Goal: Task Accomplishment & Management: Complete application form

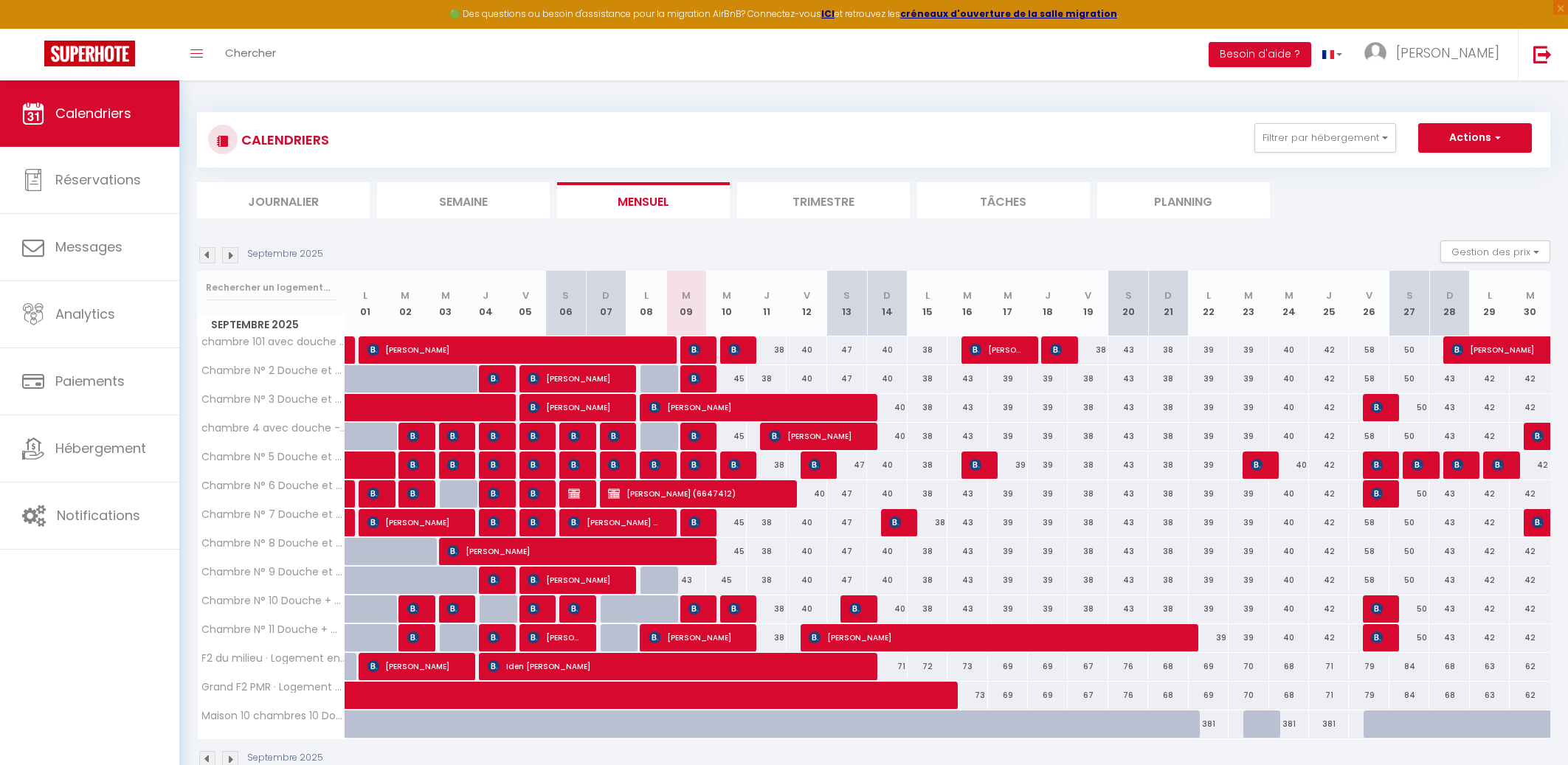
click at [694, 462] on img at bounding box center [694, 465] width 12 height 12
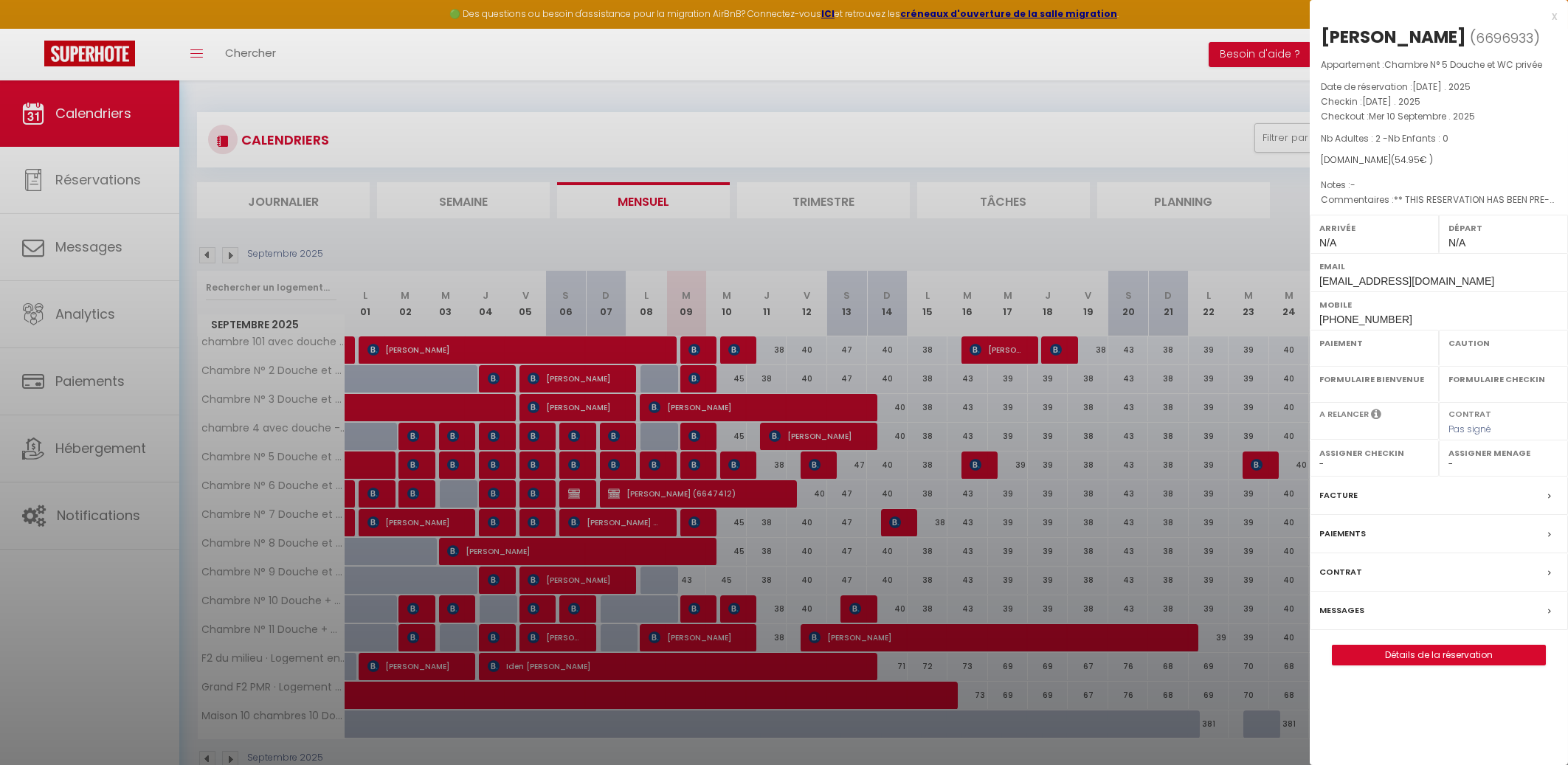
select select "OK"
select select "KO"
select select "0"
select select "1"
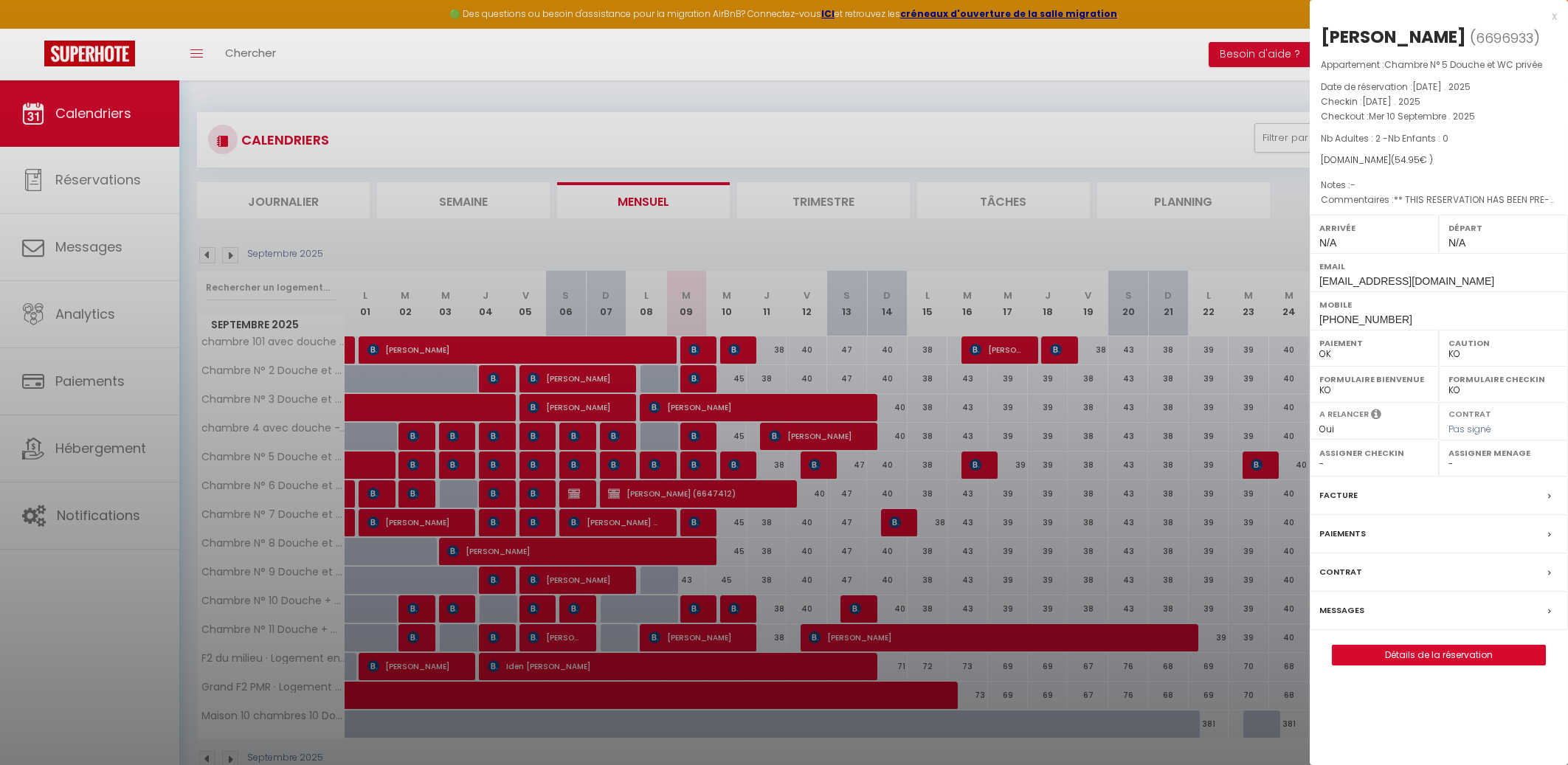
select select
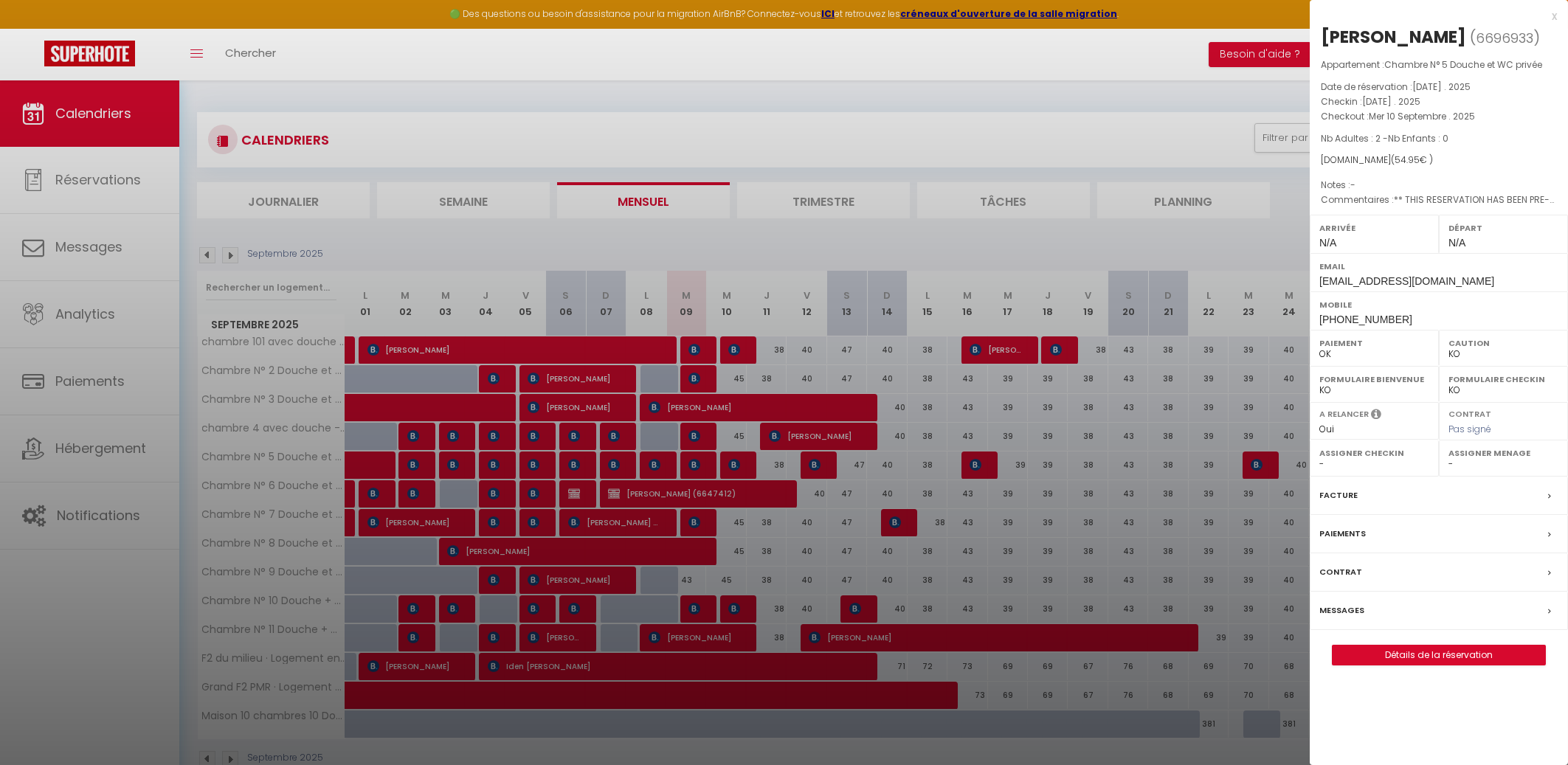
click at [1555, 12] on div "x" at bounding box center [1433, 16] width 247 height 18
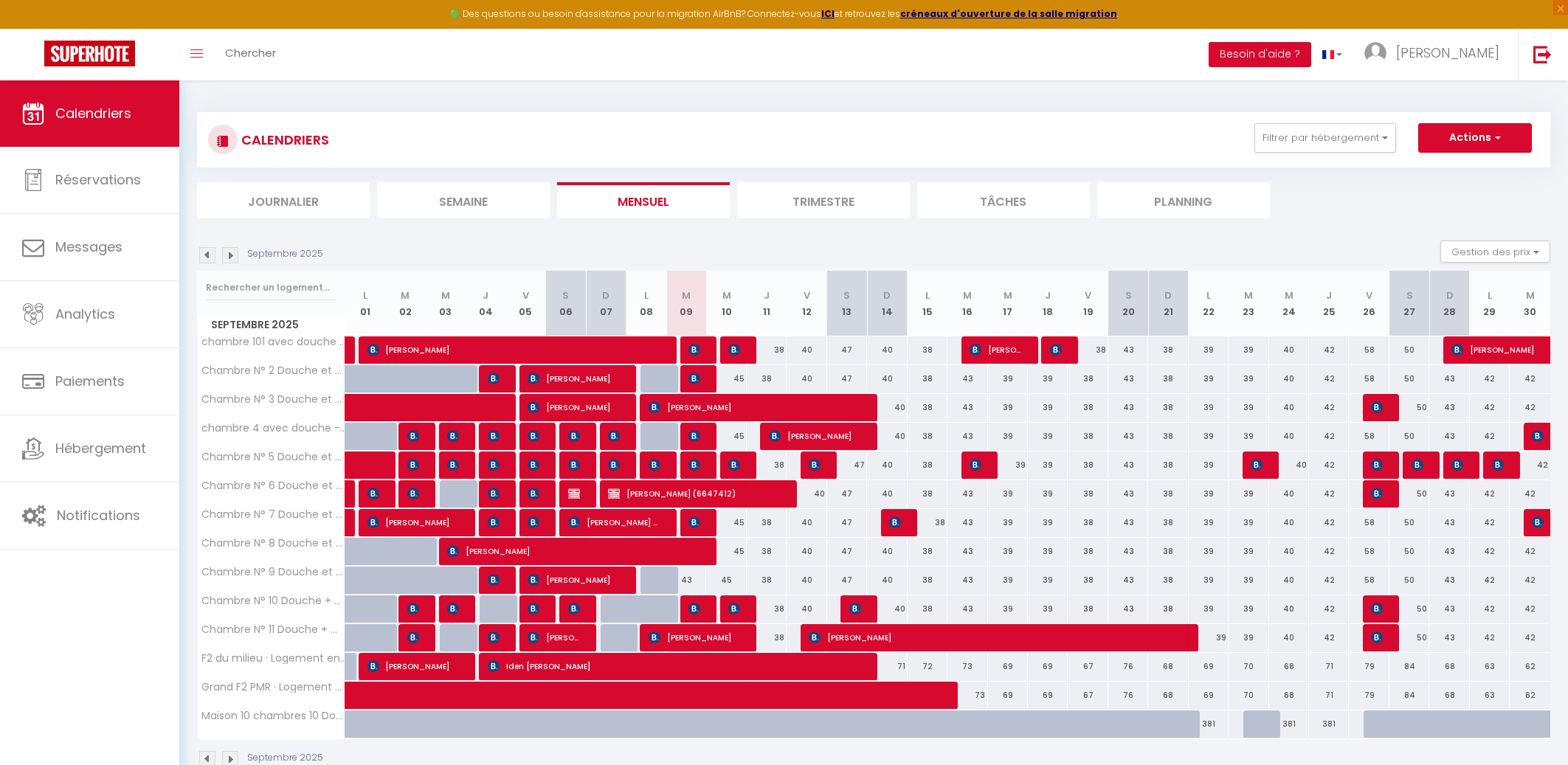
click at [694, 603] on span "[PERSON_NAME]" at bounding box center [694, 609] width 14 height 28
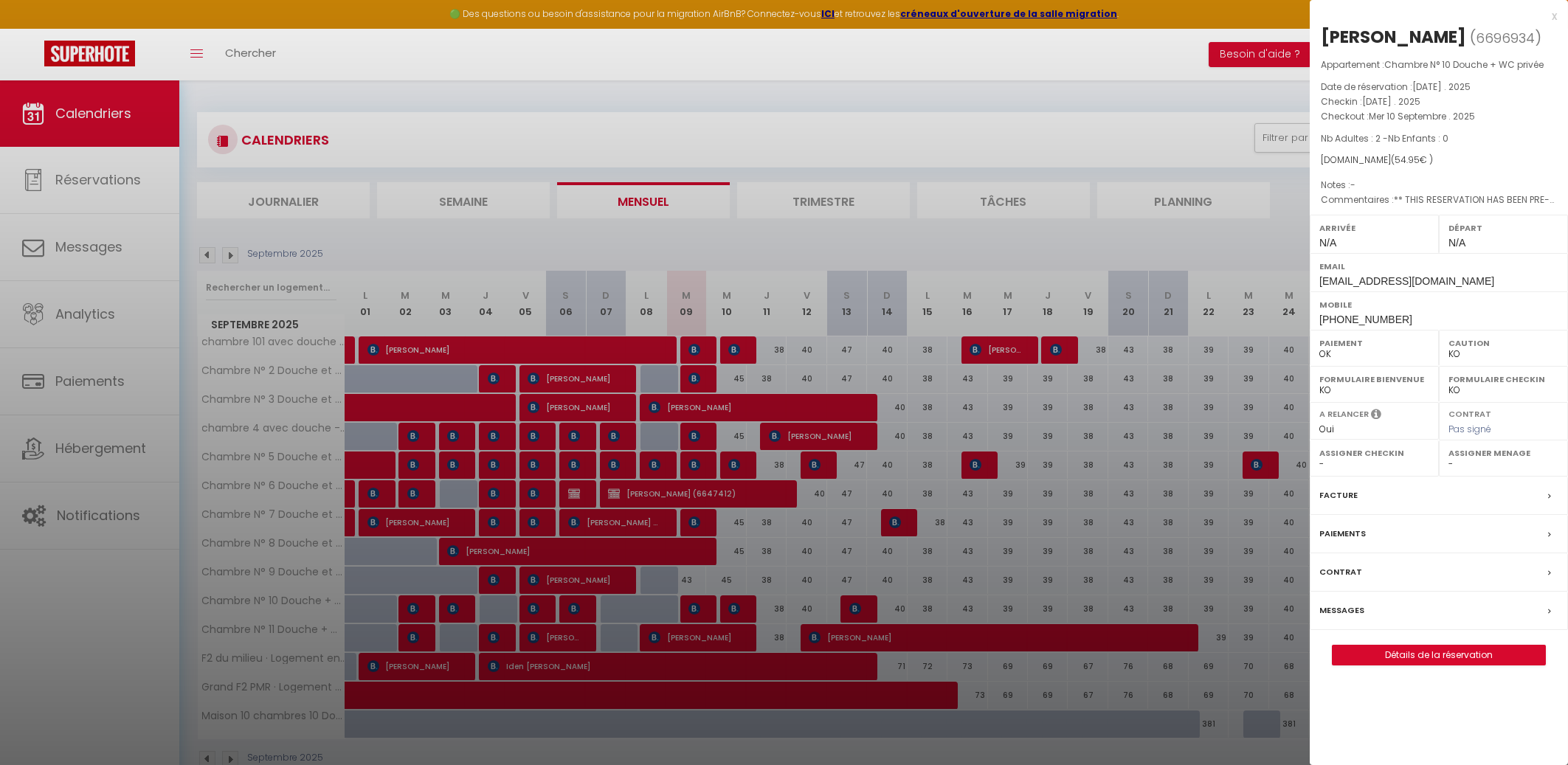
click at [1554, 13] on div "x" at bounding box center [1433, 16] width 247 height 18
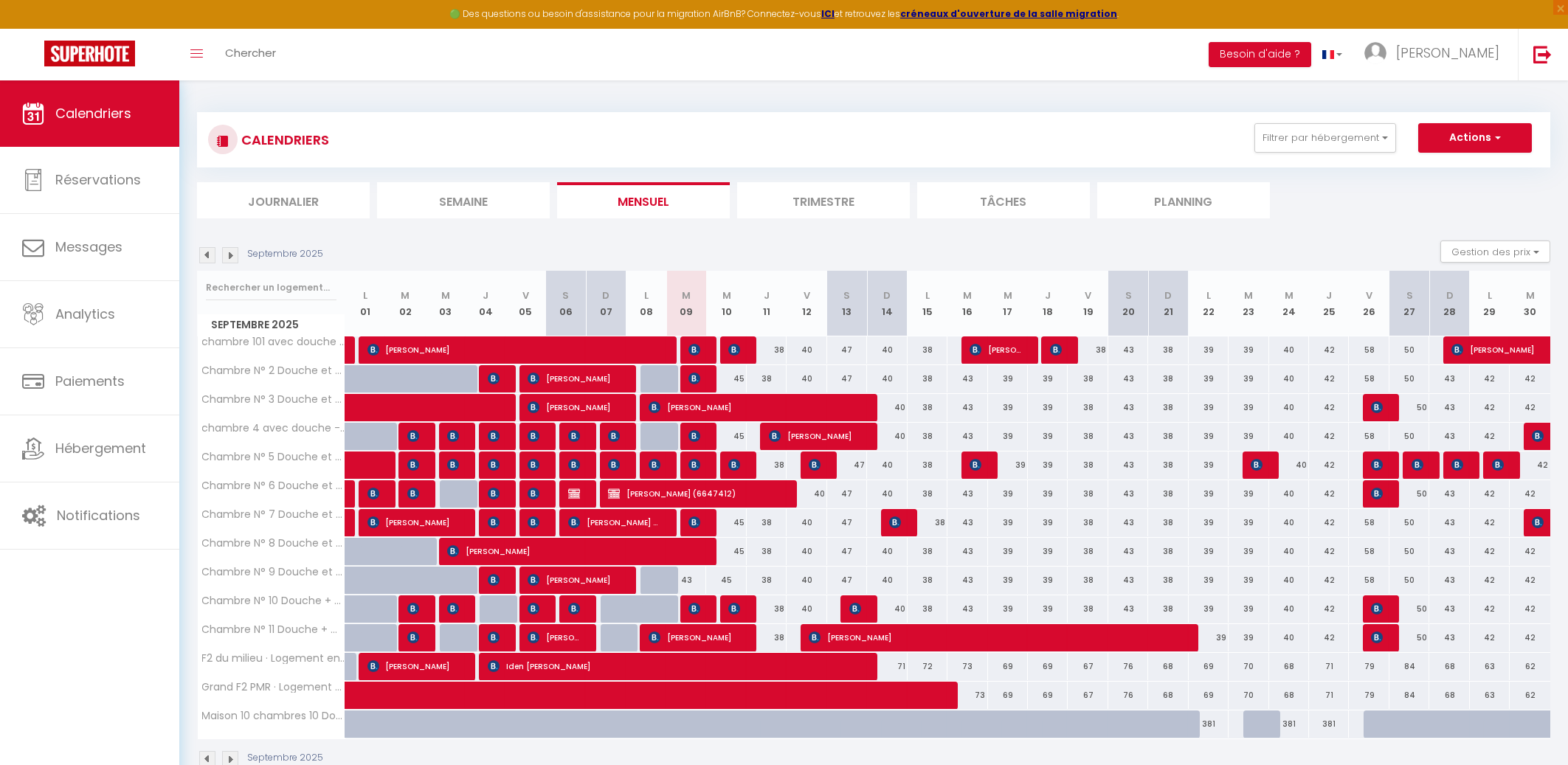
click at [693, 608] on img at bounding box center [694, 609] width 12 height 12
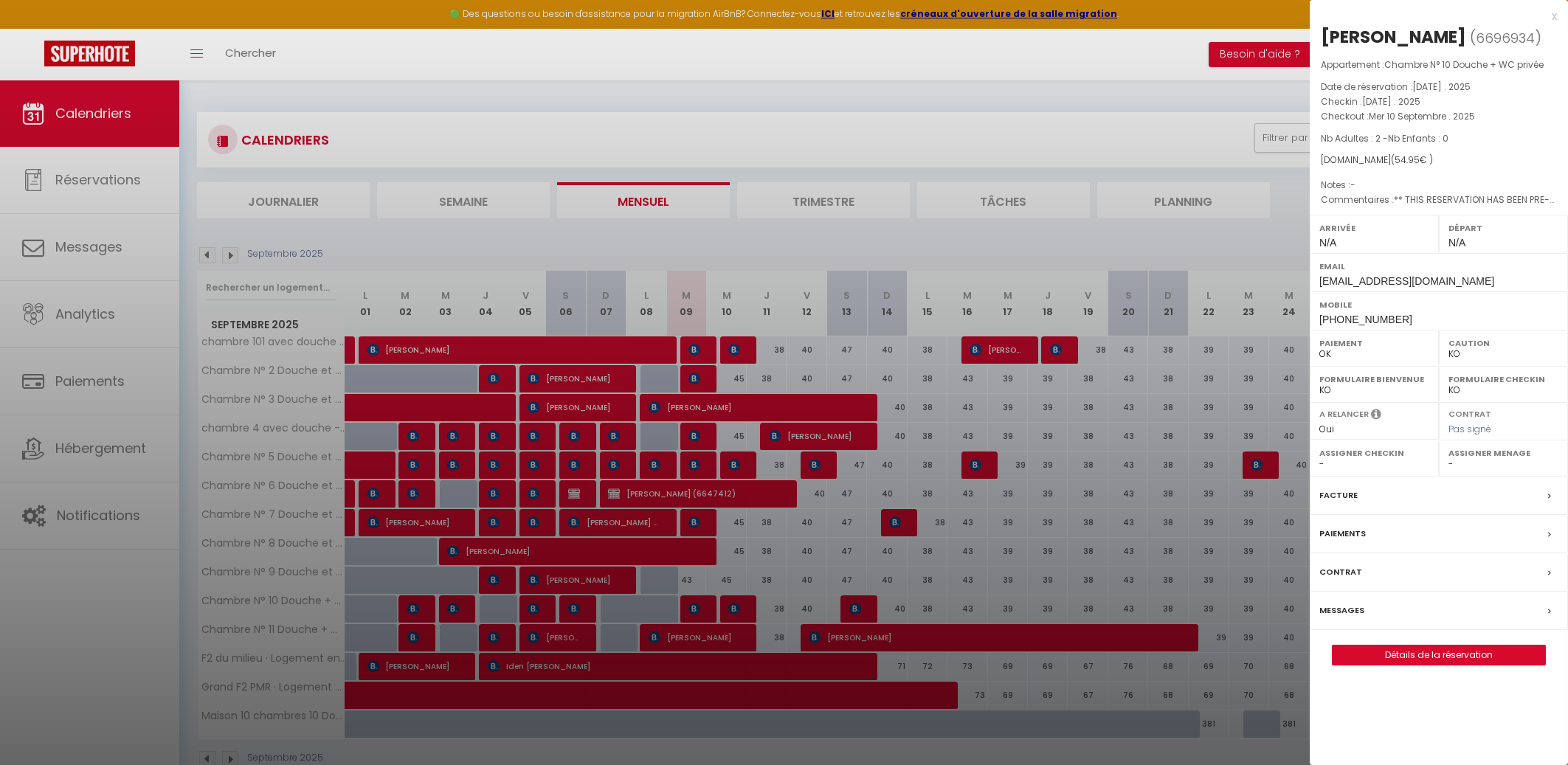
click at [1553, 16] on div "x" at bounding box center [1433, 16] width 247 height 18
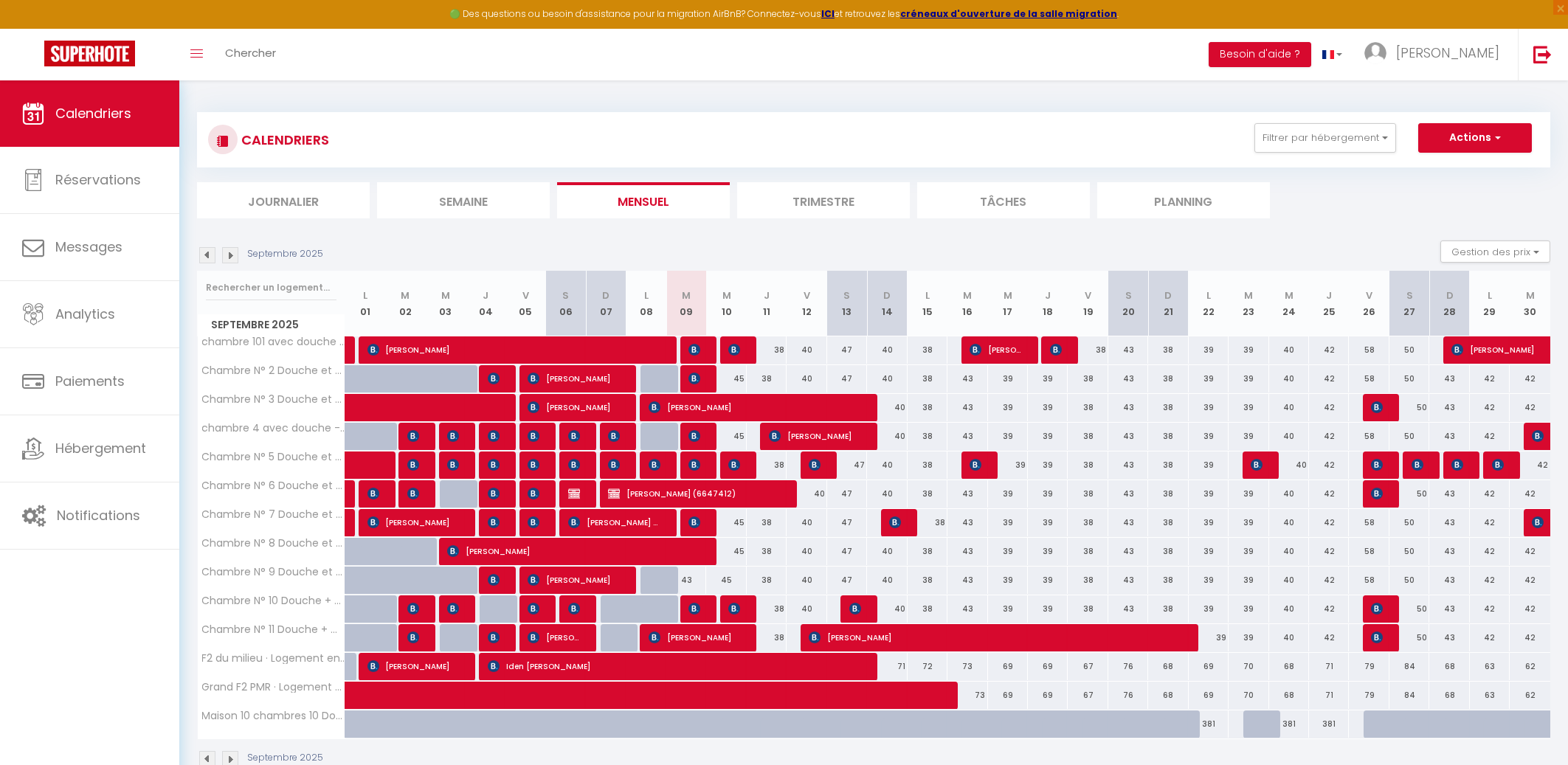
click at [690, 606] on img at bounding box center [694, 609] width 12 height 12
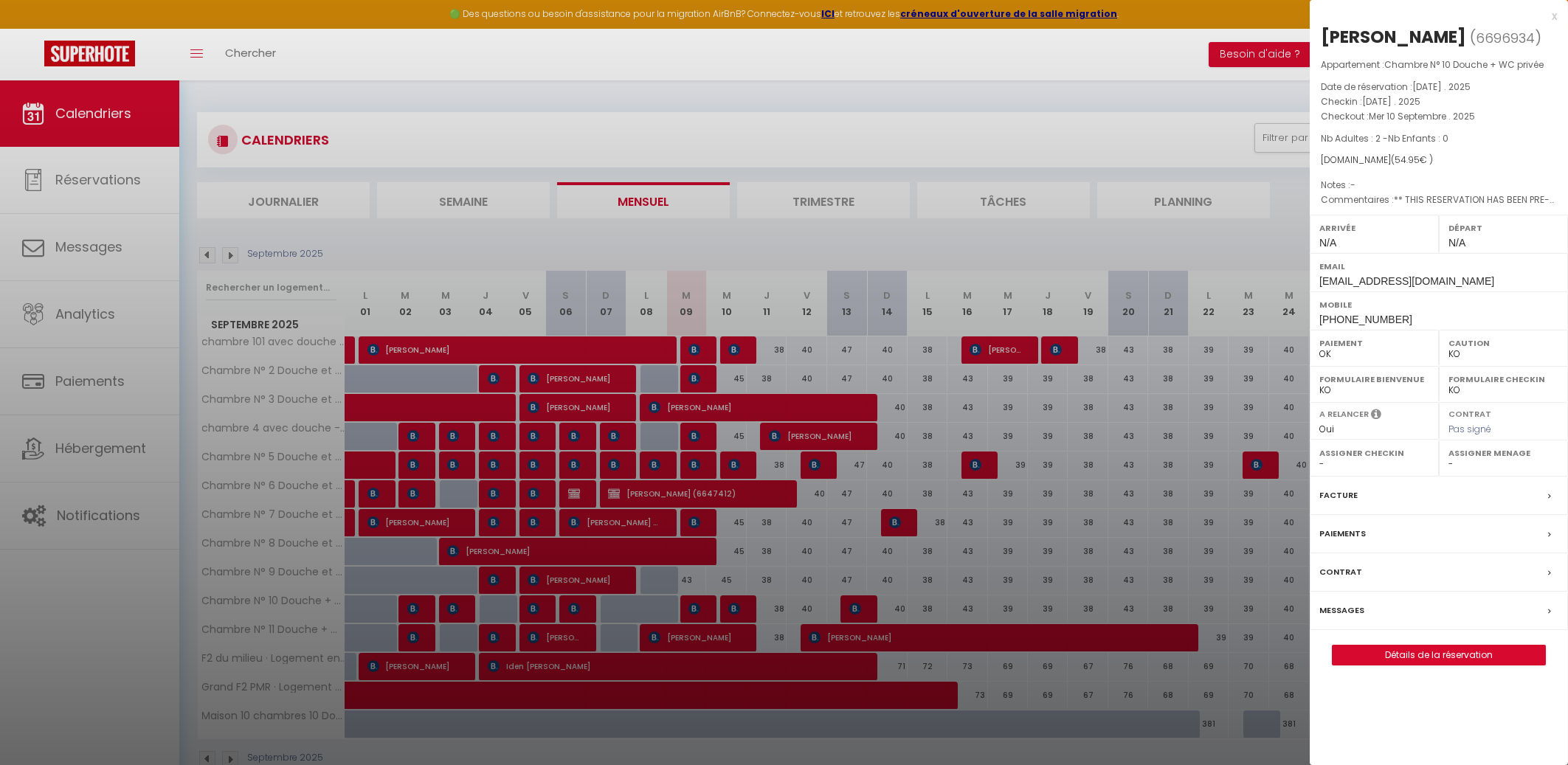
drag, startPoint x: 1322, startPoint y: 38, endPoint x: 1453, endPoint y: 49, distance: 131.5
click at [1453, 49] on h2 "Marwan Anwar ( 6696934 )" at bounding box center [1439, 38] width 236 height 25
copy div "[PERSON_NAME]"
click at [1445, 656] on link "Détails de la réservation" at bounding box center [1439, 655] width 213 height 19
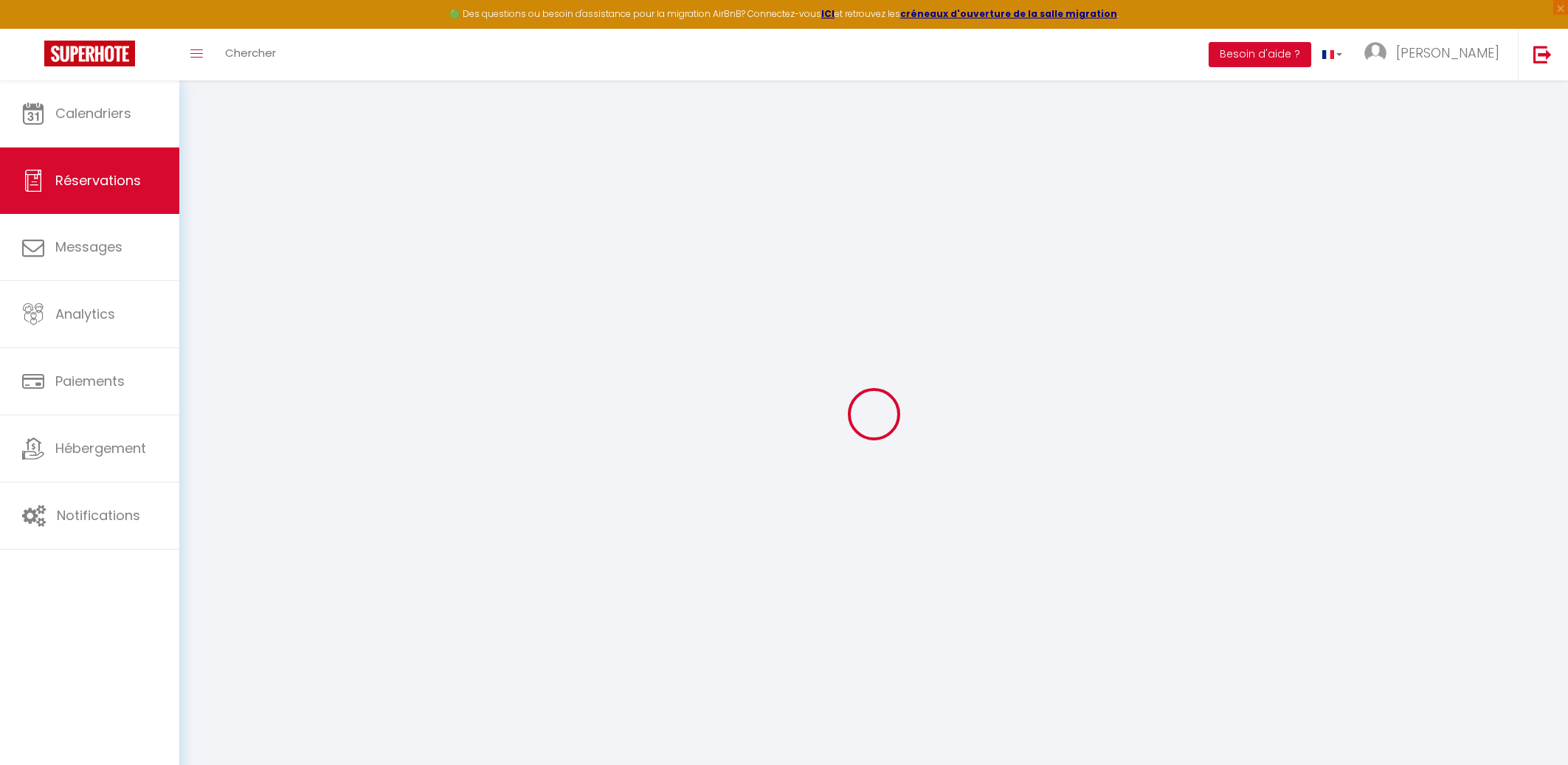
select select
checkbox input "false"
select select
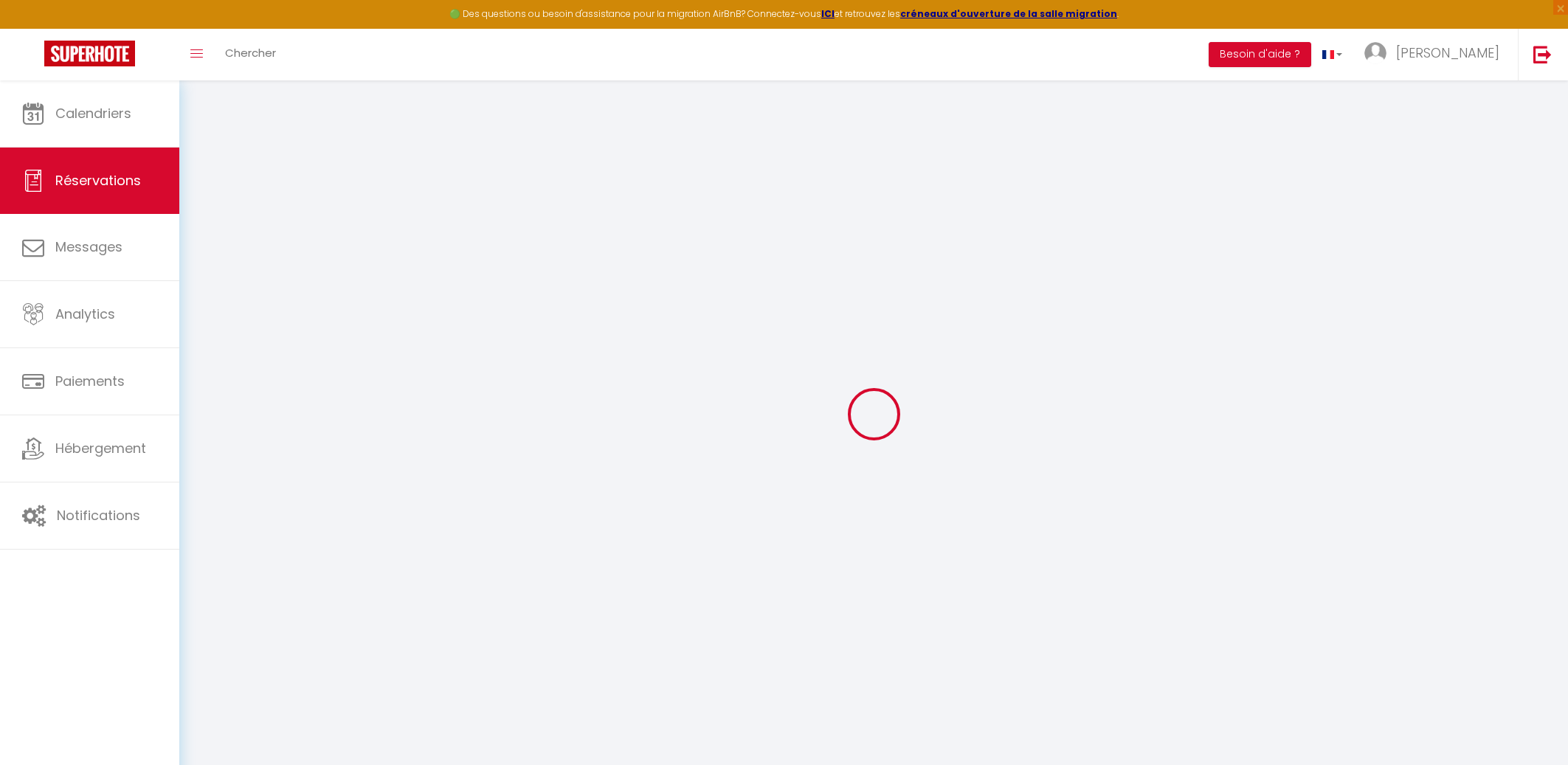
checkbox input "false"
type textarea "** THIS RESERVATION HAS BEEN PRE-PAID ** BOOKING NOTE : Payment charge is EUR 1…"
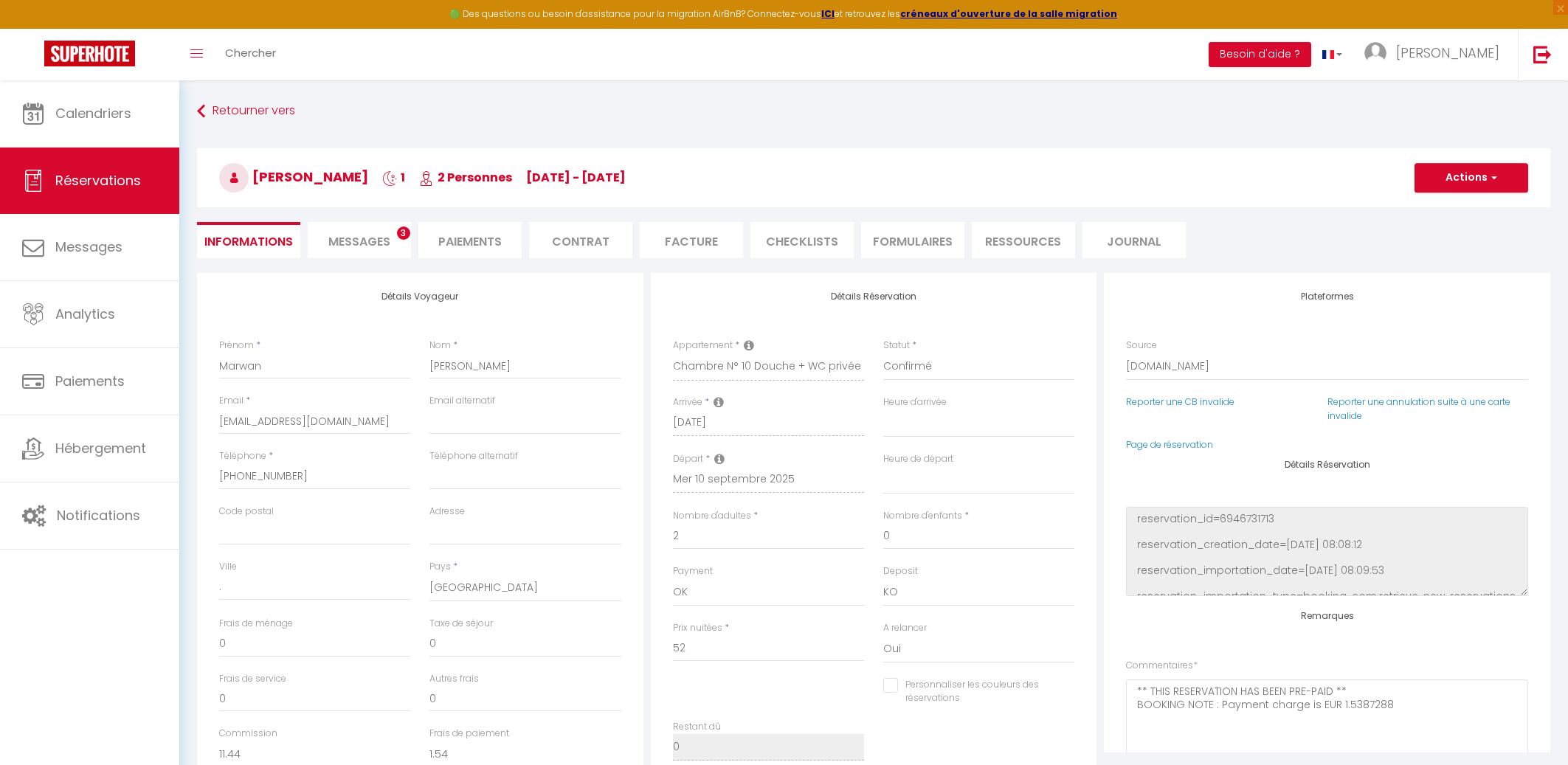
type input "2.95"
select select
checkbox input "false"
select select
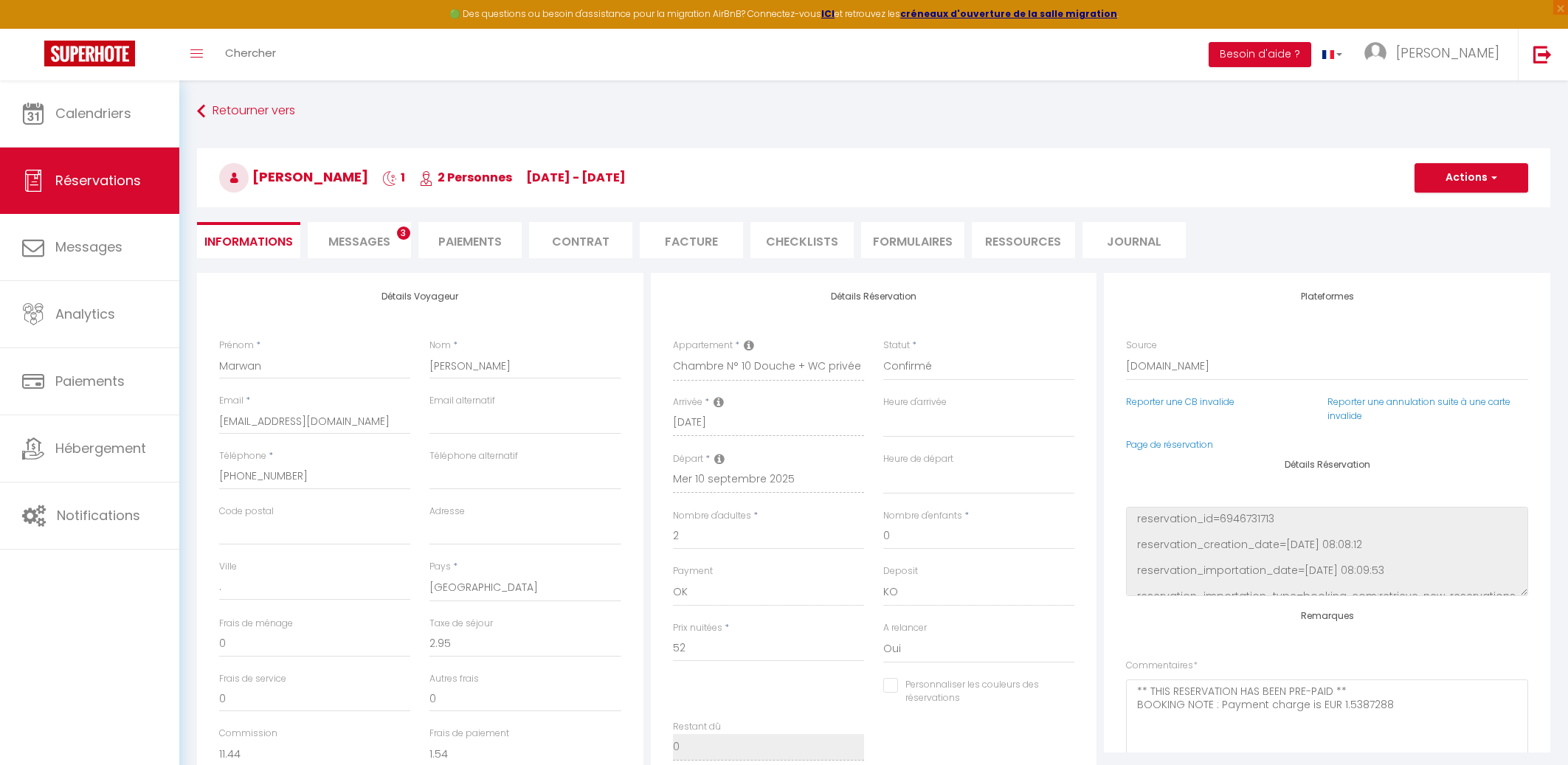
select select
click at [912, 239] on li "FORMULAIRES" at bounding box center [912, 241] width 103 height 36
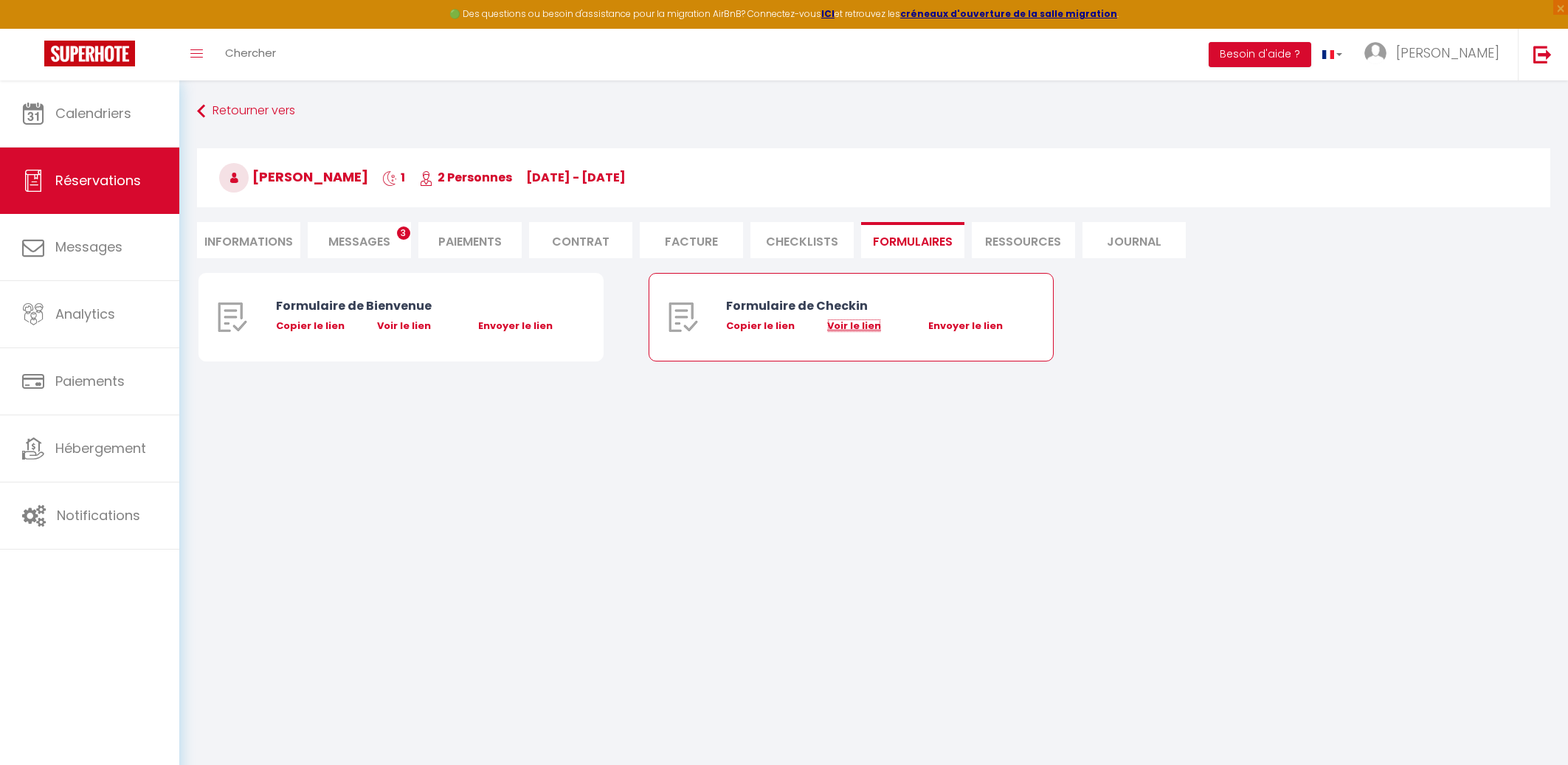
click at [853, 331] on link "Voir le lien" at bounding box center [855, 326] width 54 height 14
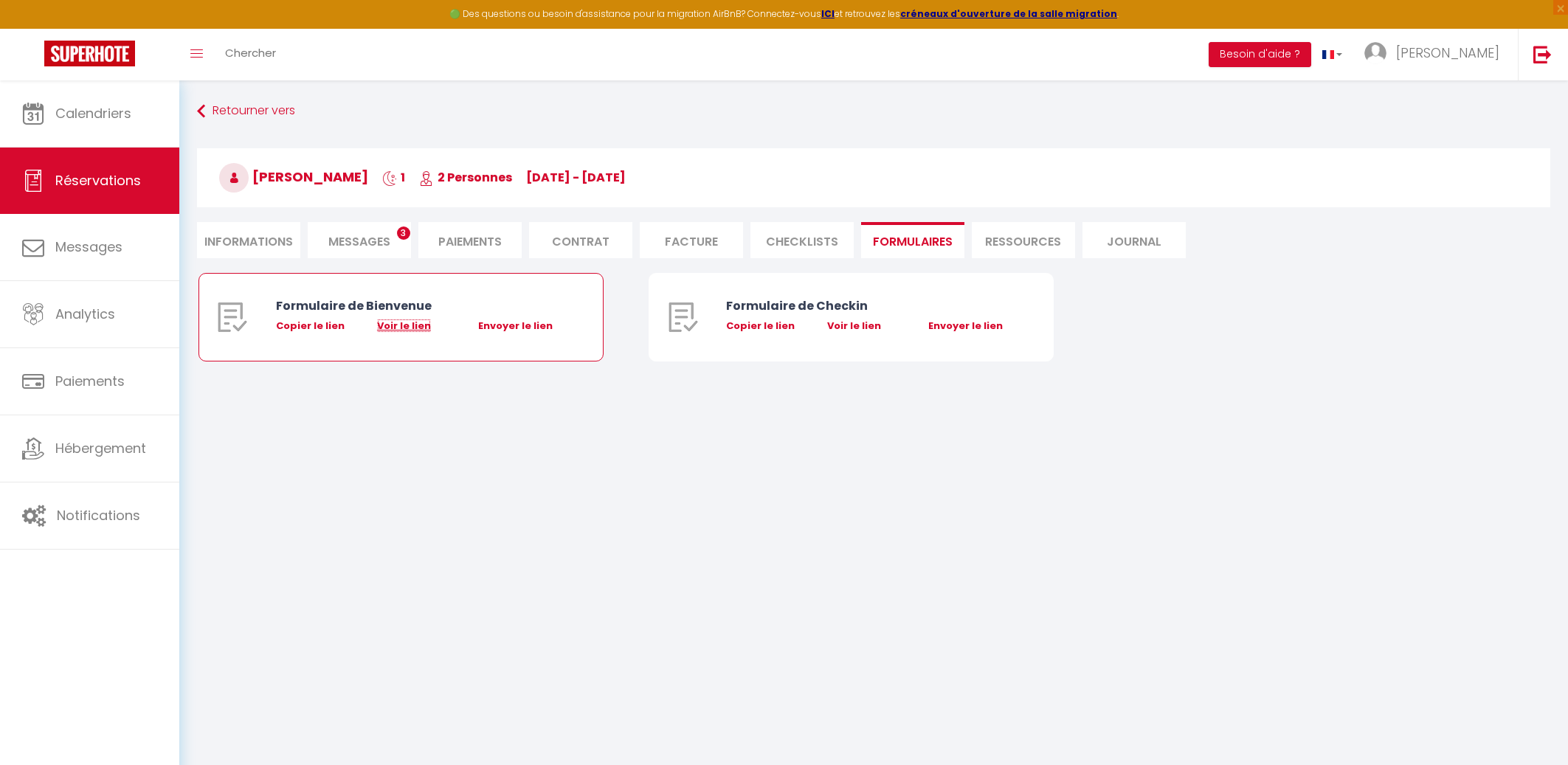
click at [408, 324] on link "Voir le lien" at bounding box center [404, 326] width 54 height 14
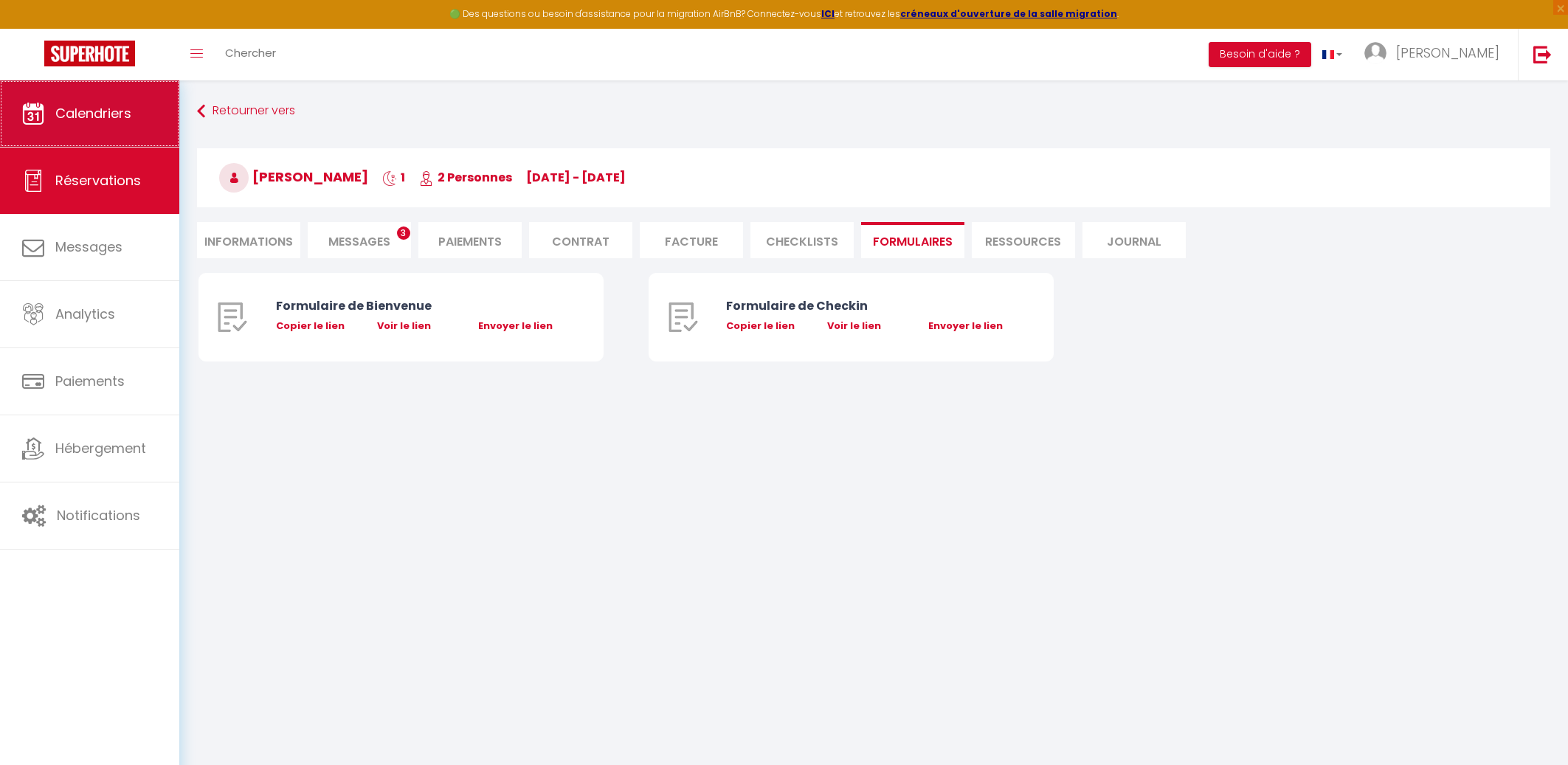
click at [105, 116] on span "Calendriers" at bounding box center [93, 113] width 76 height 18
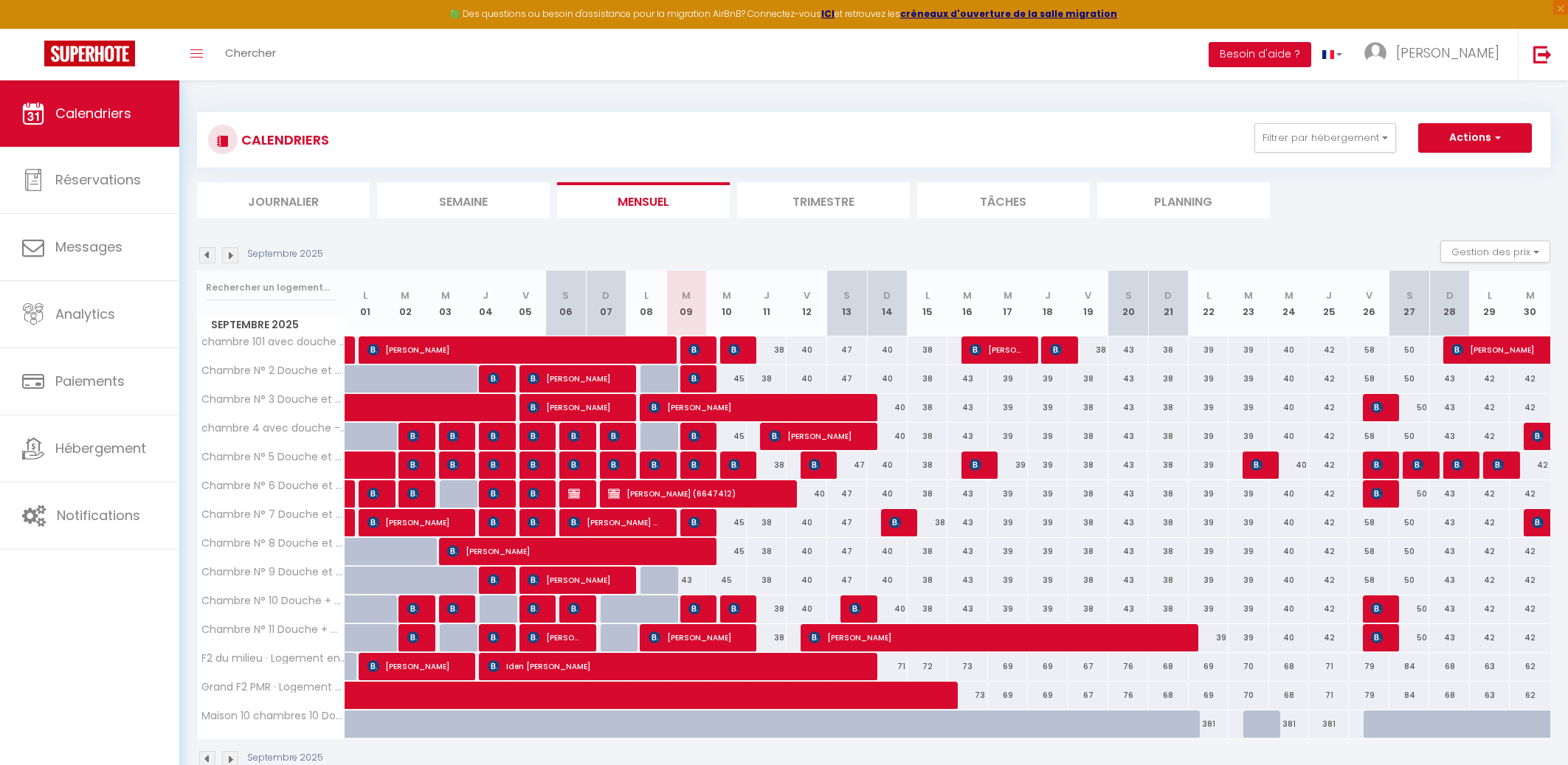
click at [694, 602] on span "[PERSON_NAME]" at bounding box center [694, 609] width 14 height 28
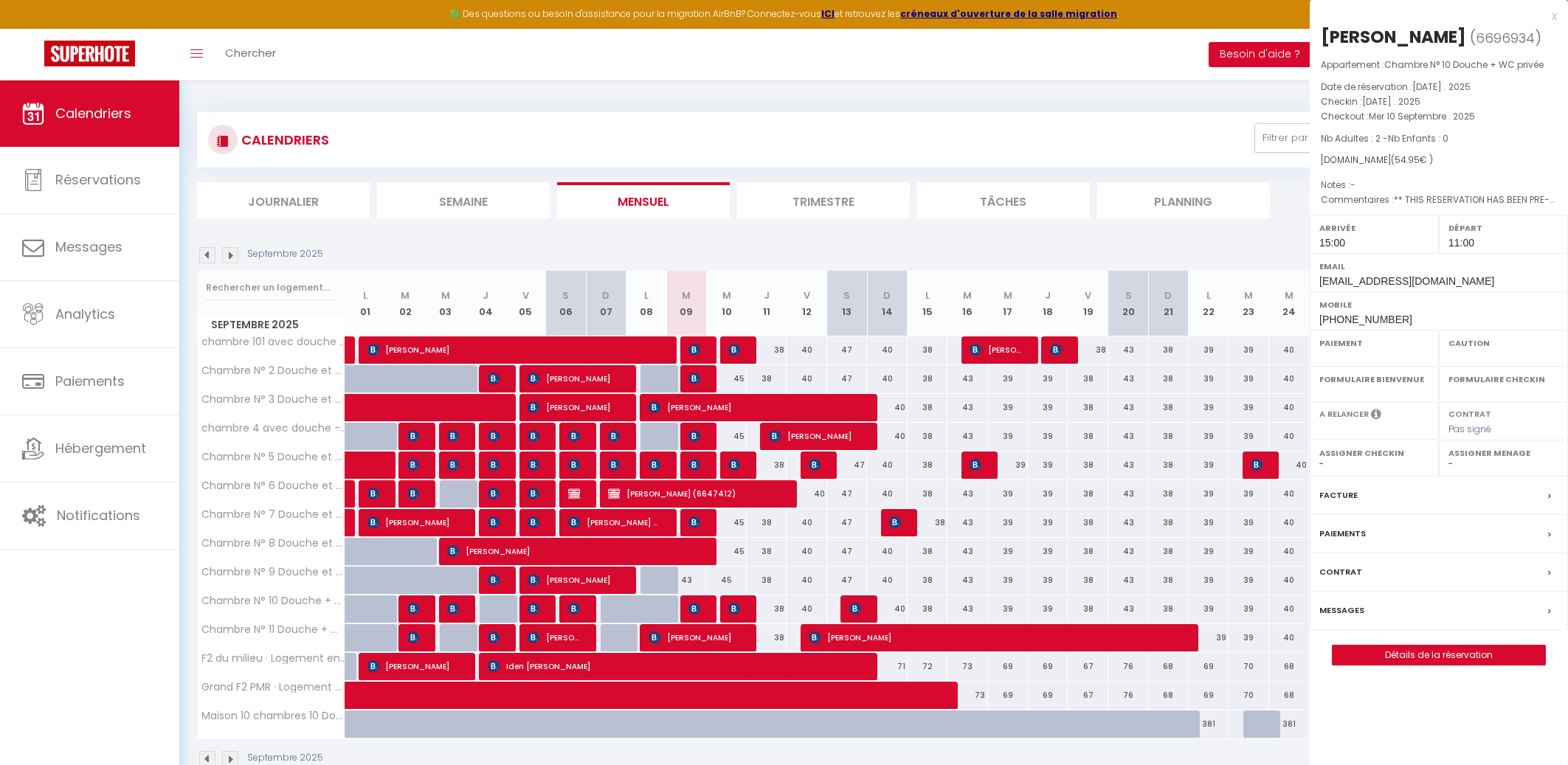
select select "OK"
select select "KO"
select select "1"
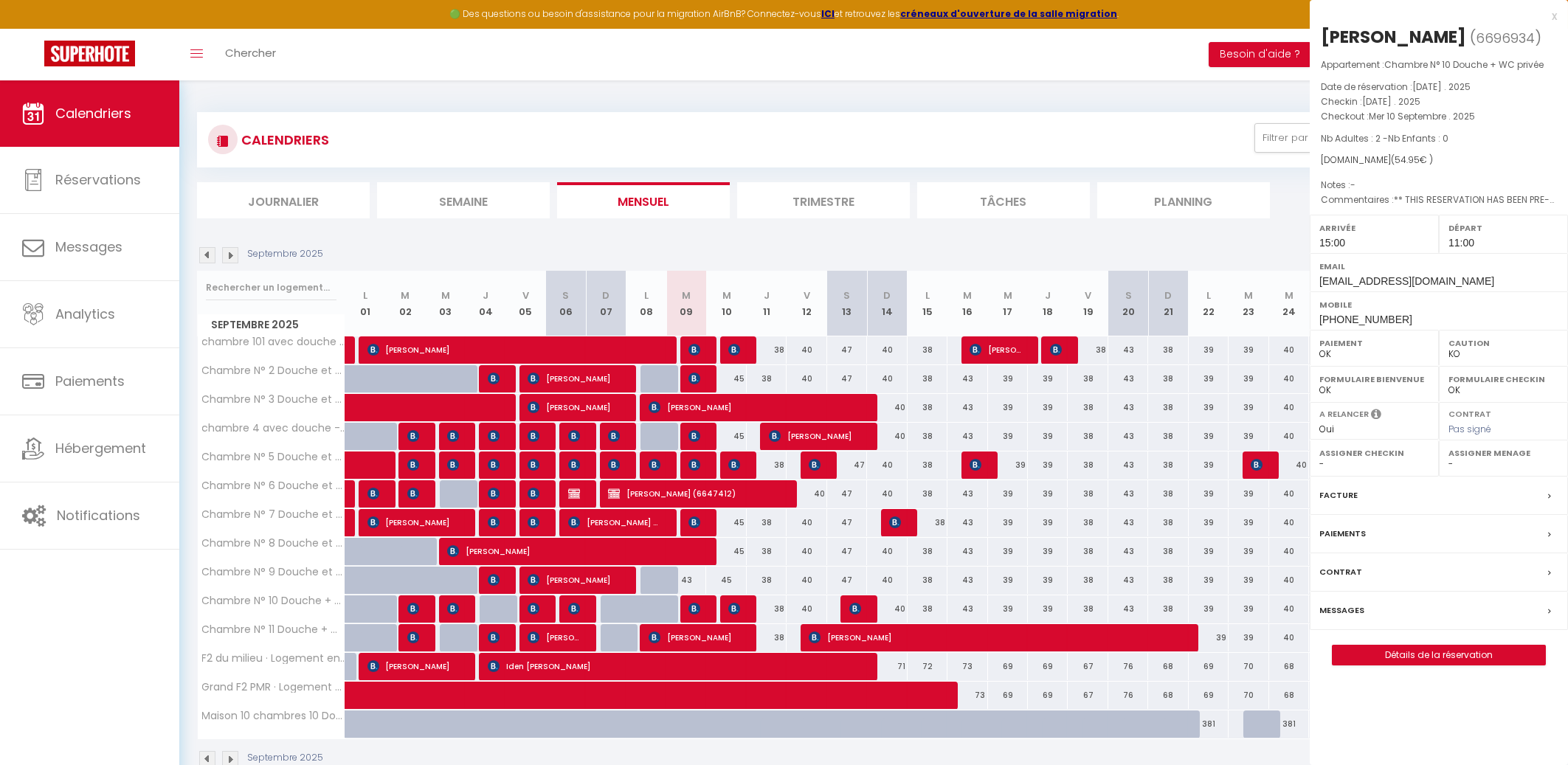
select select
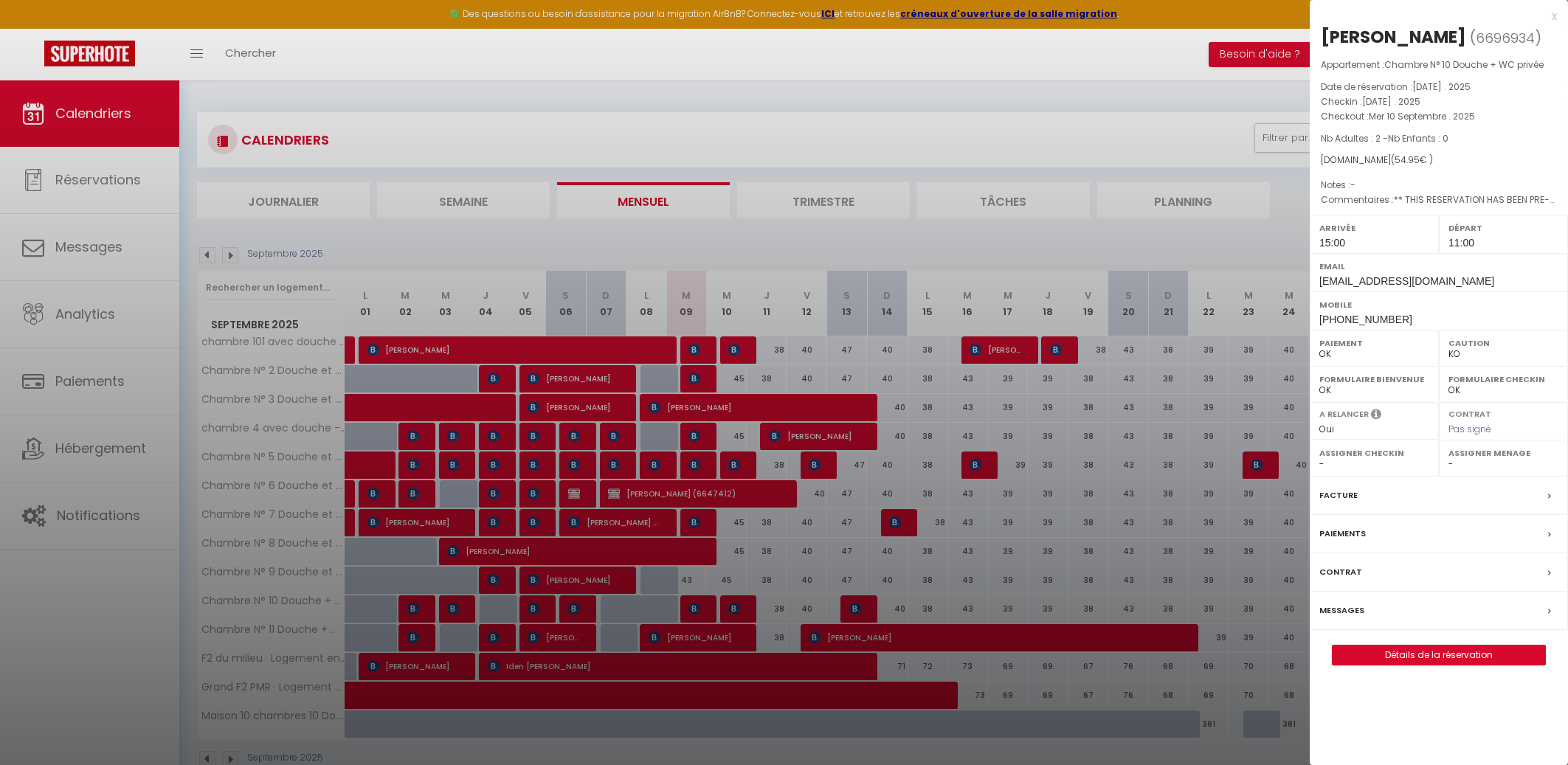
click at [1346, 612] on label "Messages" at bounding box center [1342, 610] width 45 height 15
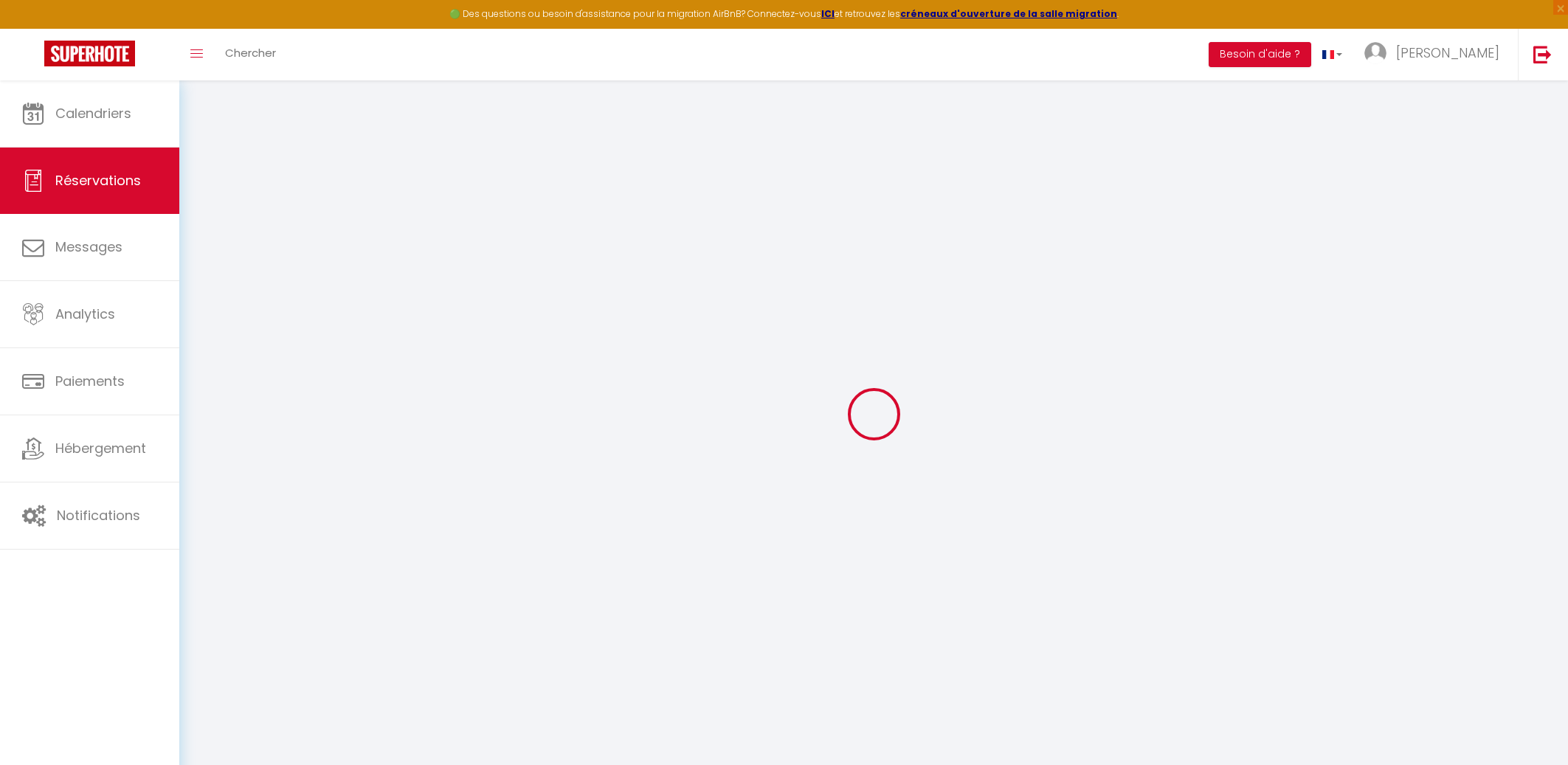
select select
checkbox input "false"
select select
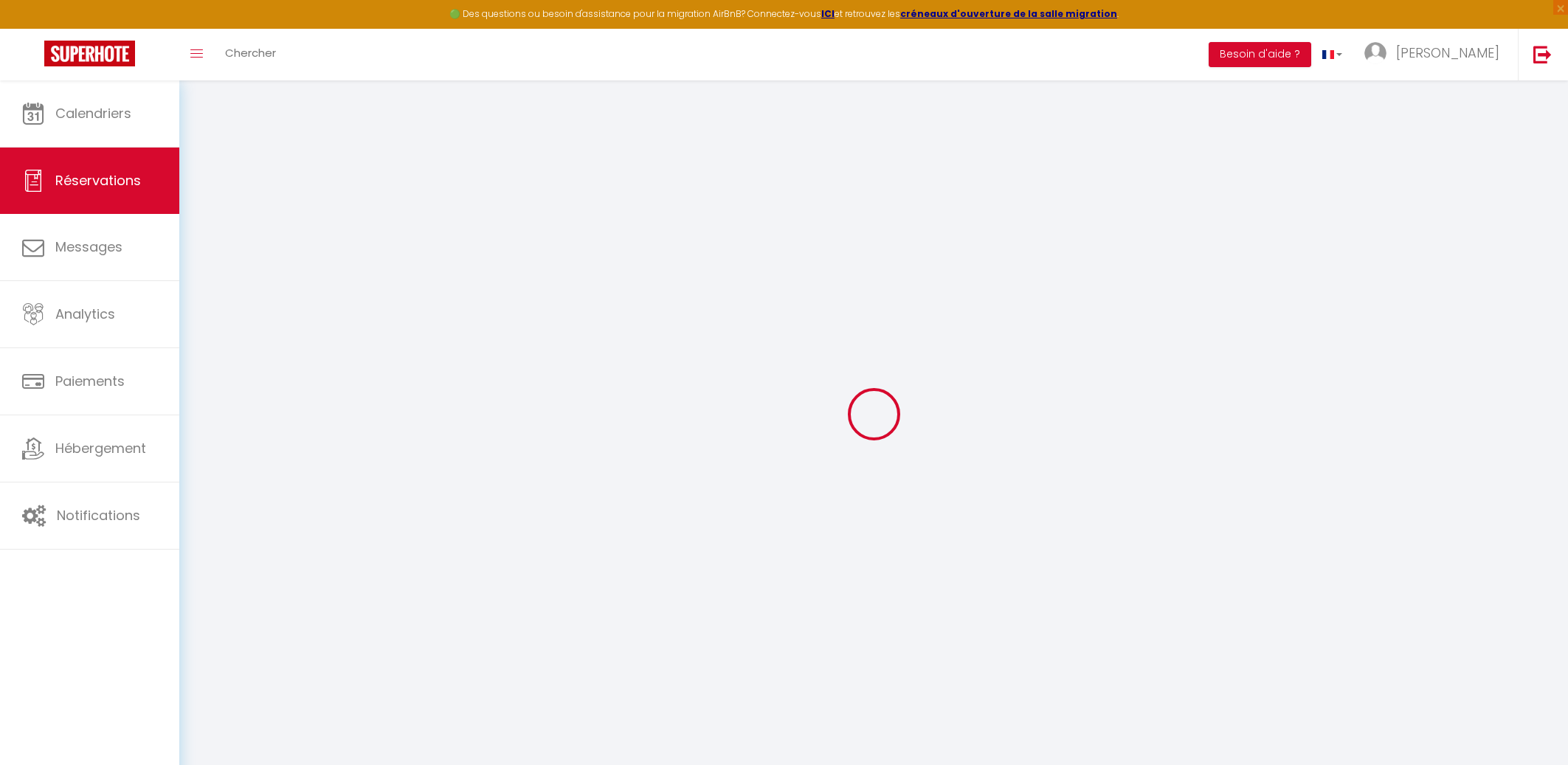
checkbox input "false"
select select
checkbox input "false"
type textarea "** THIS RESERVATION HAS BEEN PRE-PAID ** BOOKING NOTE : Payment charge is EUR 1…"
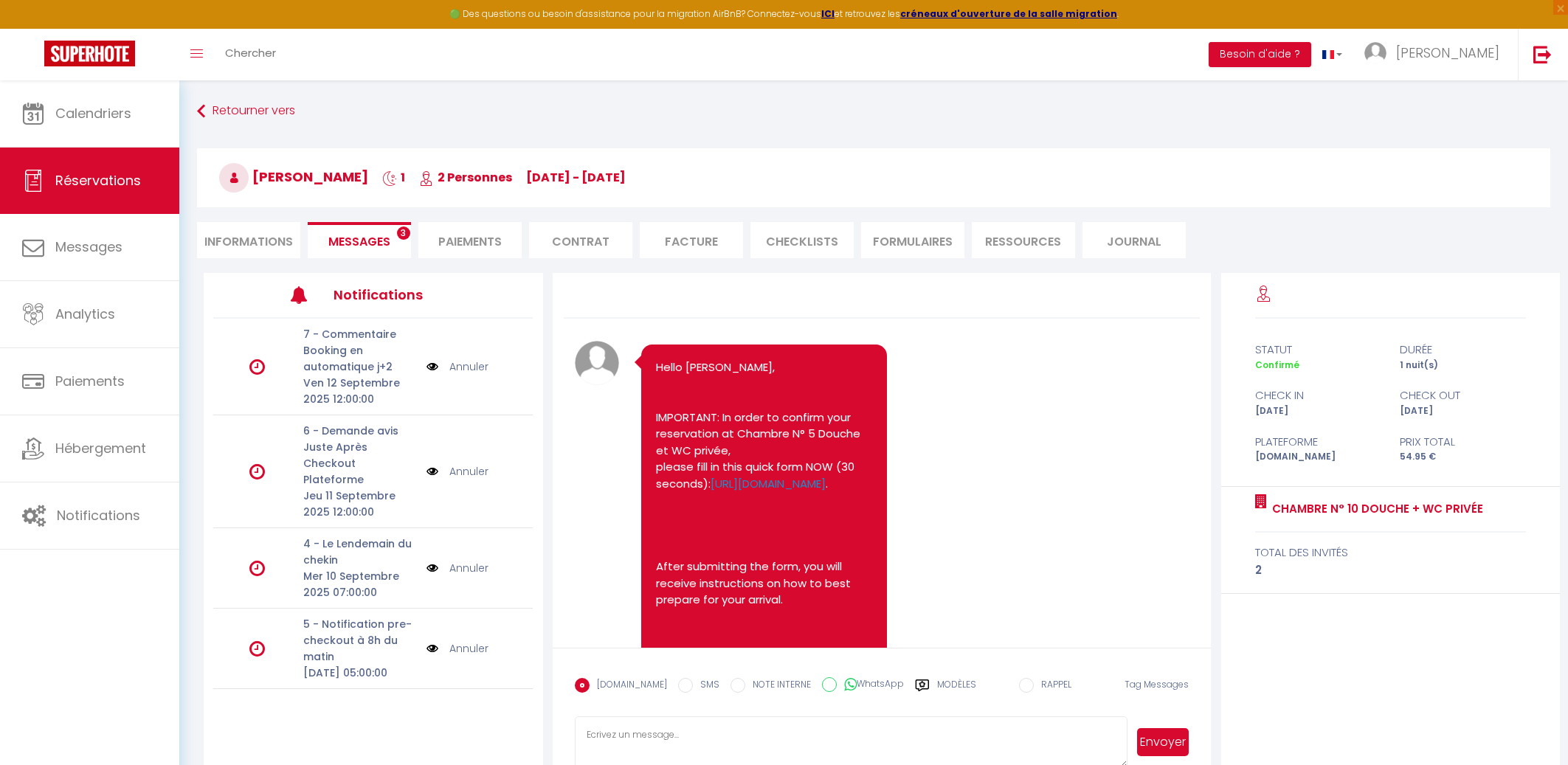
scroll to position [4117, 0]
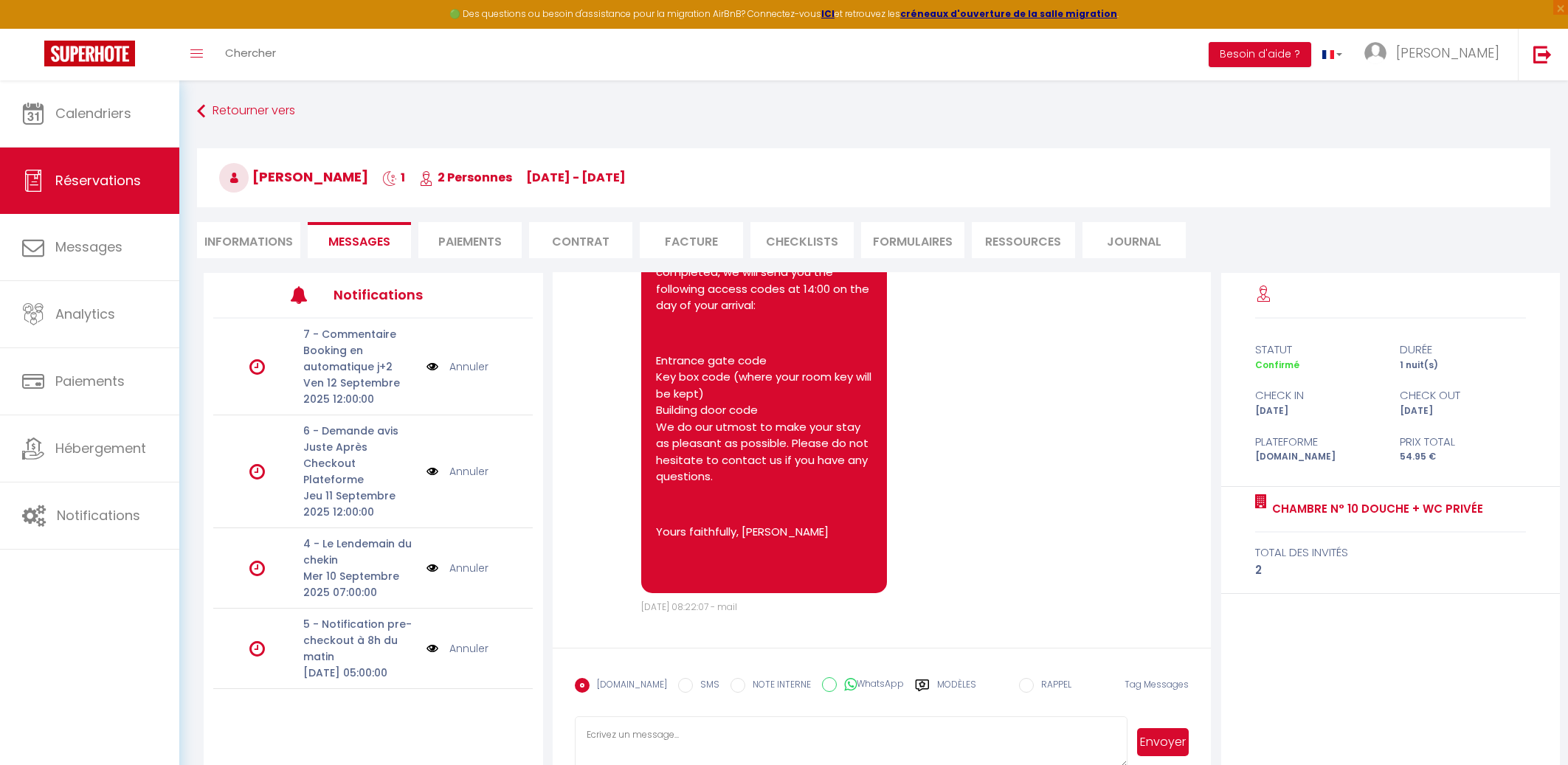
click at [940, 685] on label "Modèles" at bounding box center [956, 691] width 39 height 26
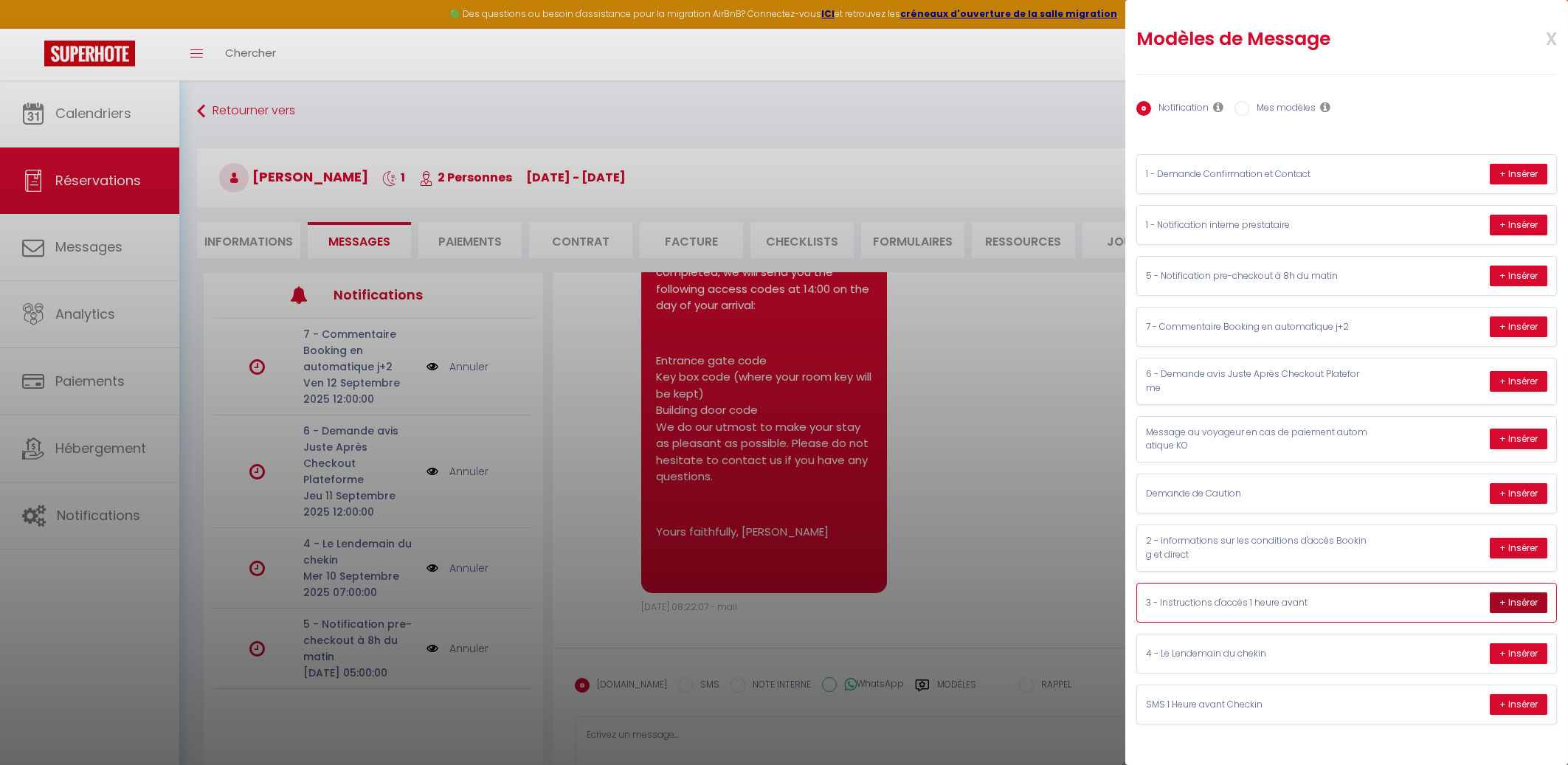
click at [1508, 607] on button "+ Insérer" at bounding box center [1519, 602] width 58 height 21
type textarea "Bonjour Marwan, L’adresse du logement est : 10 RUE DES ACACIAS, 95190 GOUSSAINV…"
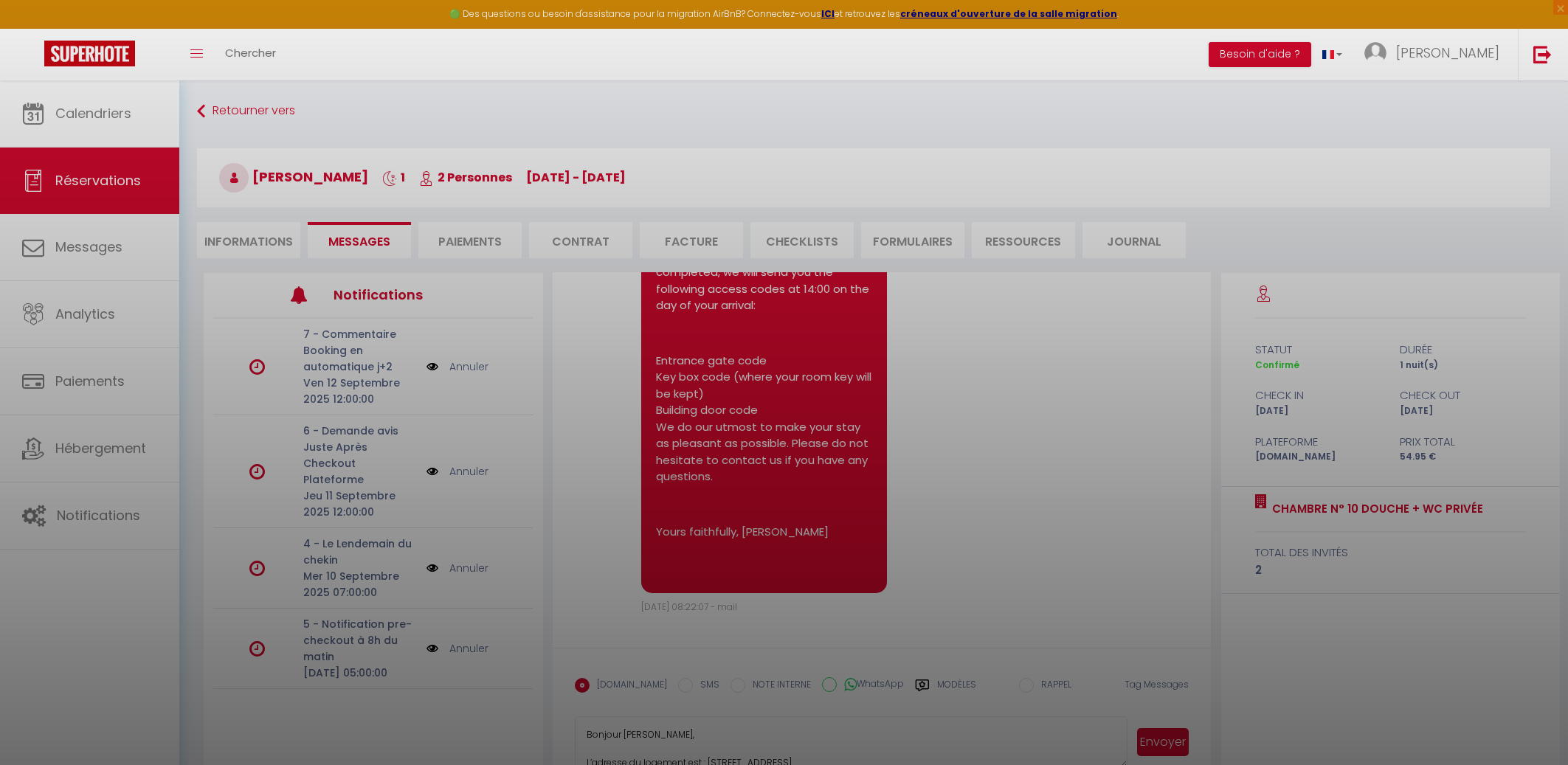
scroll to position [239, 0]
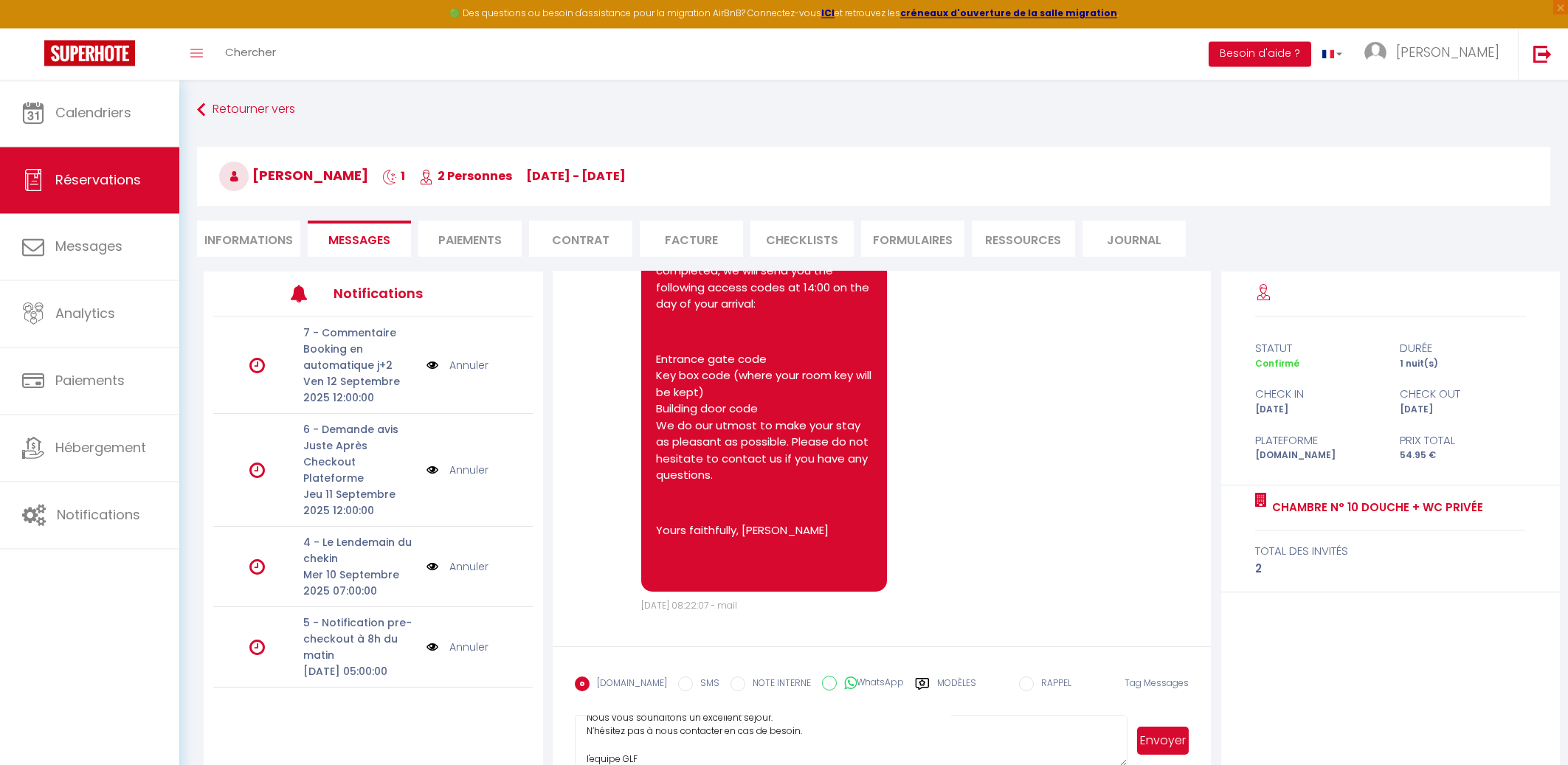
click at [1171, 734] on button "Envoyer" at bounding box center [1164, 741] width 52 height 28
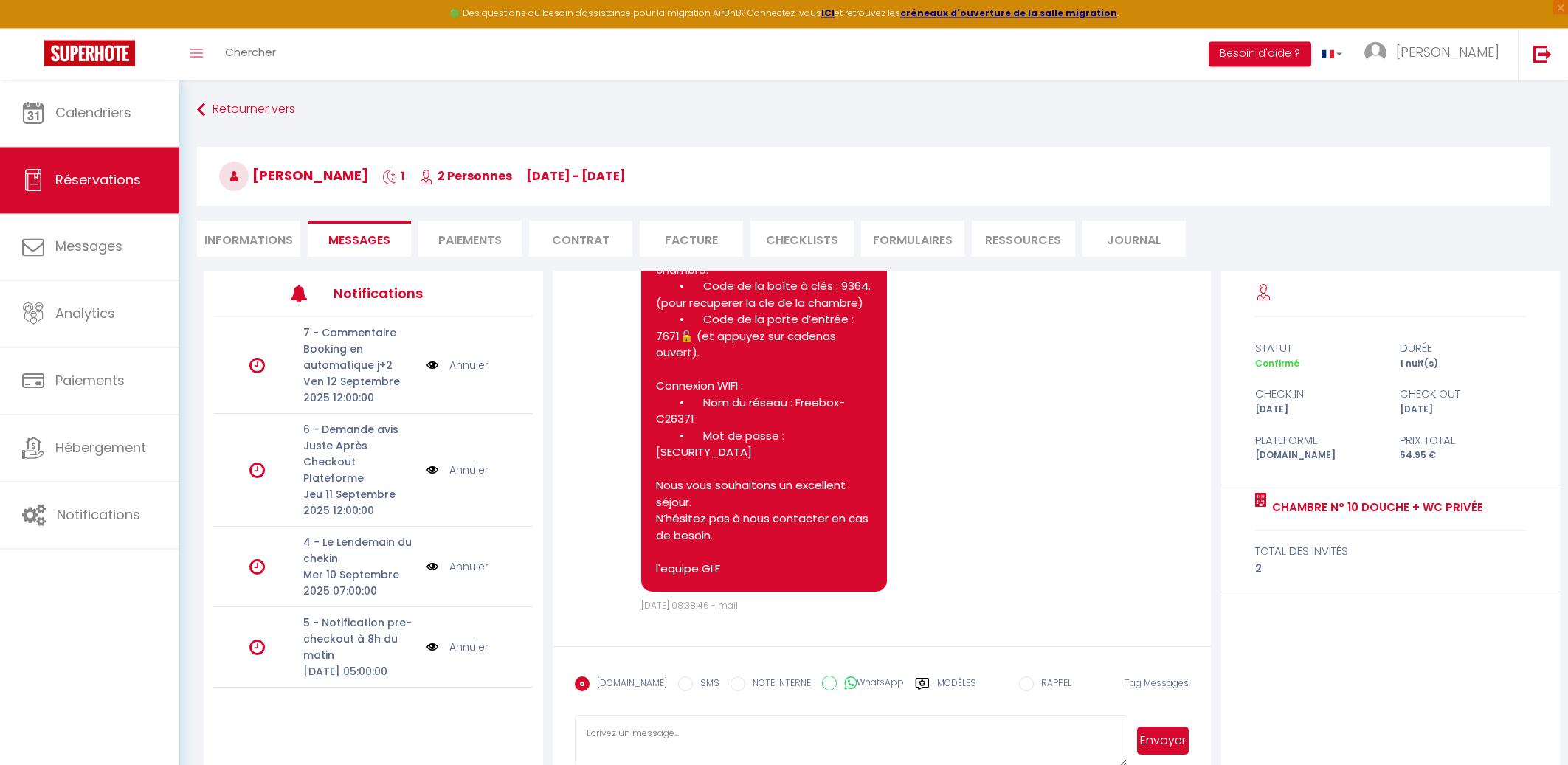
scroll to position [4765, 0]
drag, startPoint x: 658, startPoint y: 352, endPoint x: 729, endPoint y: 568, distance: 227.4
click at [729, 568] on pre "Bonjour Marwan, L’adresse du logement est : 10 RUE DES ACACIAS, 95190 GOUSSAINV…" at bounding box center [764, 296] width 216 height 564
copy pre "Bonjour Marwan, L’adresse du logement est : 10 RUE DES ACACIAS, 95190 GOUSSAINV…"
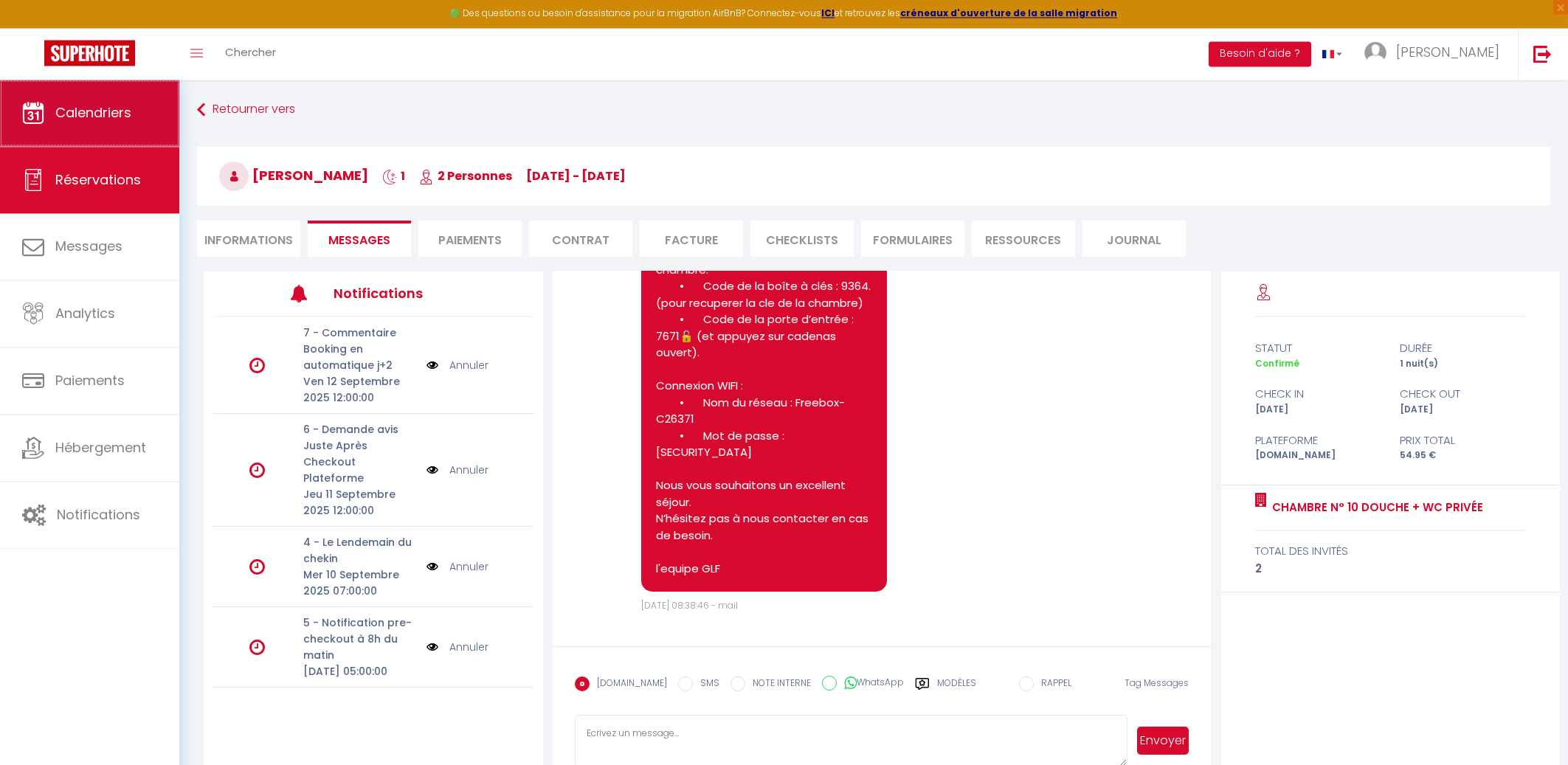
click at [71, 115] on span "Calendriers" at bounding box center [93, 113] width 76 height 18
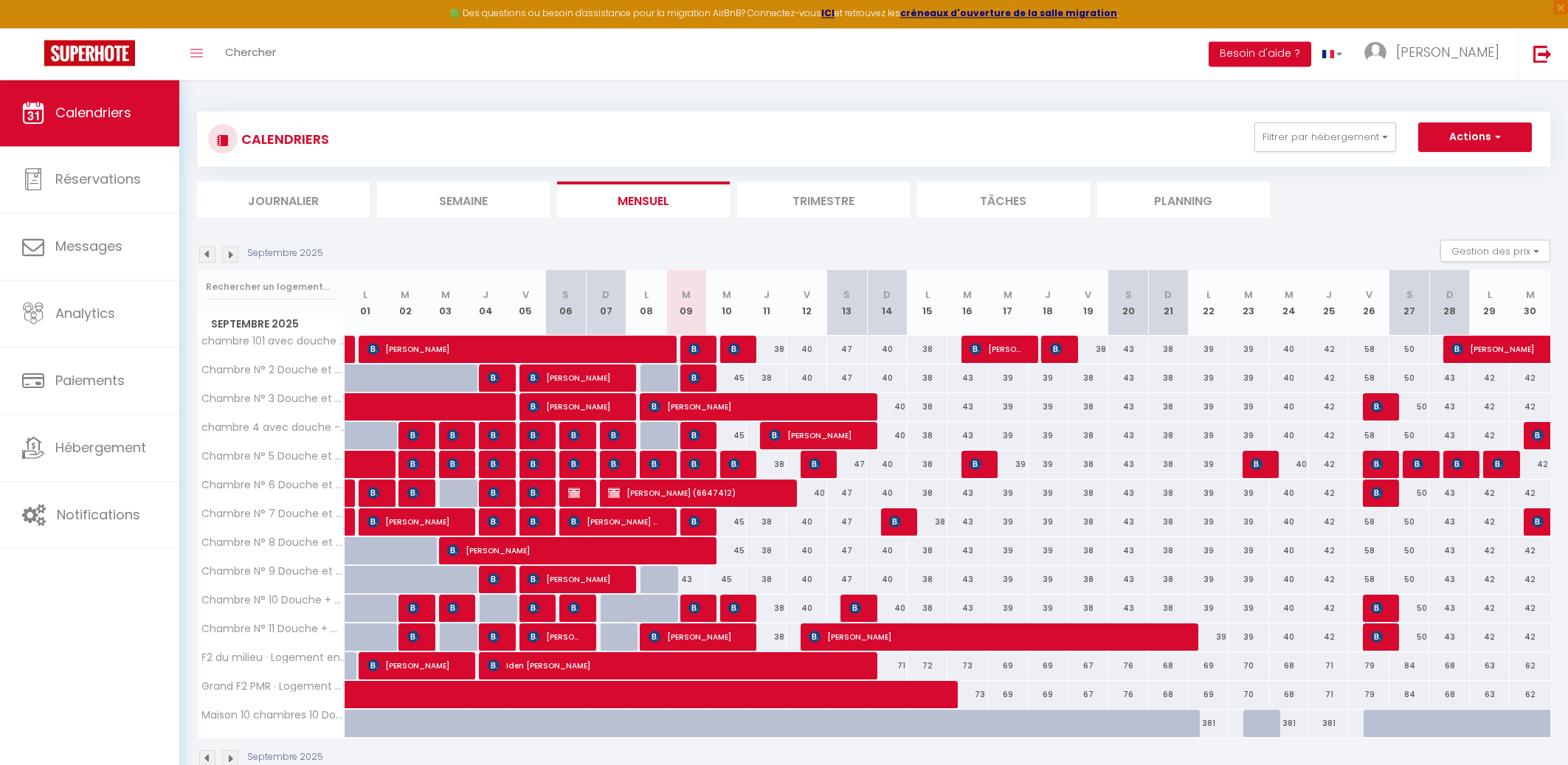
click at [693, 463] on img at bounding box center [694, 465] width 12 height 12
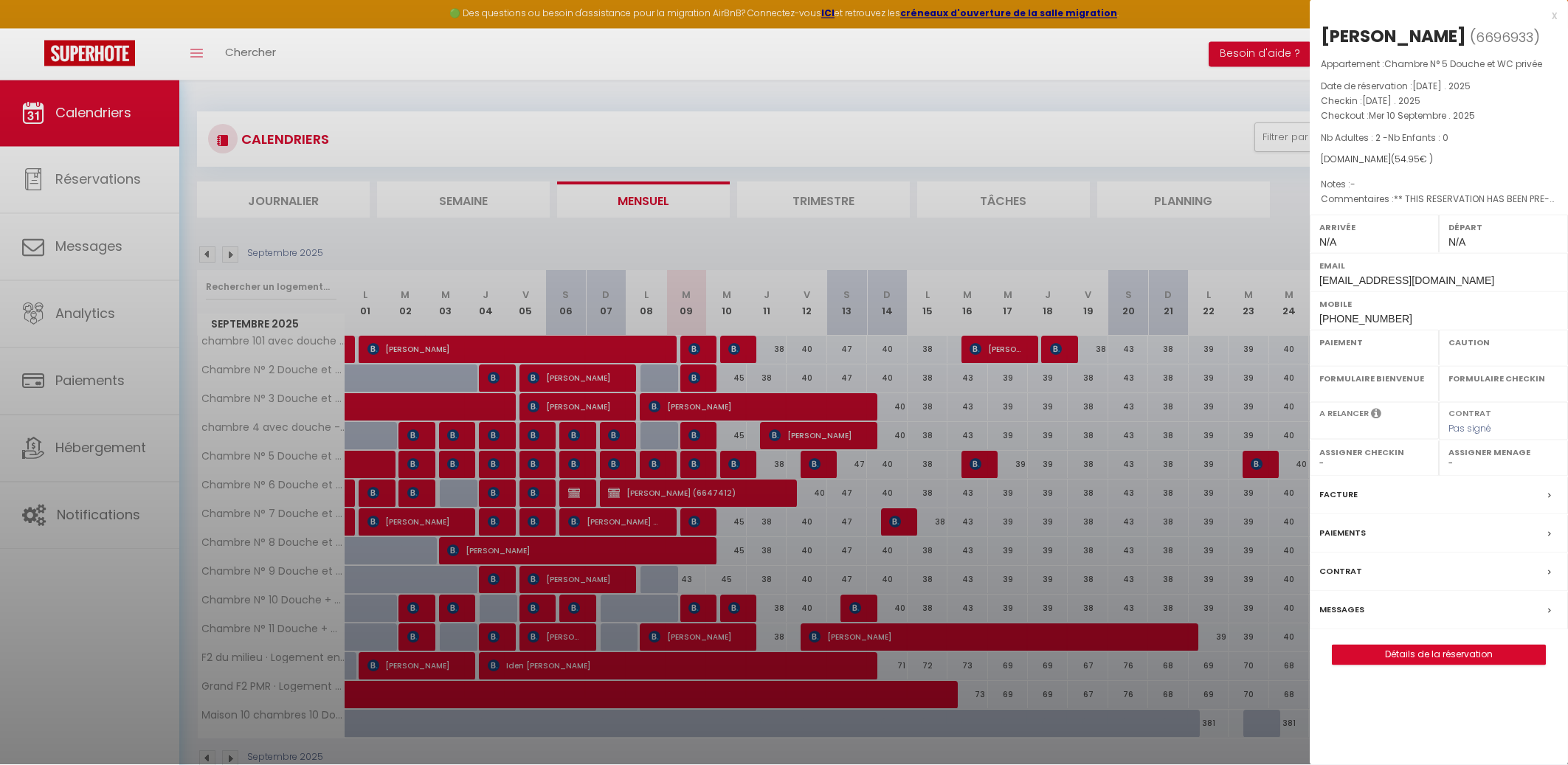
select select "OK"
select select "KO"
select select "0"
select select "1"
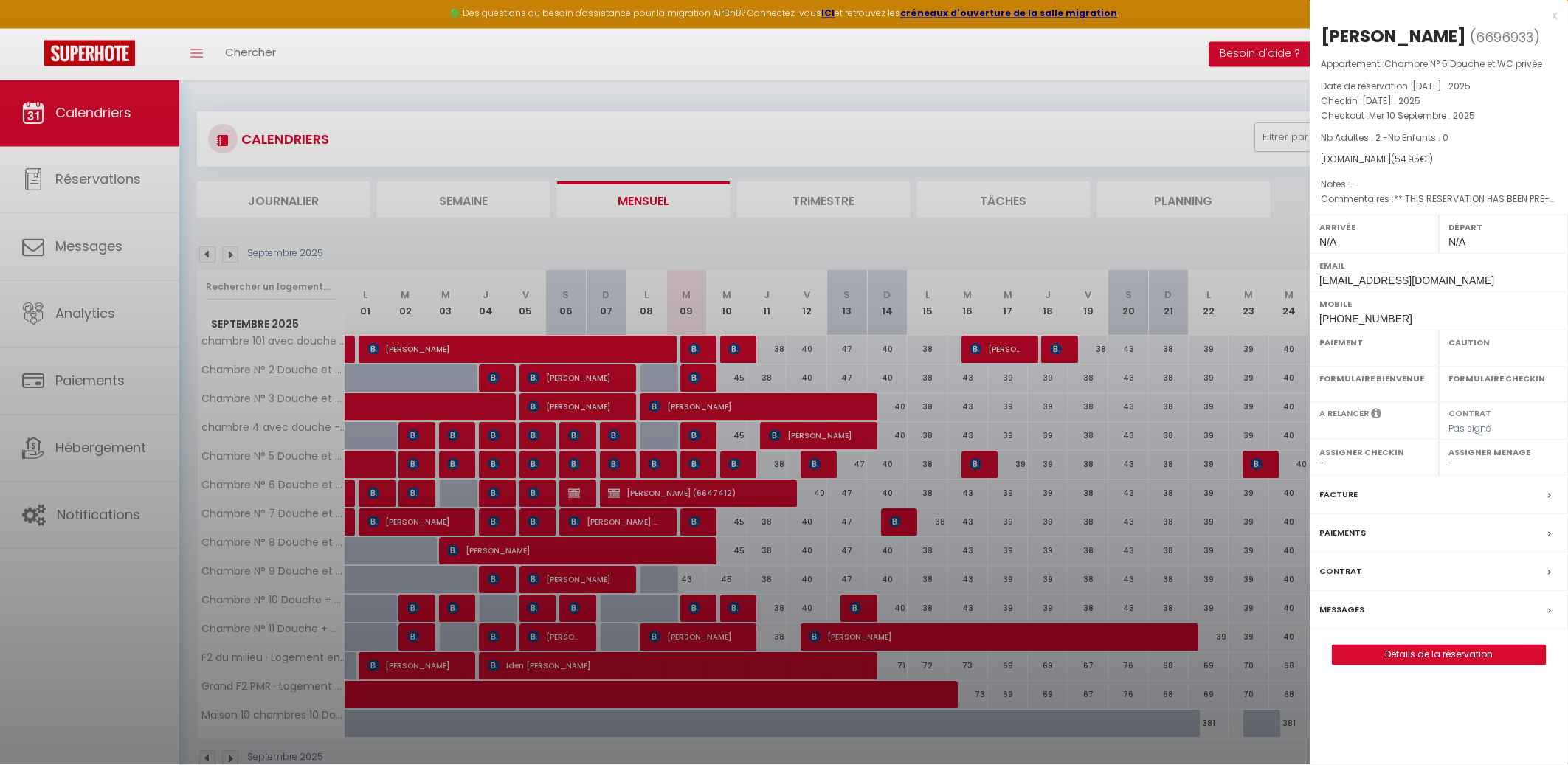
select select
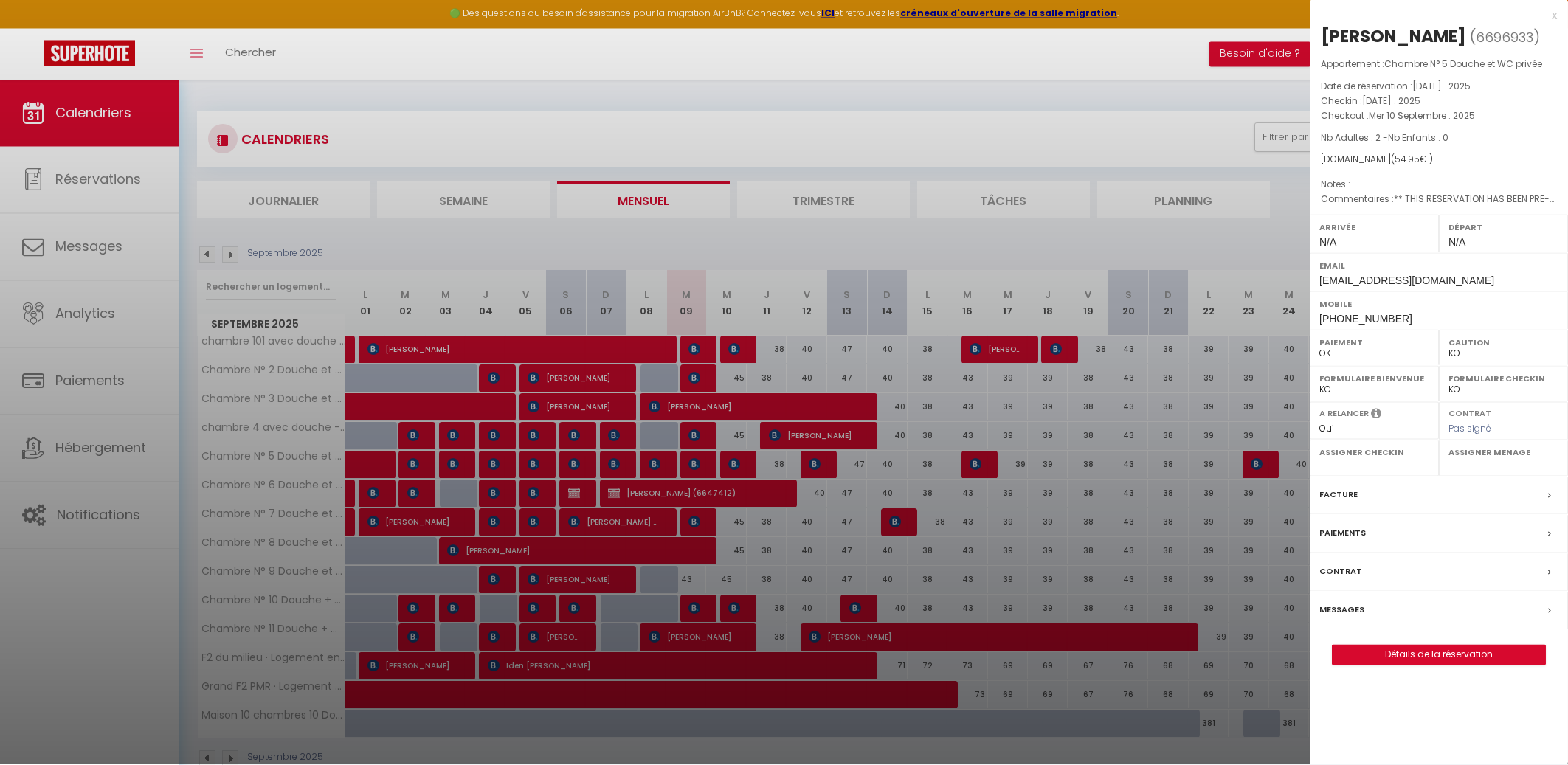
click at [695, 612] on div at bounding box center [784, 382] width 1568 height 765
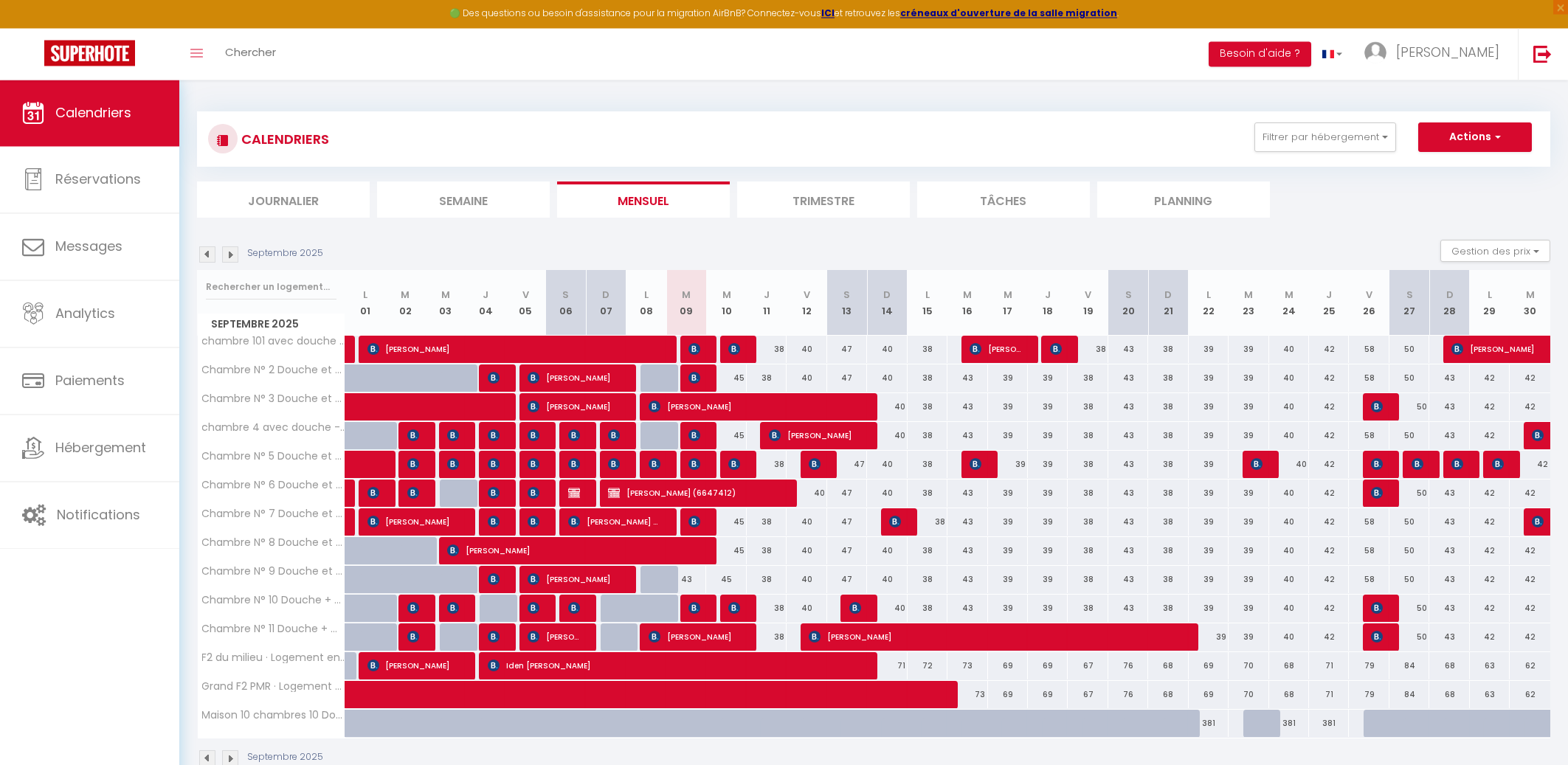
click at [695, 609] on img at bounding box center [694, 609] width 12 height 12
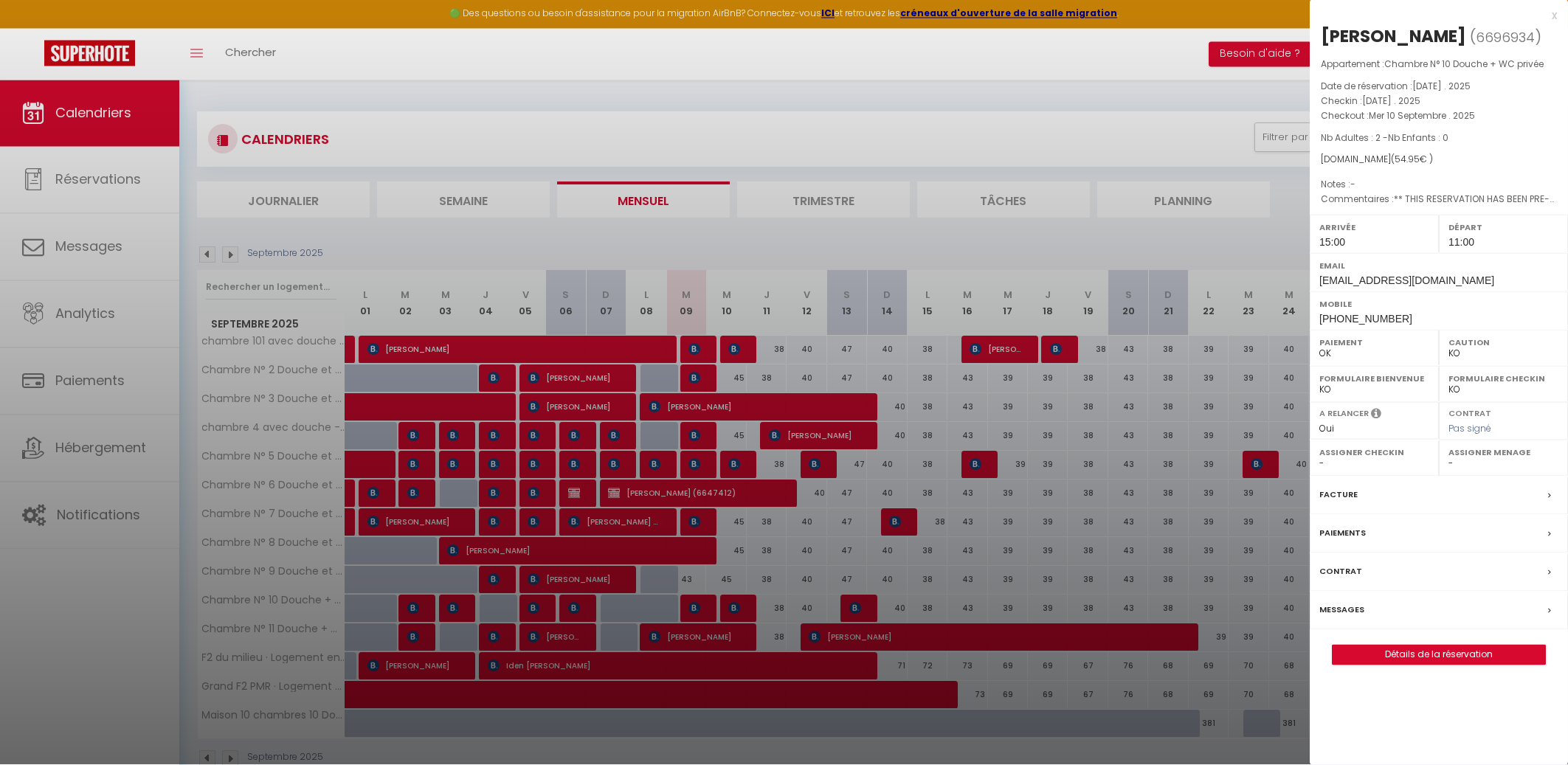
click at [1554, 16] on div "x" at bounding box center [1433, 16] width 247 height 18
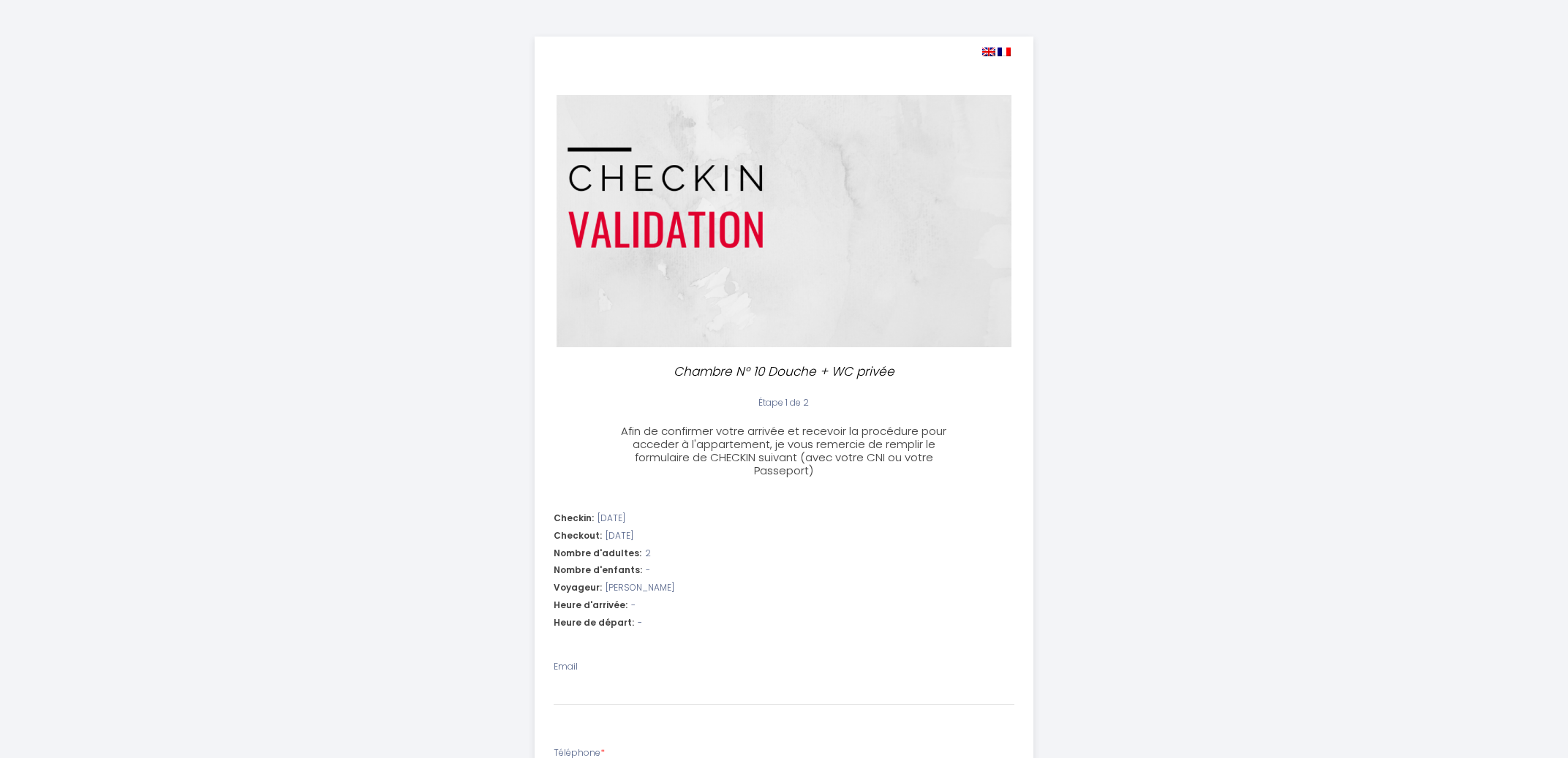
select select
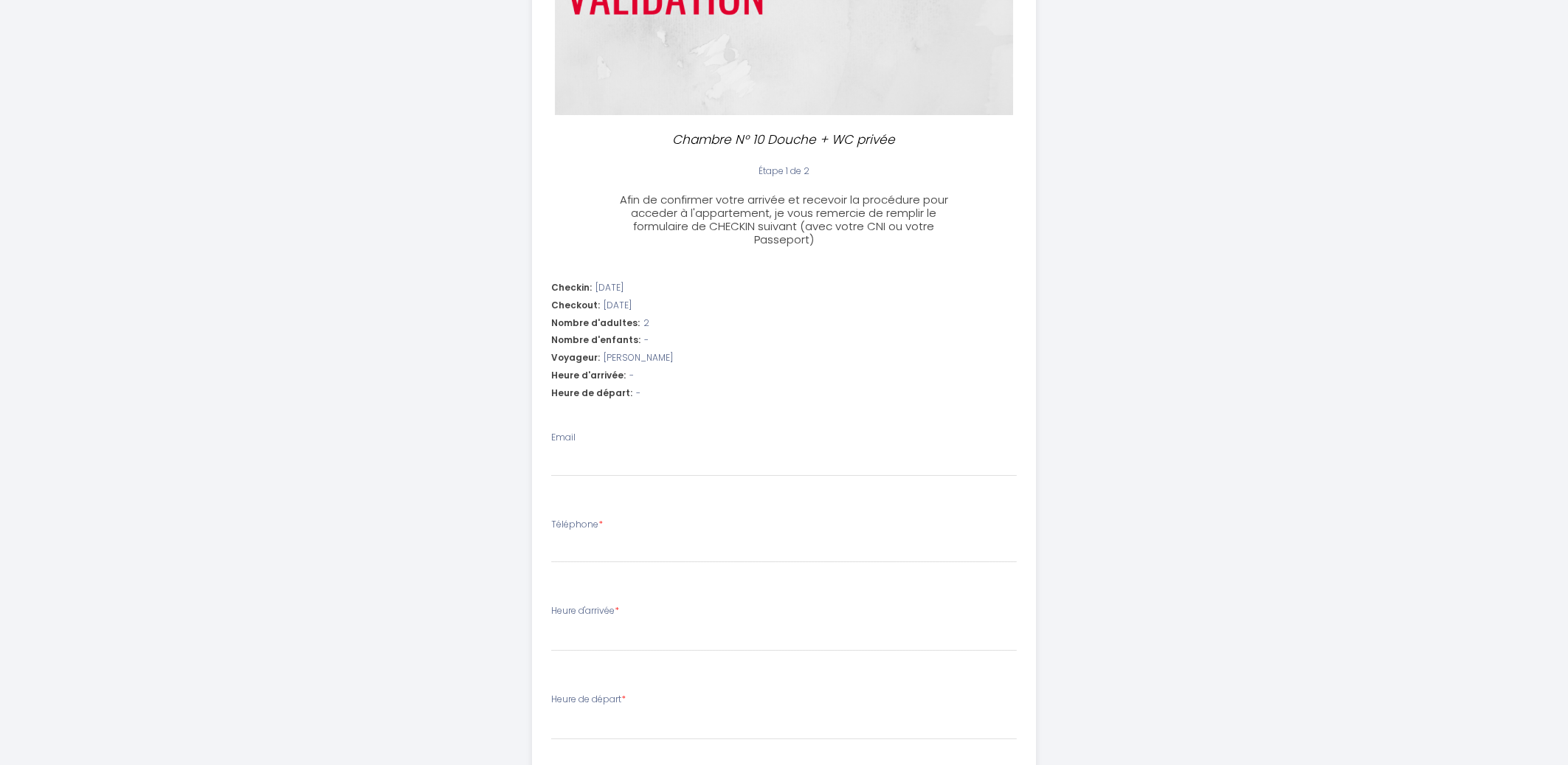
scroll to position [237, 0]
click at [610, 467] on input "Email" at bounding box center [784, 461] width 466 height 26
paste input "ahmedmohamad0919@gmail.com"
type input "ahmedmohamad0919@gmail.com"
select select
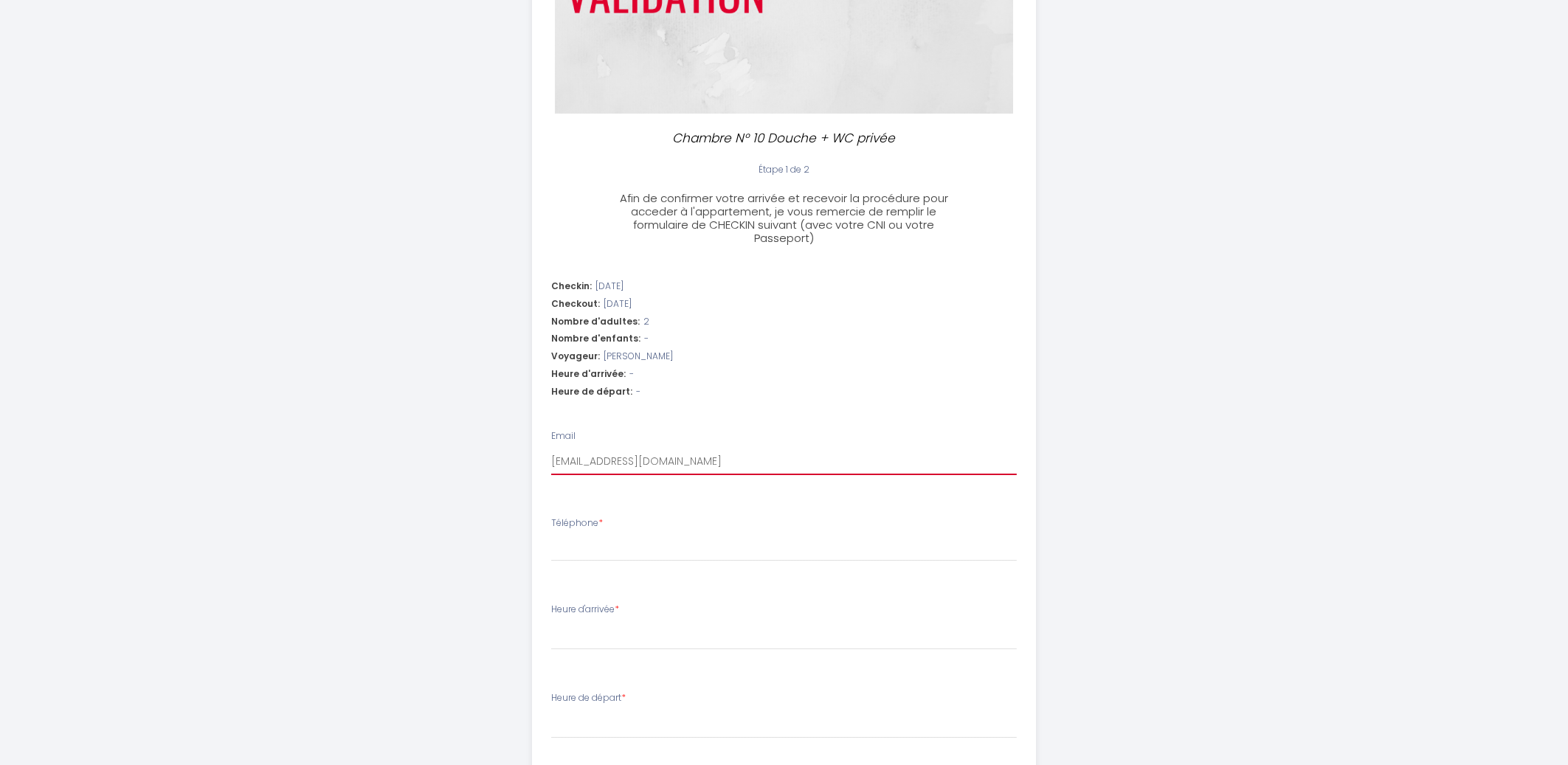
select select
type input "ahmedmohamad0919@gmail.com"
click at [572, 552] on input "Téléphone *" at bounding box center [784, 548] width 466 height 26
paste input "+33 6 79 24 51 83"
type input "+33 6 79 24 51 83"
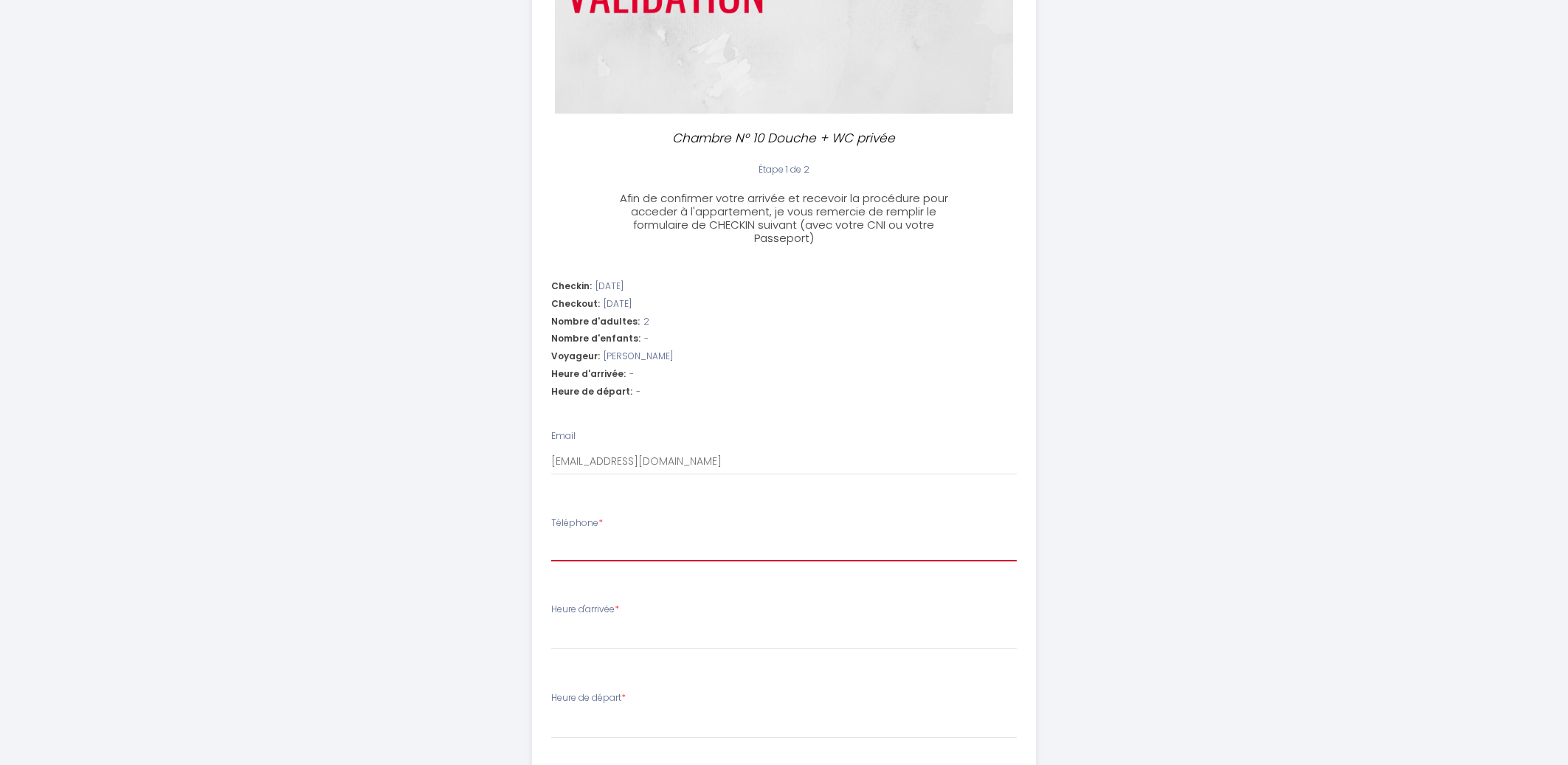
select select
type input "+33 6 79 24 51 83"
click at [552, 622] on select "15:00 15:30 16:00 16:30 17:00 17:30 18:00 18:30 19:00 19:30 20:00 20:30 21:00 2…" at bounding box center [784, 636] width 466 height 28
select select "15:00"
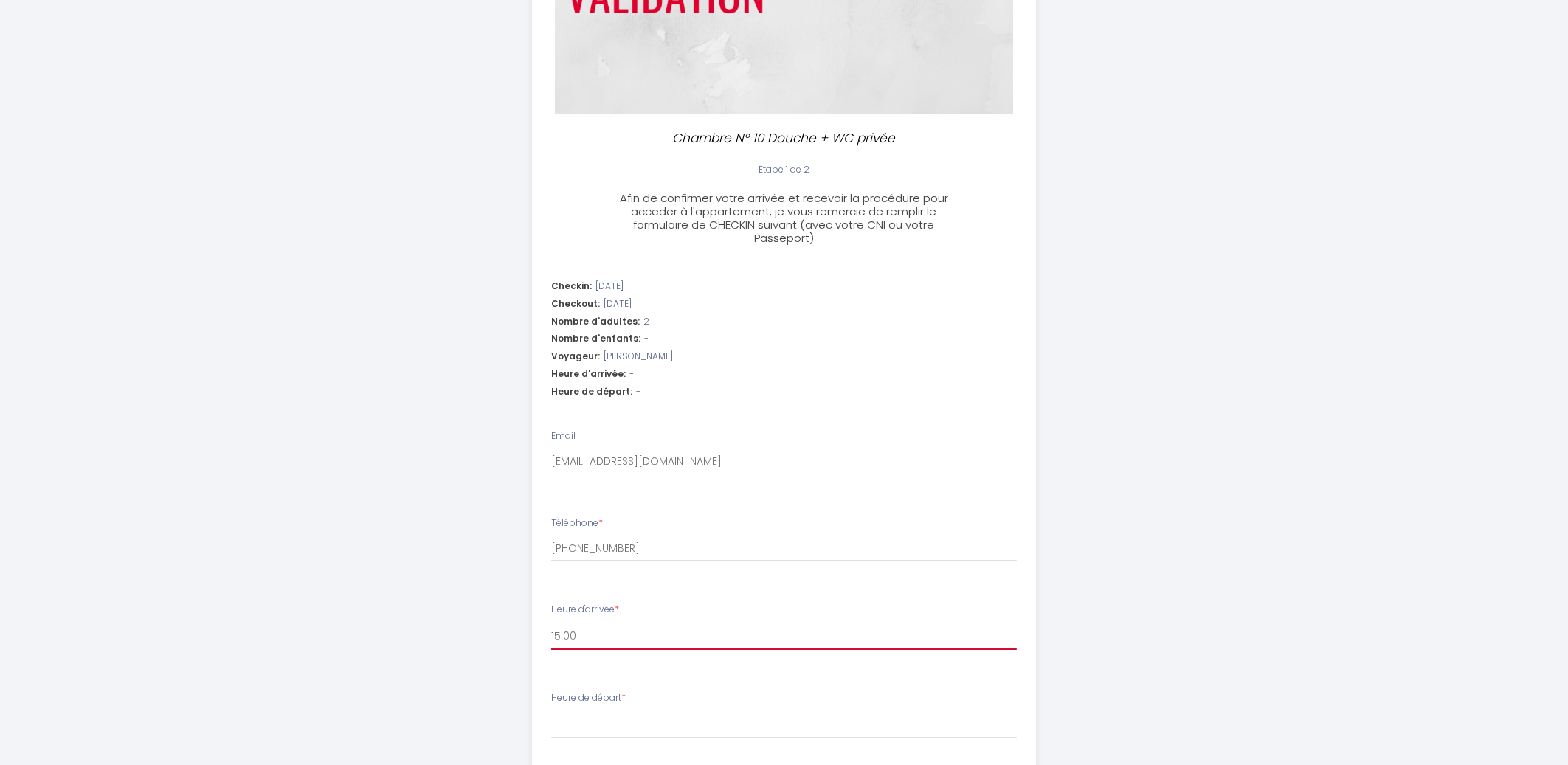
click option "15:00" at bounding box center [0, 0] width 0 height 0
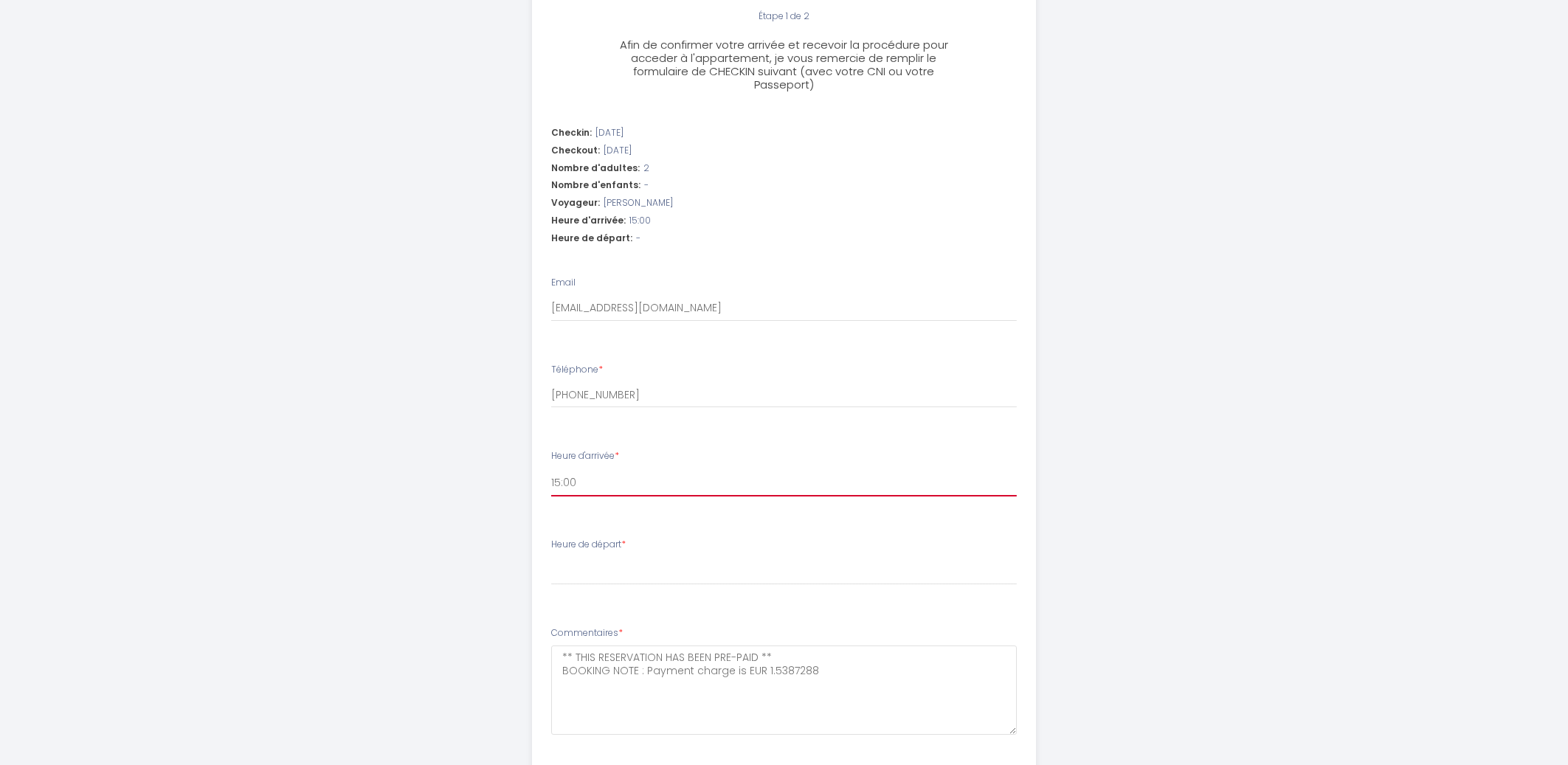
scroll to position [395, 0]
click at [552, 552] on select "00:00 00:30 01:00 01:30 02:00 02:30 03:00 03:30 04:00 04:30 05:00 05:30 06:00 0…" at bounding box center [784, 565] width 466 height 28
select select "11:00"
click option "11:00" at bounding box center [0, 0] width 0 height 0
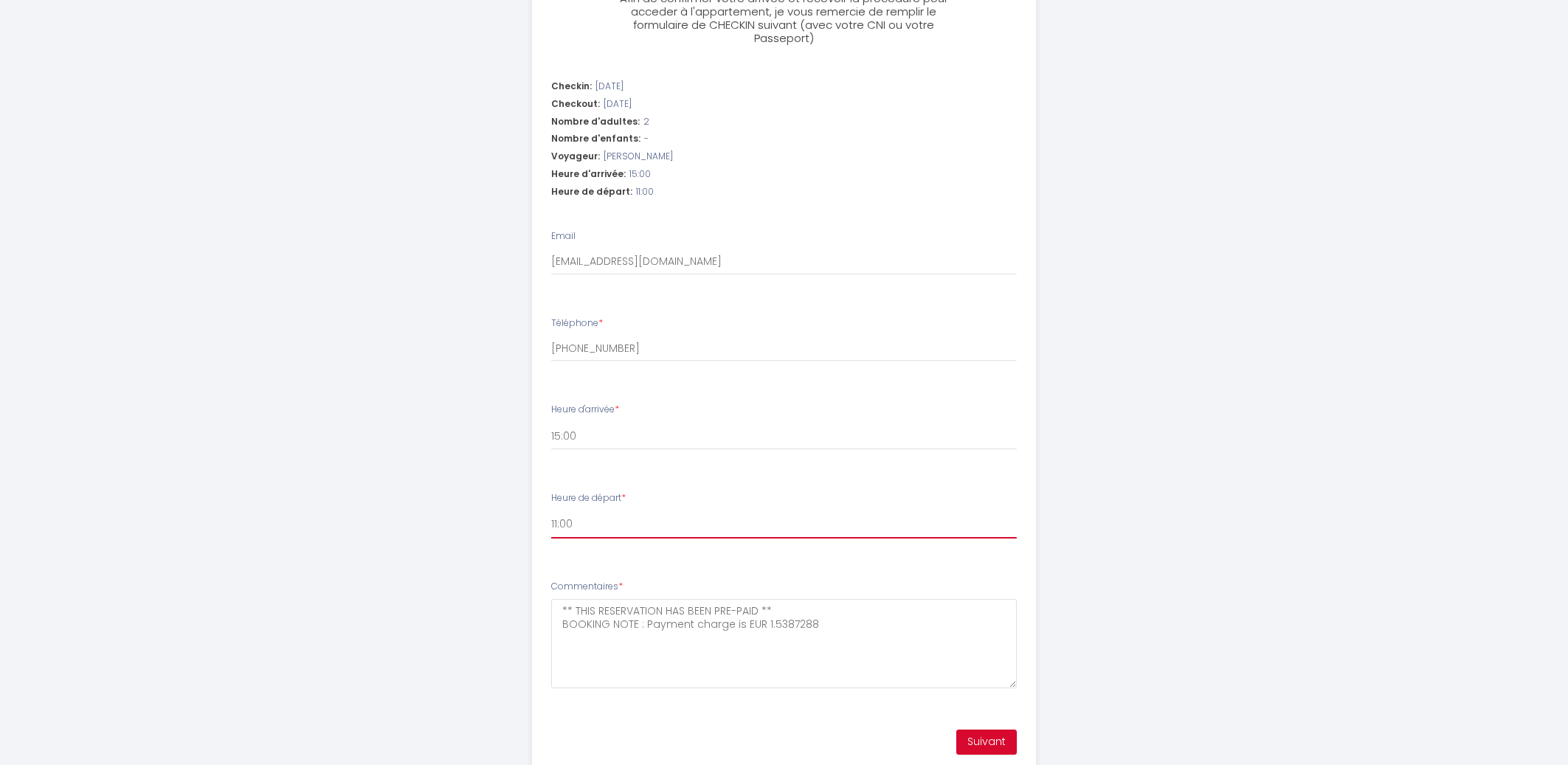
scroll to position [487, 0]
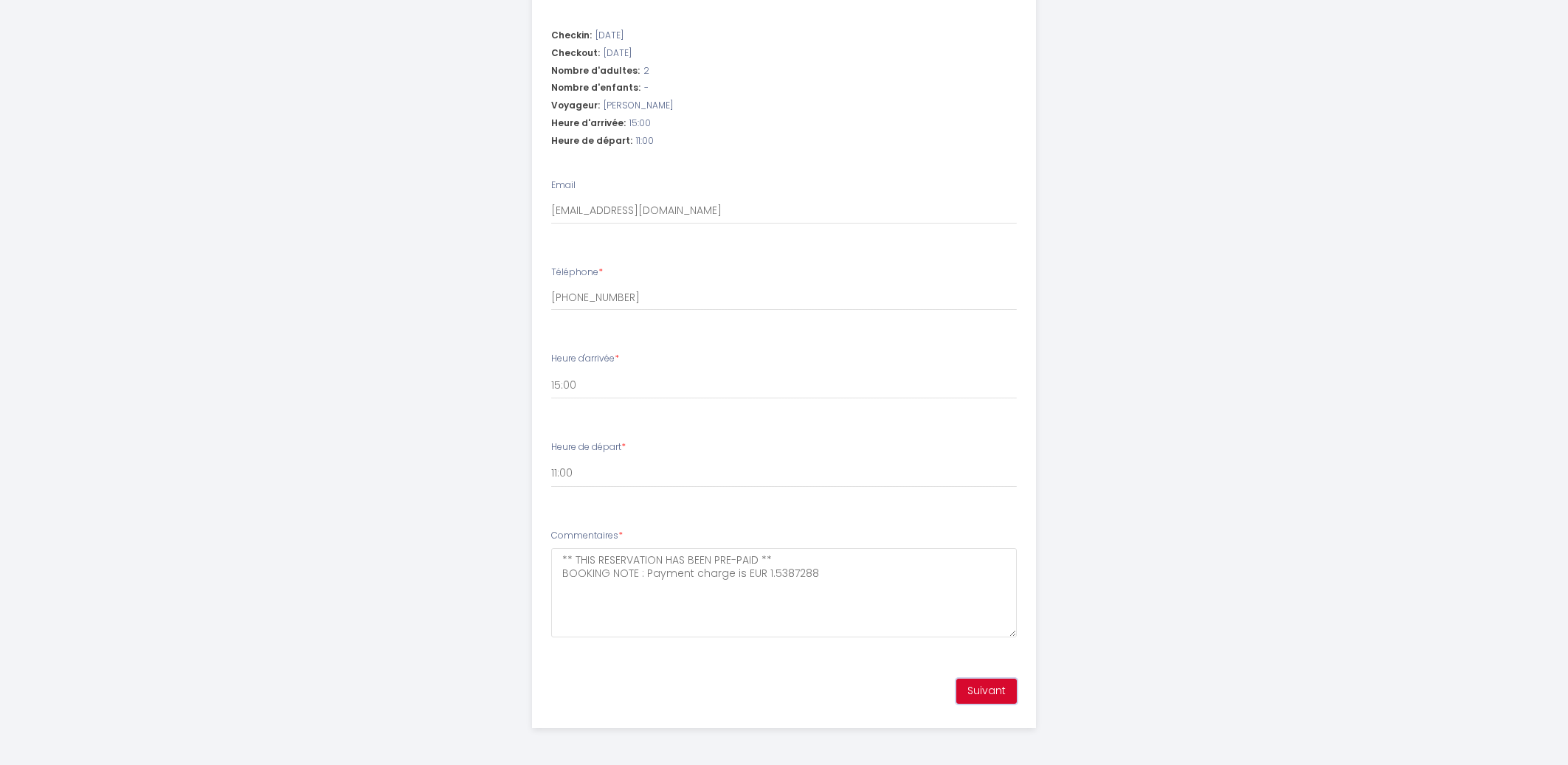
click at [973, 693] on button "Suivant" at bounding box center [987, 692] width 61 height 25
click at [552, 459] on select "00:00 00:30 01:00 01:30 02:00 02:30 03:00 03:30 04:00 04:30 05:00 05:30 06:00 0…" at bounding box center [784, 473] width 466 height 28
click option "11:00" at bounding box center [0, 0] width 0 height 0
click at [552, 372] on select "15:00 15:30 16:00 16:30 17:00 17:30 18:00 18:30 19:00 19:30 20:00 20:30 21:00 2…" at bounding box center [784, 385] width 466 height 28
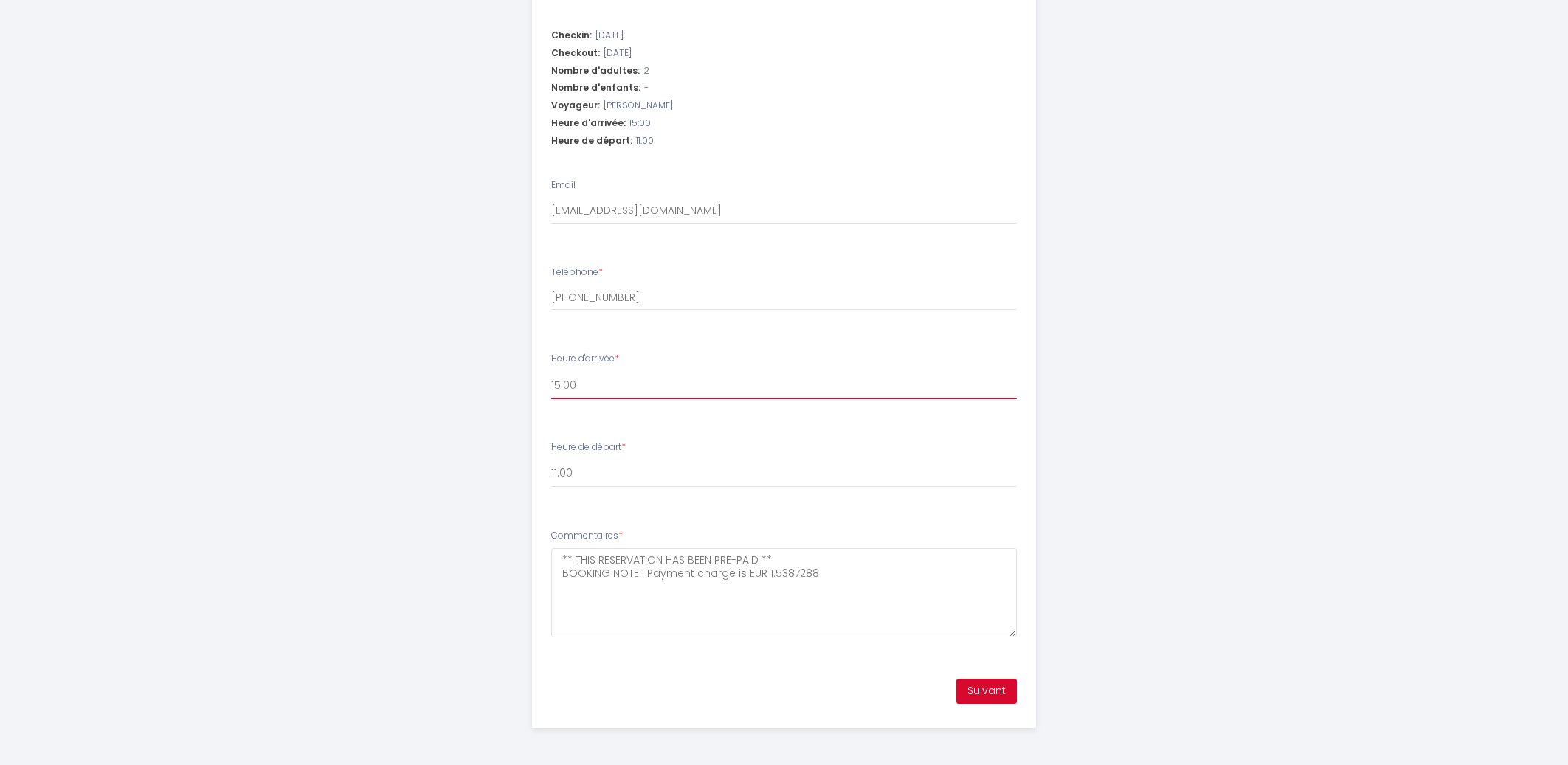
click option "15:00" at bounding box center [0, 0] width 0 height 0
click at [607, 298] on input "+33 6 79 24 51 83" at bounding box center [784, 297] width 466 height 26
drag, startPoint x: 574, startPoint y: 299, endPoint x: 544, endPoint y: 298, distance: 30.0
click at [552, 298] on input "+33 6 79 24 51 83" at bounding box center [784, 297] width 466 height 26
click at [982, 688] on button "Suivant" at bounding box center [987, 692] width 61 height 25
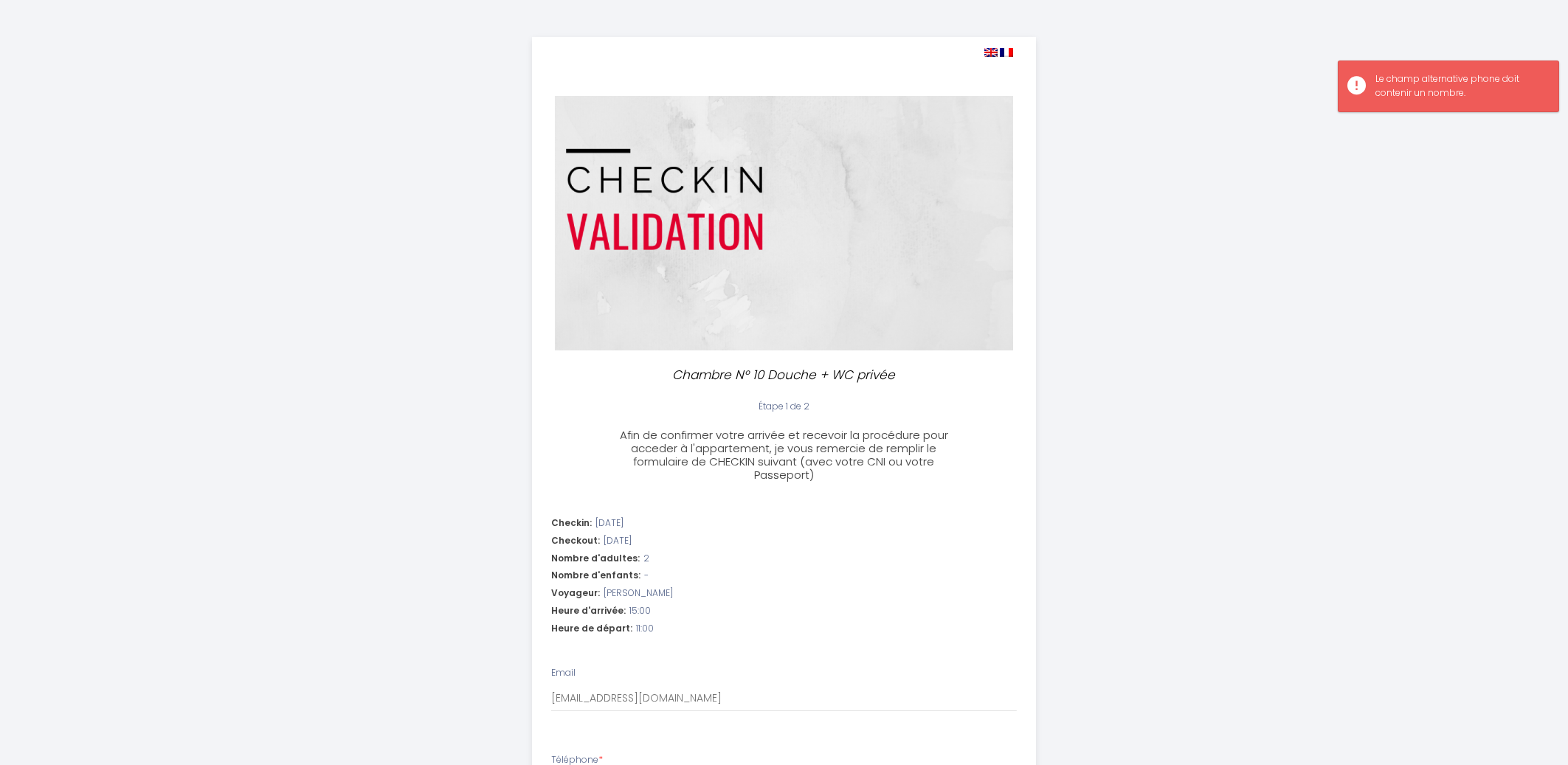
scroll to position [79, 0]
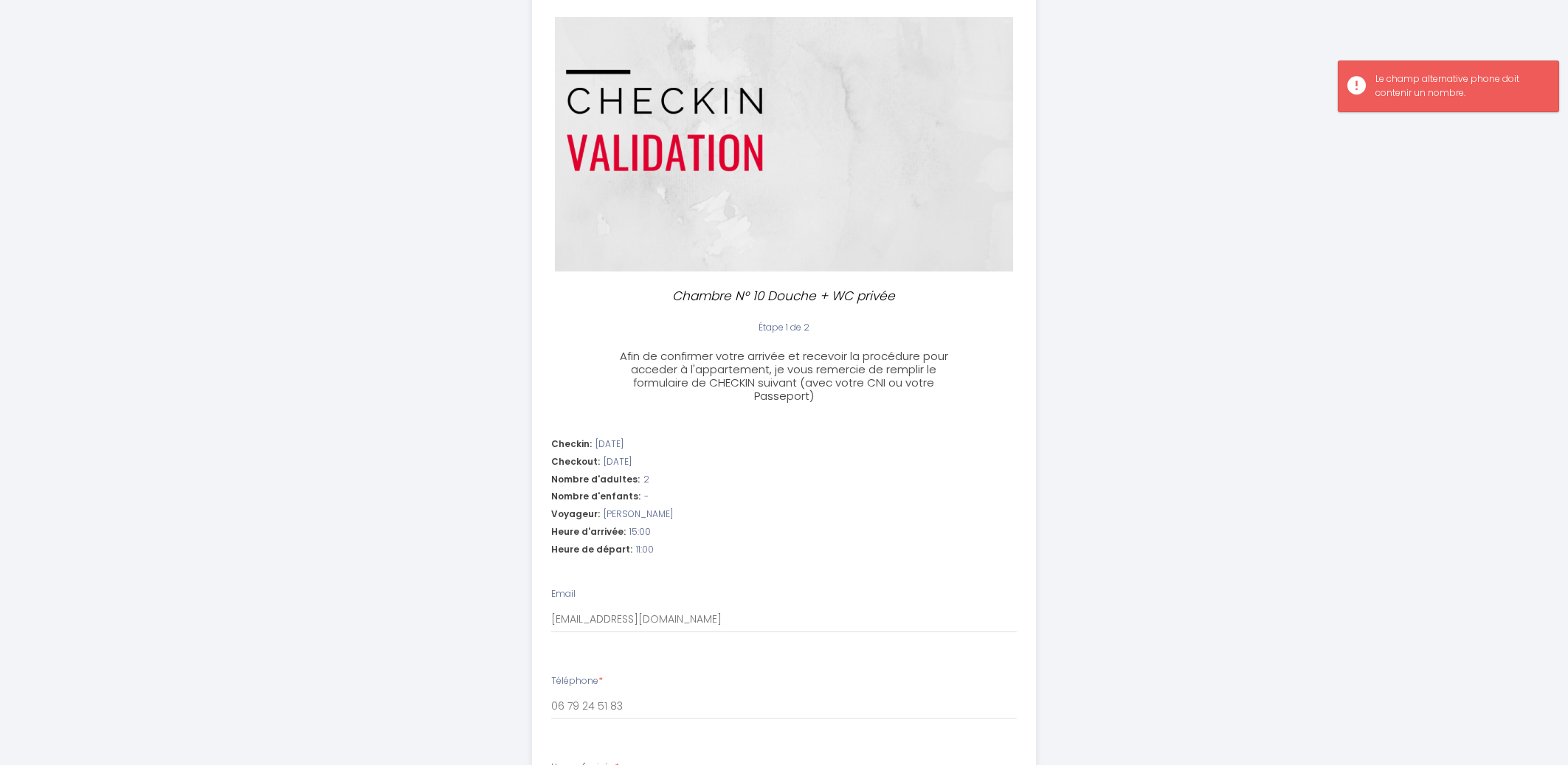
click at [735, 312] on div "Chambre N° 10 Douche + WC privée Étape 1 de 2 Afin de confirmer votre arrivée e…" at bounding box center [783, 547] width 504 height 1179
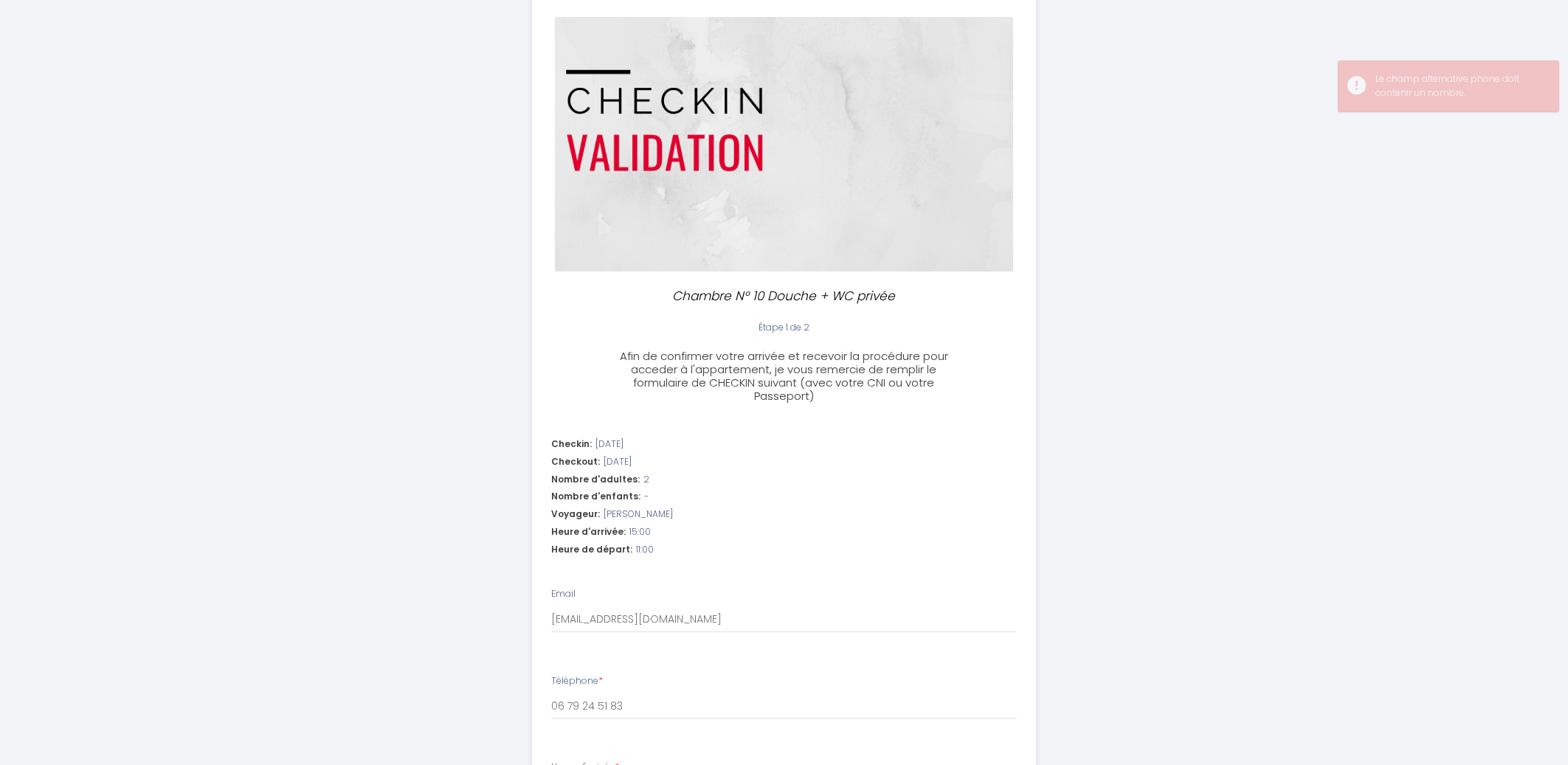
click at [651, 419] on div "Checkin: 2025-09-09 Checkout: 2025-09-10 Nombre d'adultes: 2 Nombre d'enfants: …" at bounding box center [784, 741] width 522 height 676
click at [624, 446] on span "2025-09-09" at bounding box center [609, 445] width 28 height 14
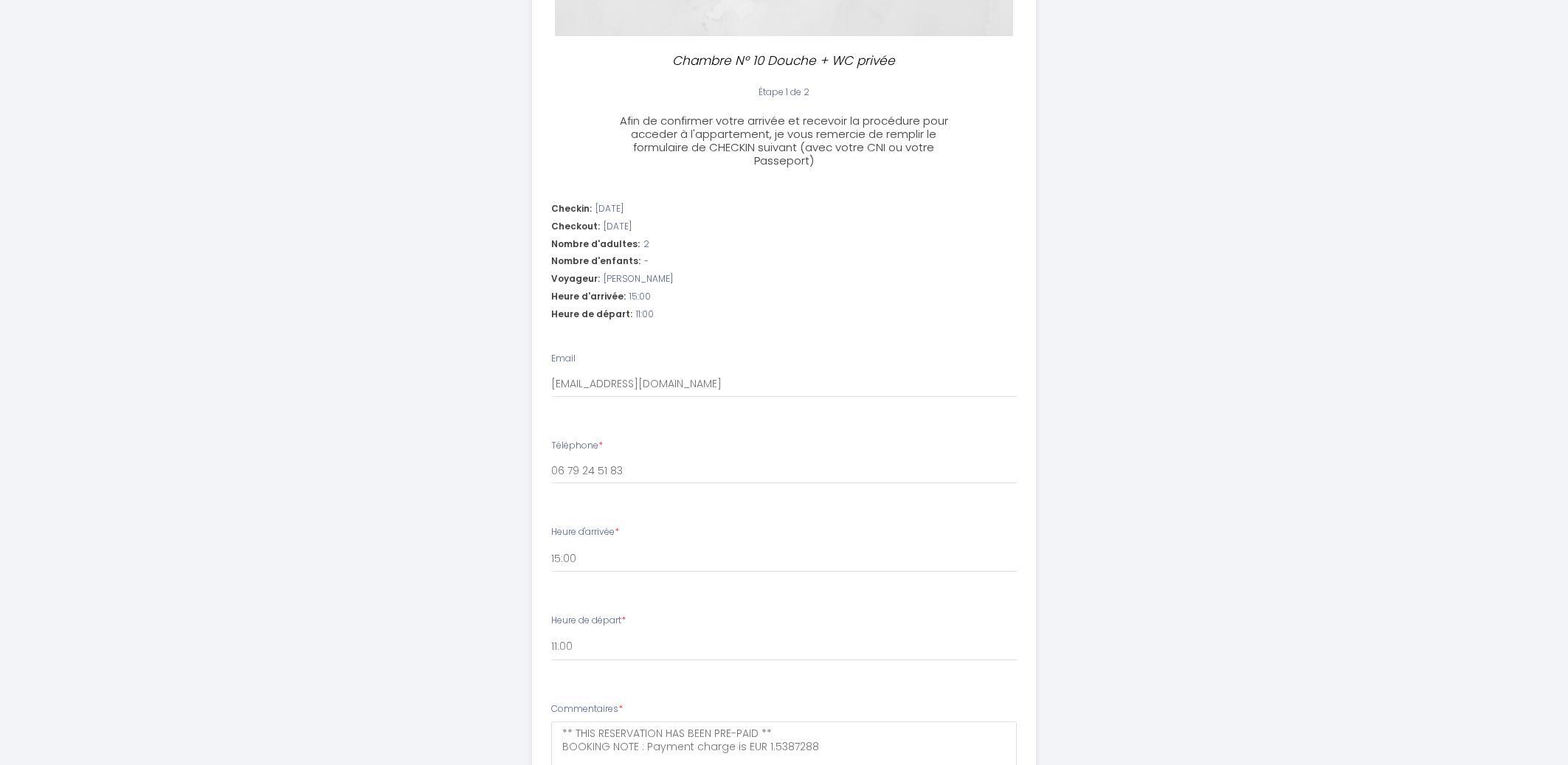
scroll to position [316, 0]
click at [627, 381] on input "ahmedmohamad0919@gmail.com" at bounding box center [784, 382] width 466 height 26
click at [739, 382] on input "ahmedmohamad0919@gmail.com" at bounding box center [784, 382] width 466 height 26
click at [569, 468] on input "06 79 24 51 83" at bounding box center [784, 468] width 466 height 26
click at [581, 470] on input "0679 24 51 83" at bounding box center [784, 468] width 466 height 26
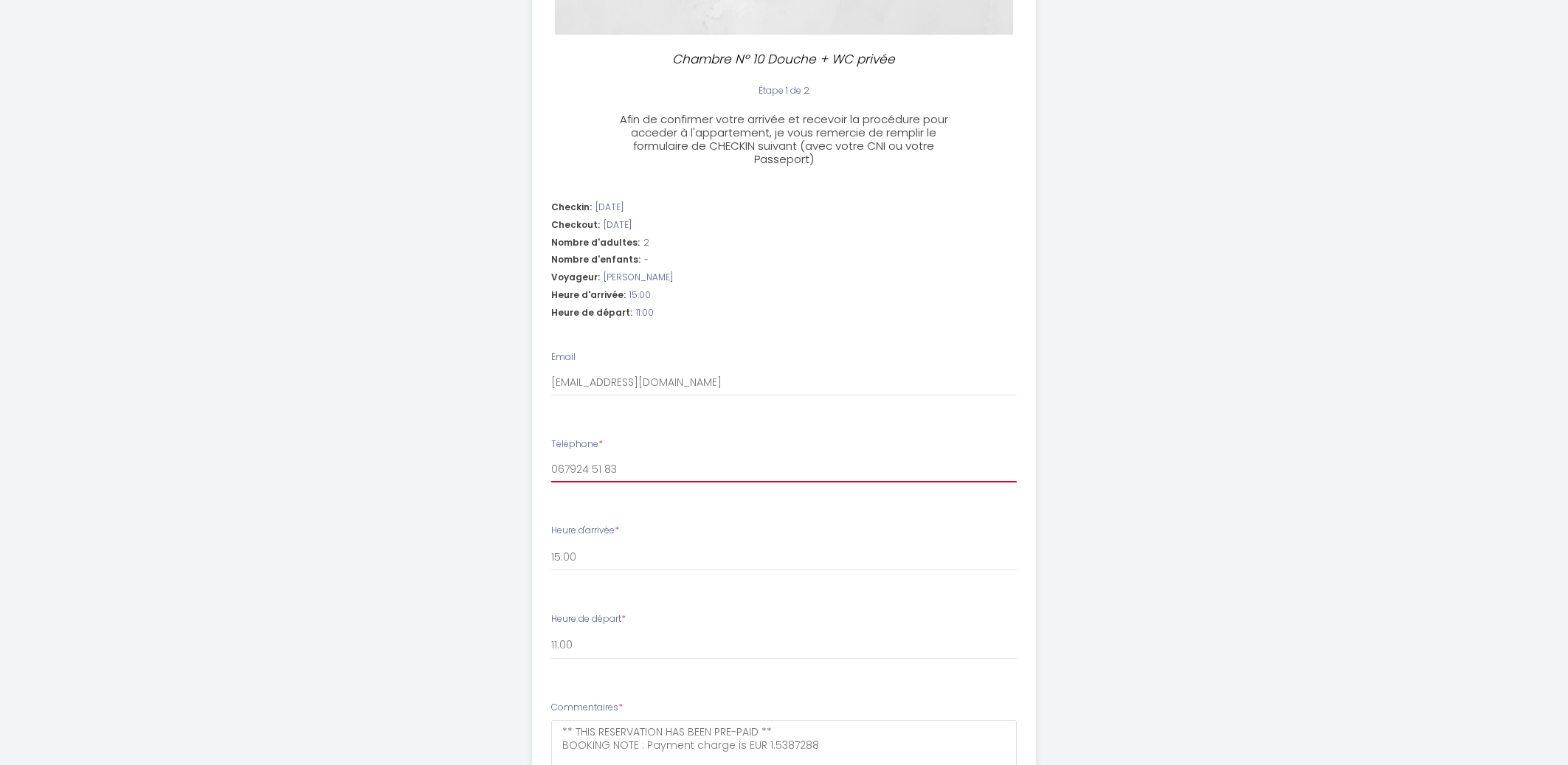
click at [592, 468] on input "067924 51 83" at bounding box center [784, 468] width 466 height 26
drag, startPoint x: 615, startPoint y: 473, endPoint x: 532, endPoint y: 457, distance: 84.5
click at [552, 457] on input "0679251 83" at bounding box center [784, 468] width 466 height 26
paste input "+33 6 79 24"
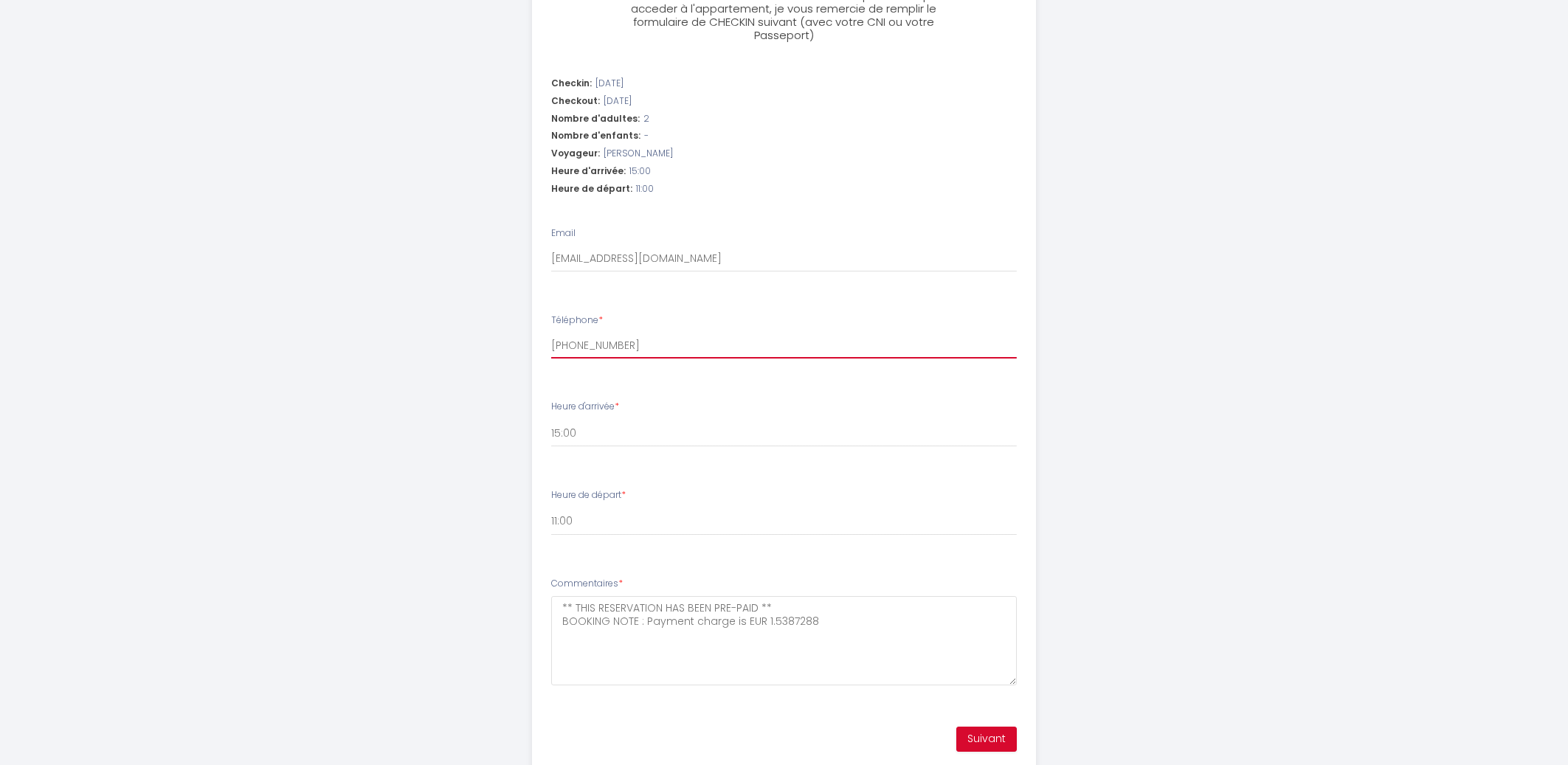
scroll to position [487, 0]
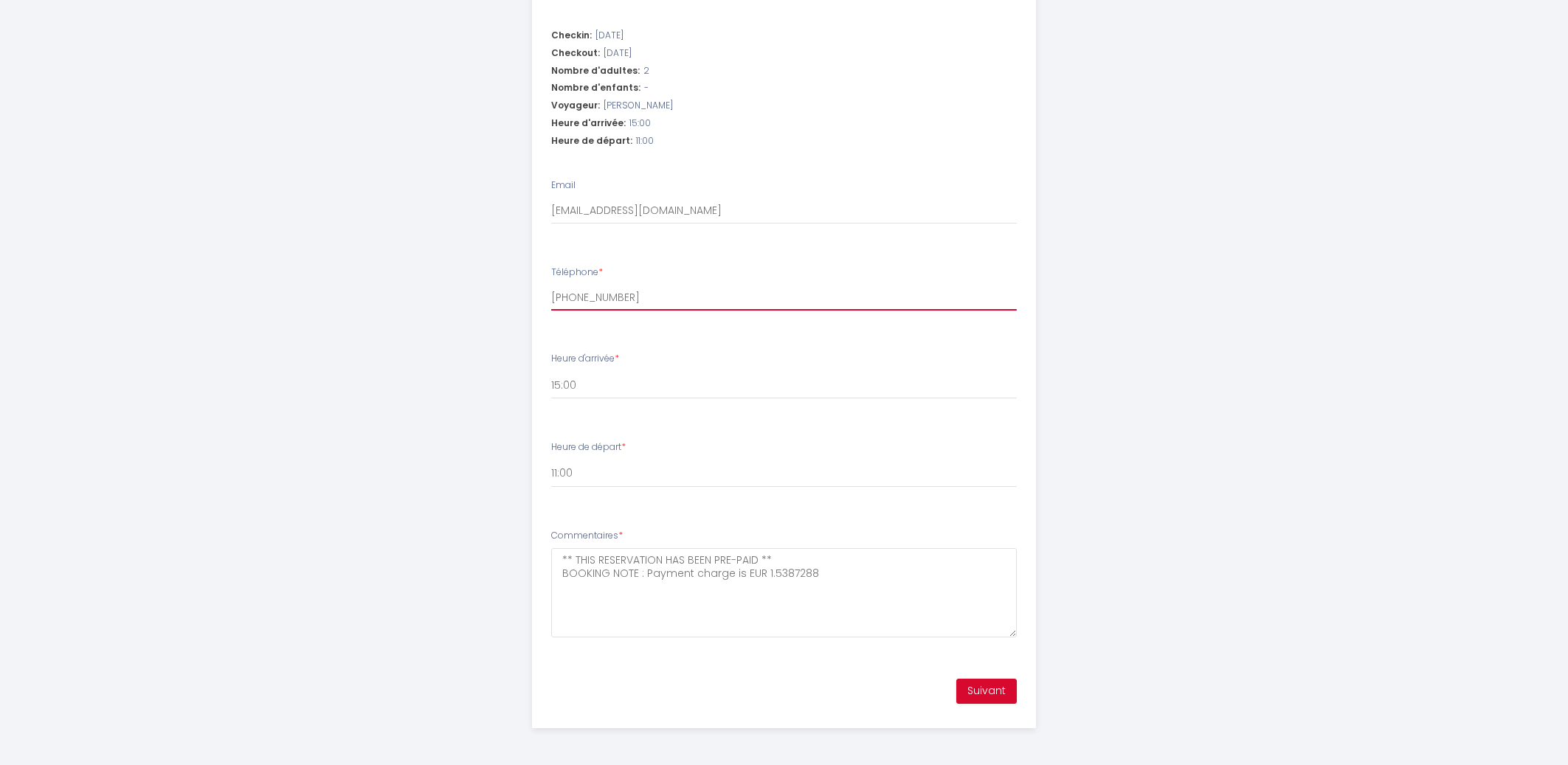
type input "+33 6 79 24 51 83"
click at [982, 695] on button "Suivant" at bounding box center [987, 692] width 61 height 25
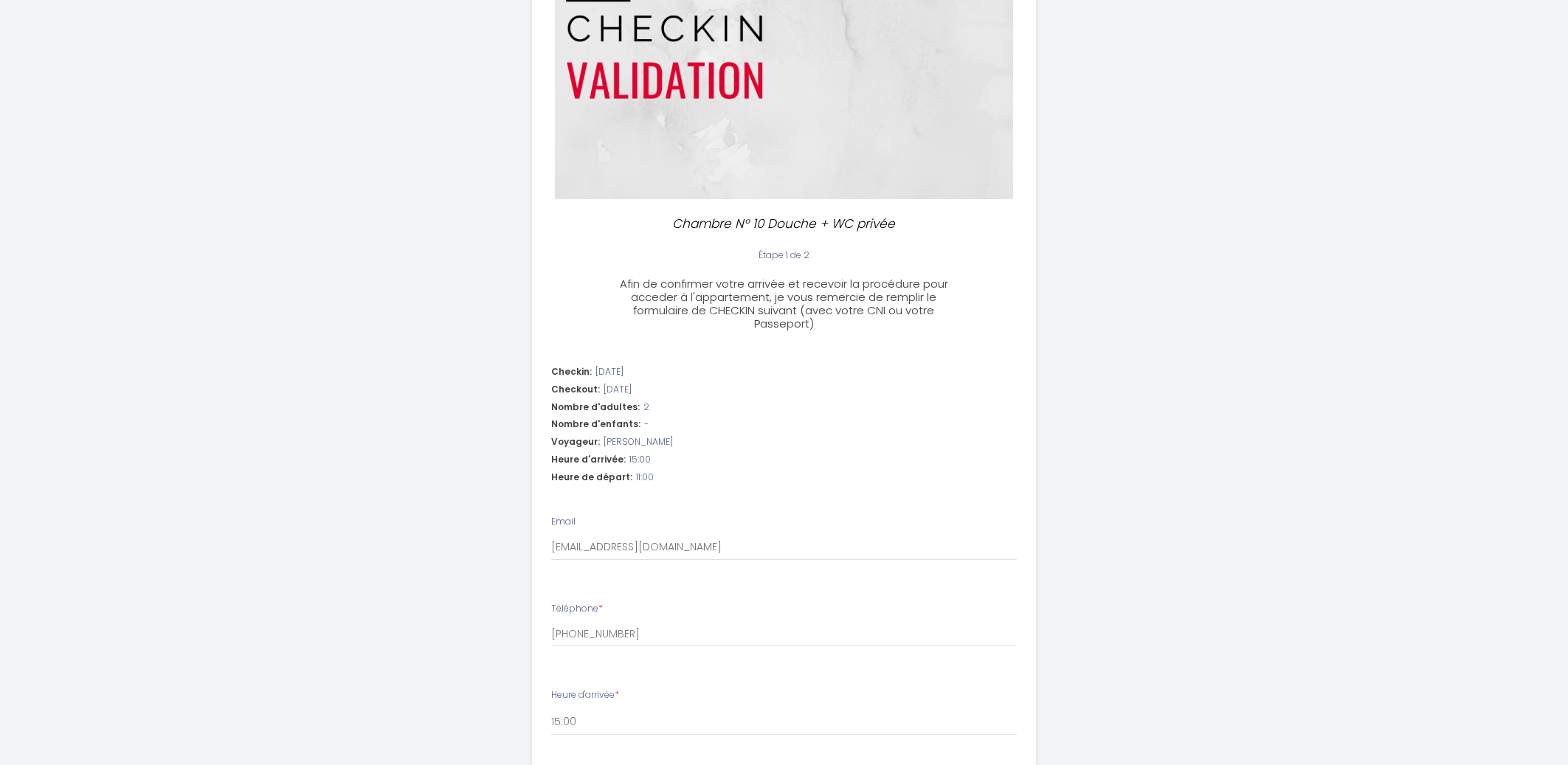
scroll to position [158, 0]
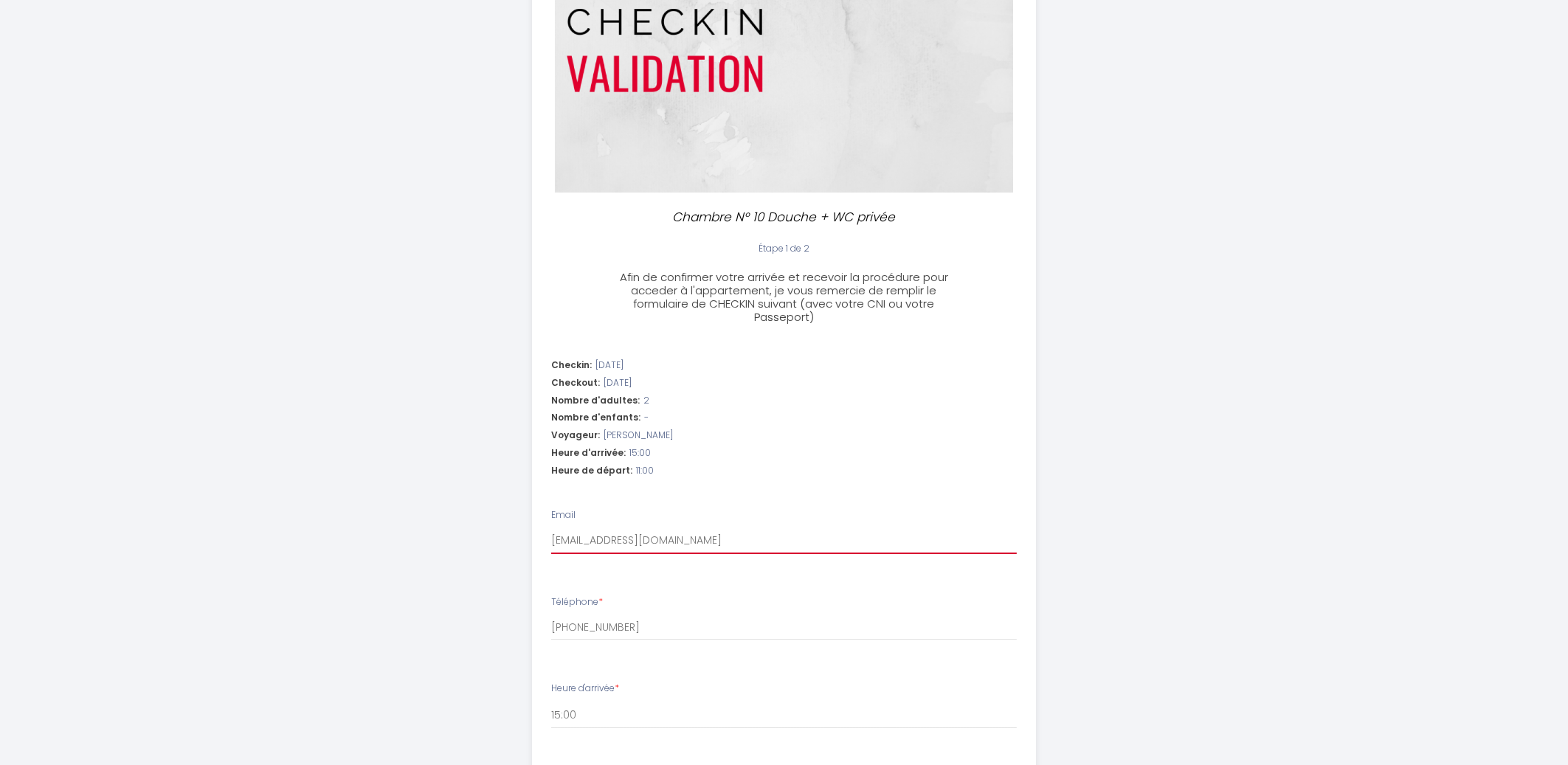
click at [746, 539] on input "ahmedmohamad0919@gmail.com" at bounding box center [784, 541] width 466 height 26
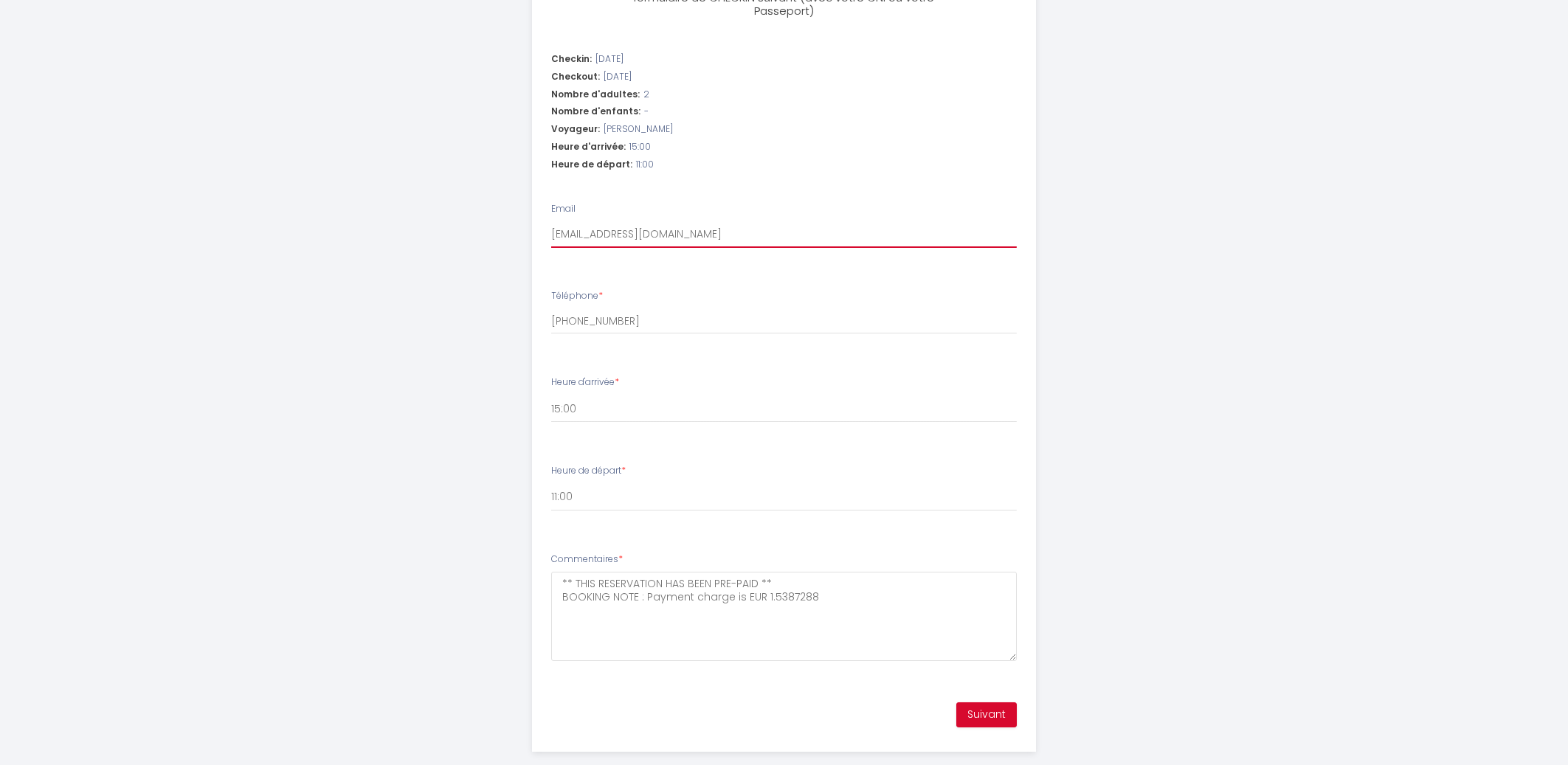
scroll to position [475, 0]
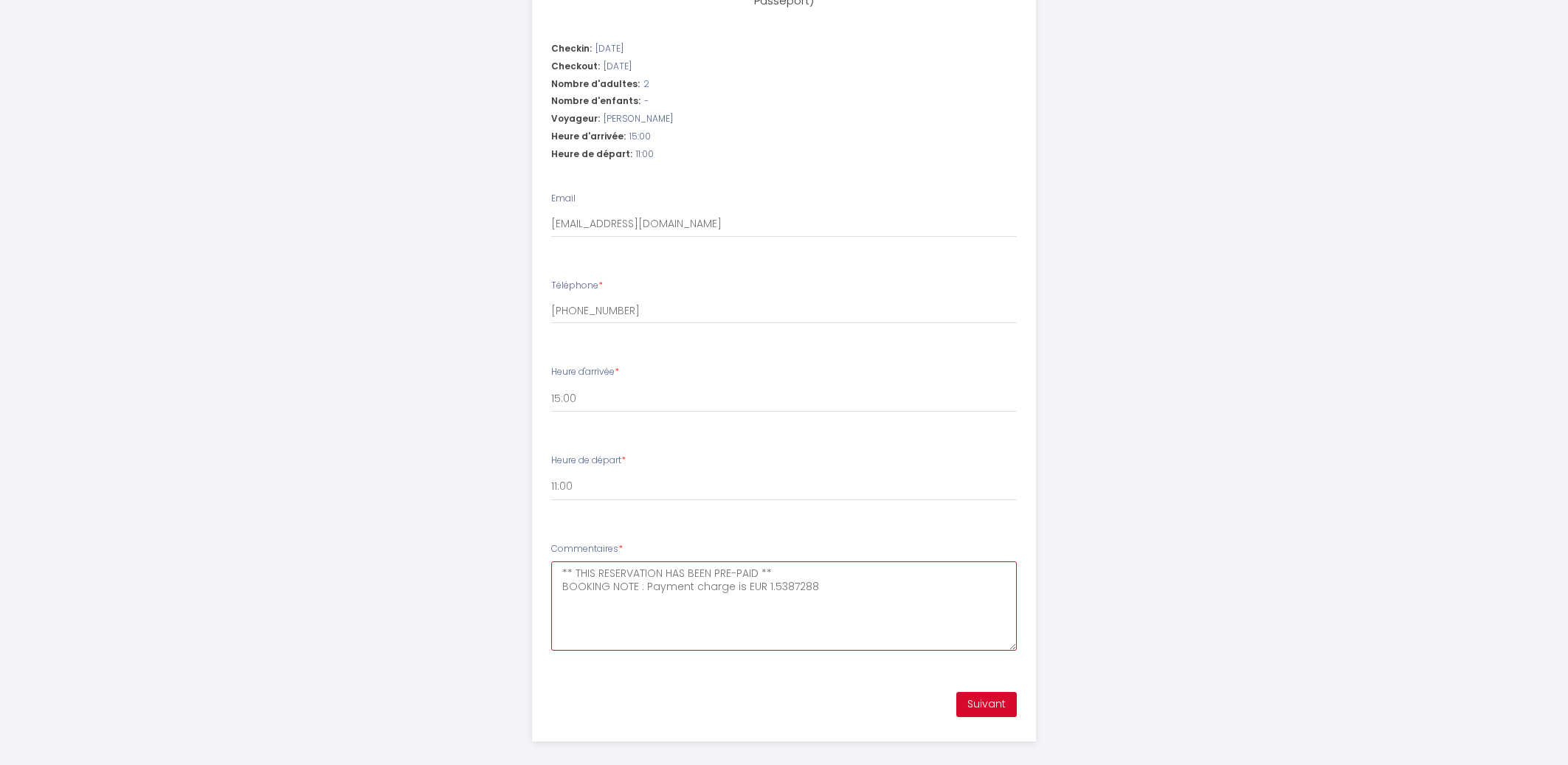
click at [588, 577] on textarea "** THIS RESERVATION HAS BEEN PRE-PAID ** BOOKING NOTE : Payment charge is EUR 1…" at bounding box center [784, 606] width 466 height 90
click at [829, 590] on textarea "** THIS RESERVATION HAS BEEN PRE-PAID ** BOOKING NOTE : Payment charge is EUR 1…" at bounding box center [784, 606] width 466 height 90
click at [982, 704] on button "Suivant" at bounding box center [987, 705] width 61 height 25
click at [827, 588] on textarea "** THIS RESERVATION HAS BEEN PRE-PAID ** BOOKING NOTE : Payment charge is EUR 1…" at bounding box center [784, 606] width 466 height 90
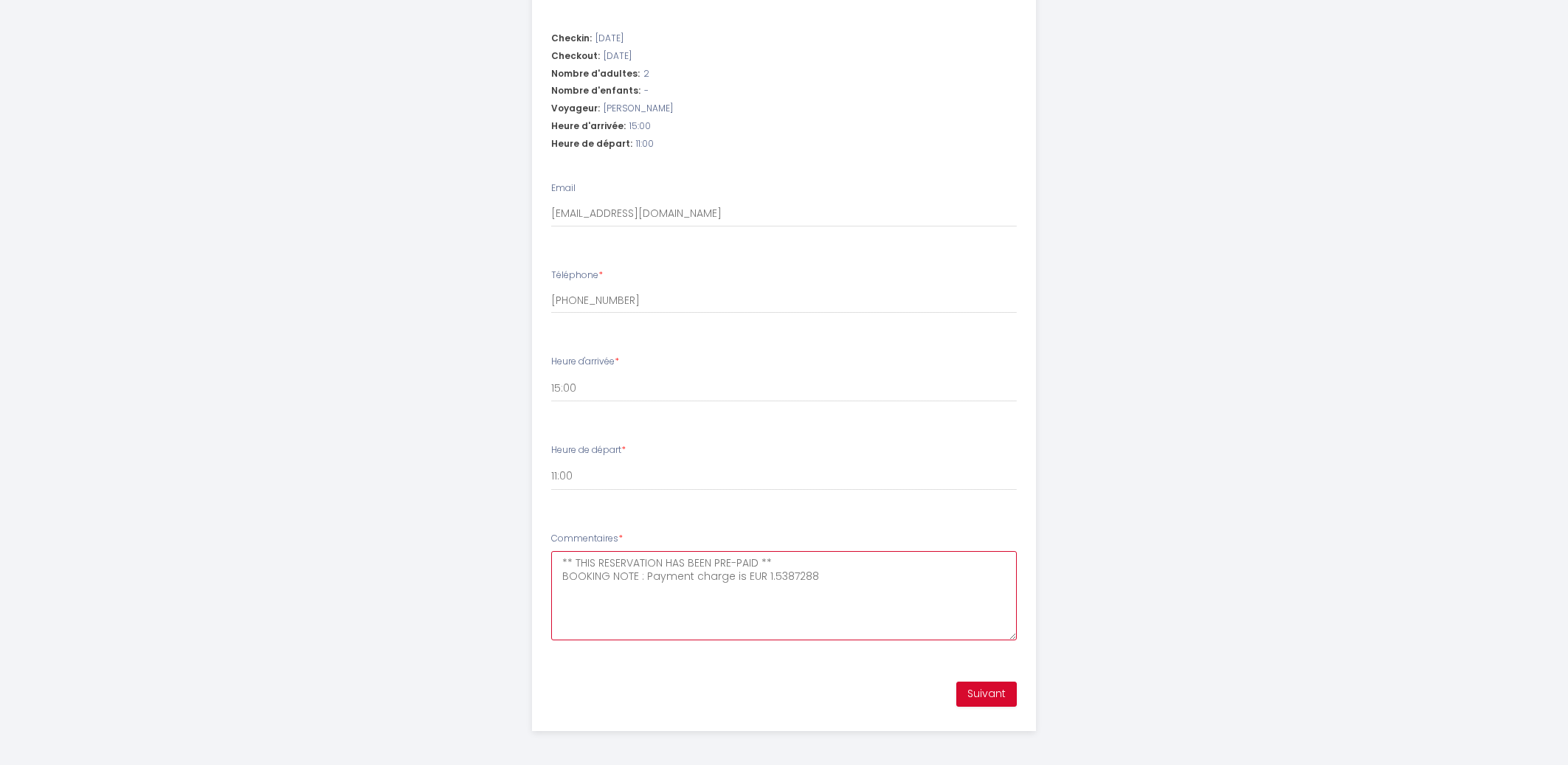
scroll to position [487, 0]
type textarea "** THIS RESERVATION HAS BEEN PRE-PAID ** BOOKING NOTE : Payment charge is EUR 1…"
click at [574, 297] on input "+33 6 79 24 51 83" at bounding box center [784, 297] width 466 height 26
click at [973, 685] on button "Suivant" at bounding box center [987, 692] width 61 height 25
click at [984, 689] on button "Suivant" at bounding box center [987, 692] width 61 height 25
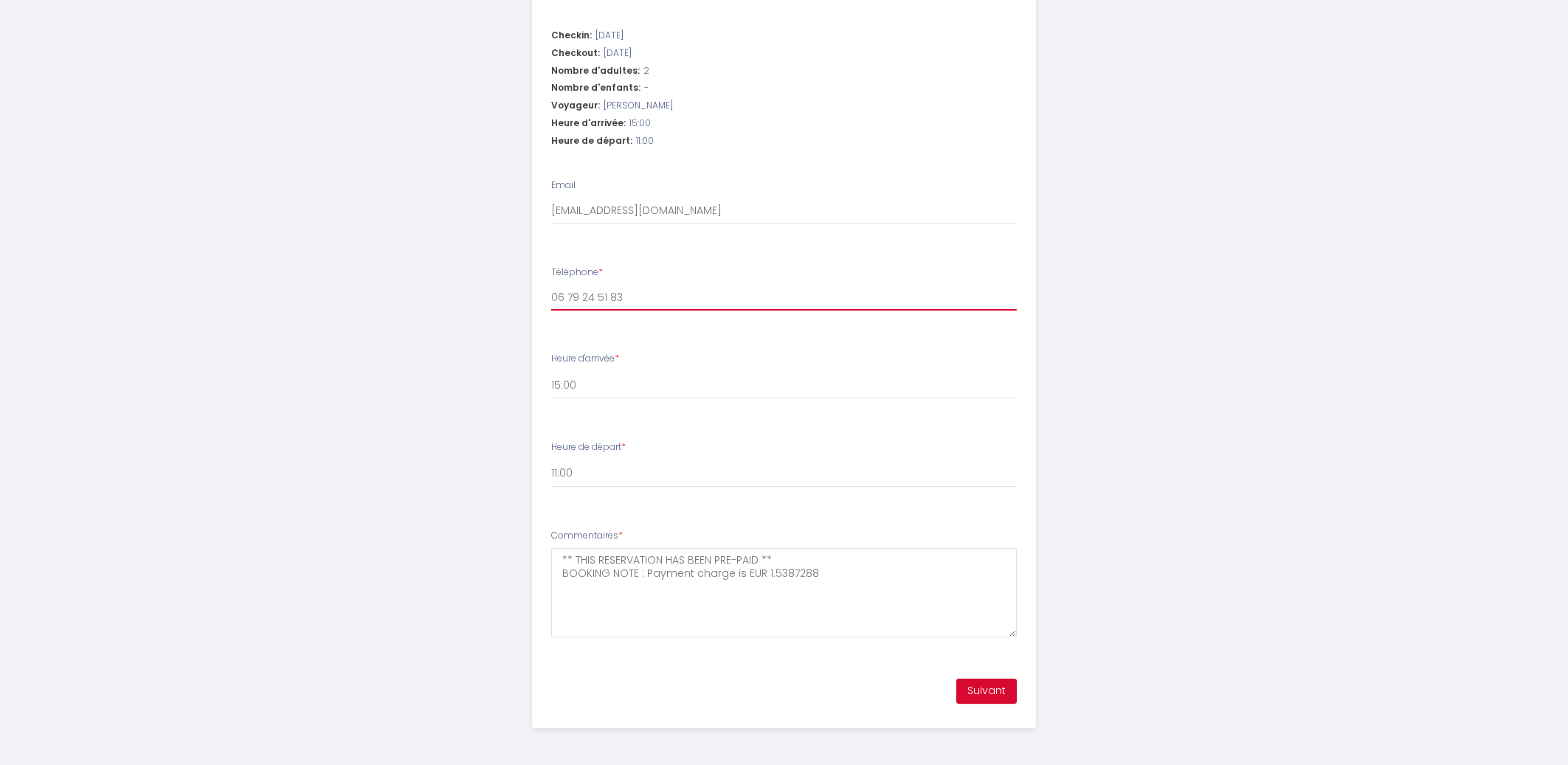
drag, startPoint x: 628, startPoint y: 296, endPoint x: 514, endPoint y: 297, distance: 114.0
click at [552, 297] on input "06 79 24 51 83" at bounding box center [784, 297] width 466 height 26
paste input "+133745919869"
type input "+133745919869"
click at [978, 693] on button "Suivant" at bounding box center [987, 692] width 61 height 25
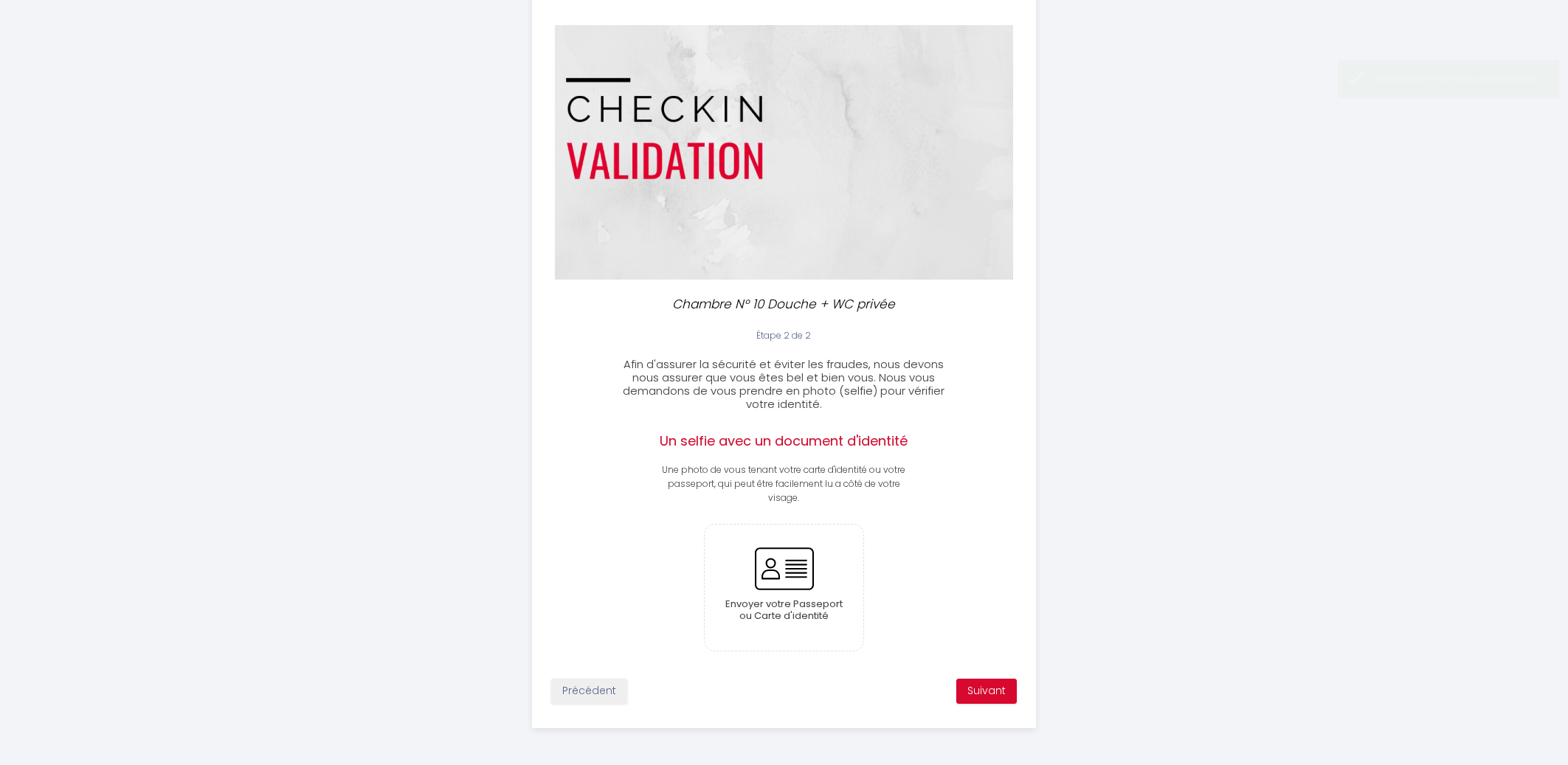
scroll to position [25, 0]
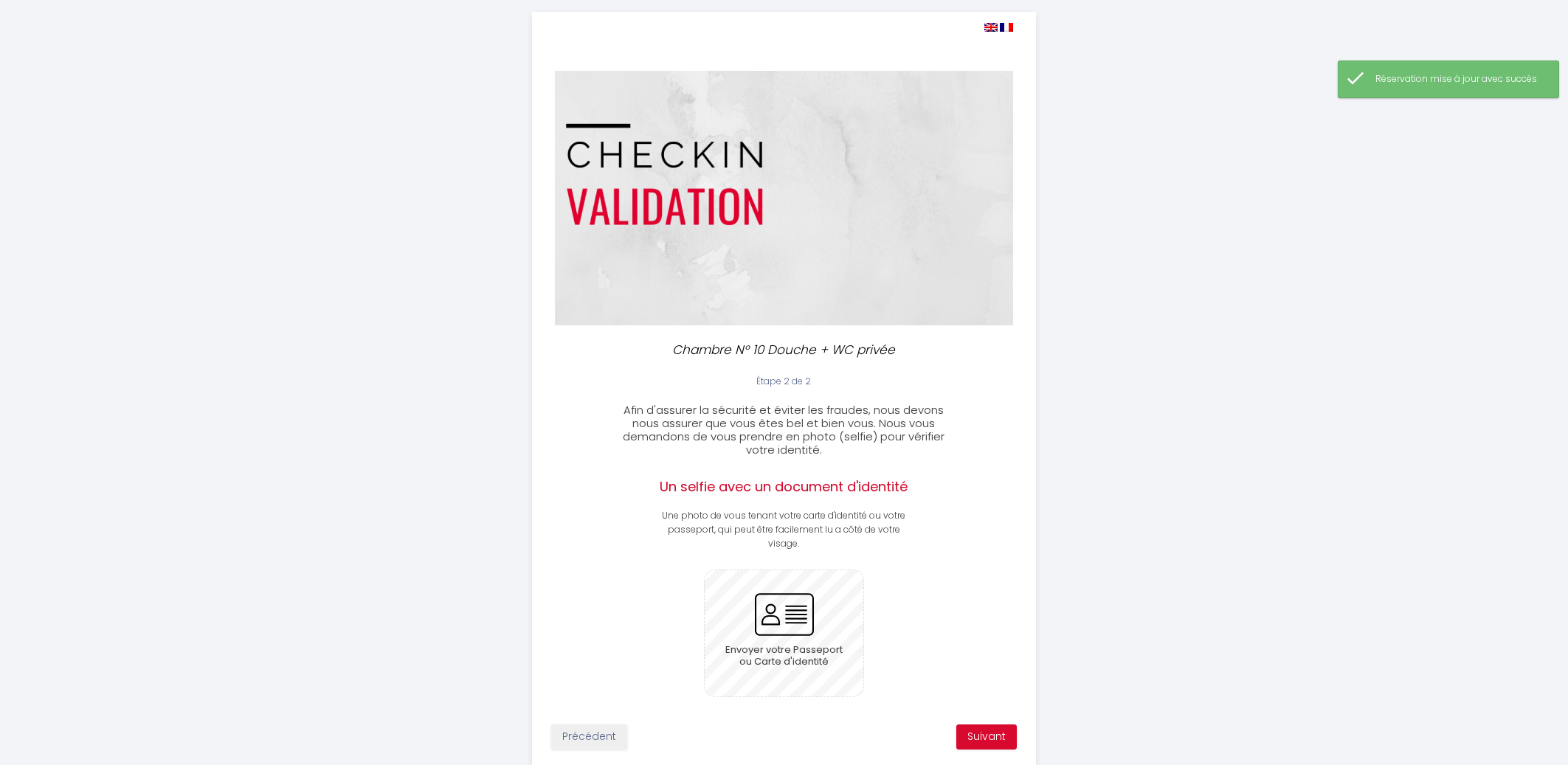
click at [784, 612] on input "file" at bounding box center [783, 634] width 158 height 127
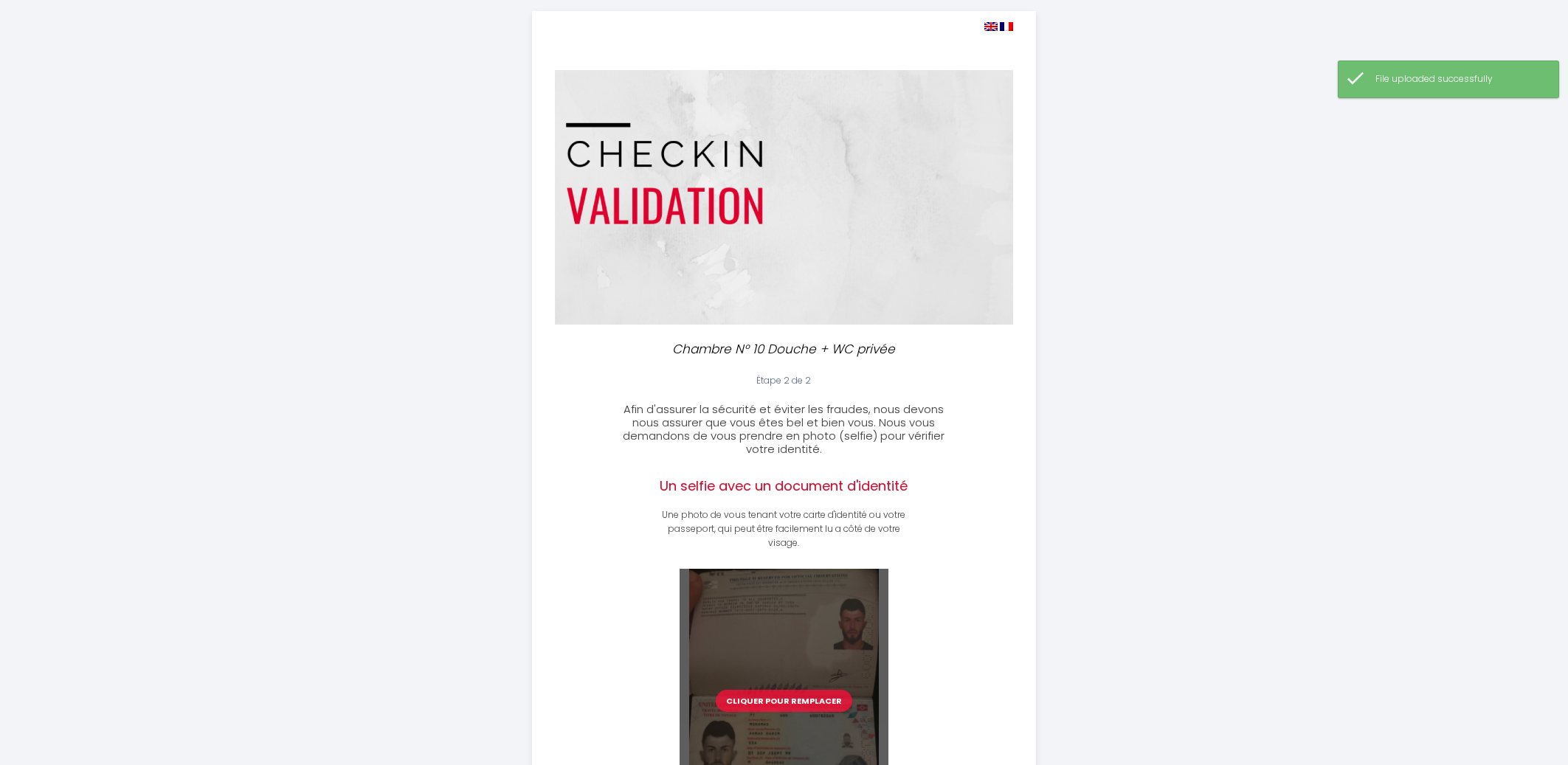
scroll to position [207, 0]
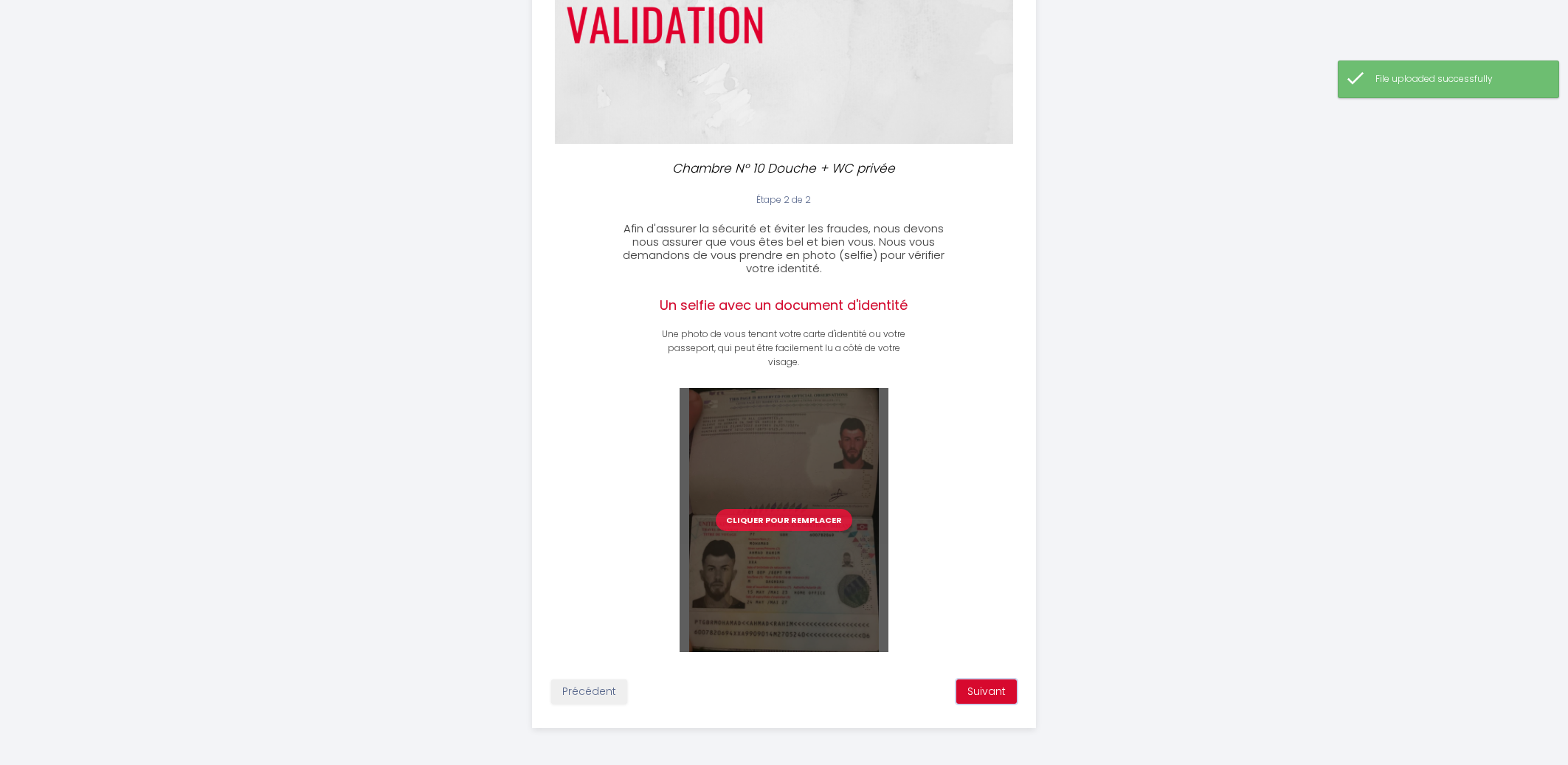
click at [982, 693] on button "Suivant" at bounding box center [987, 693] width 61 height 25
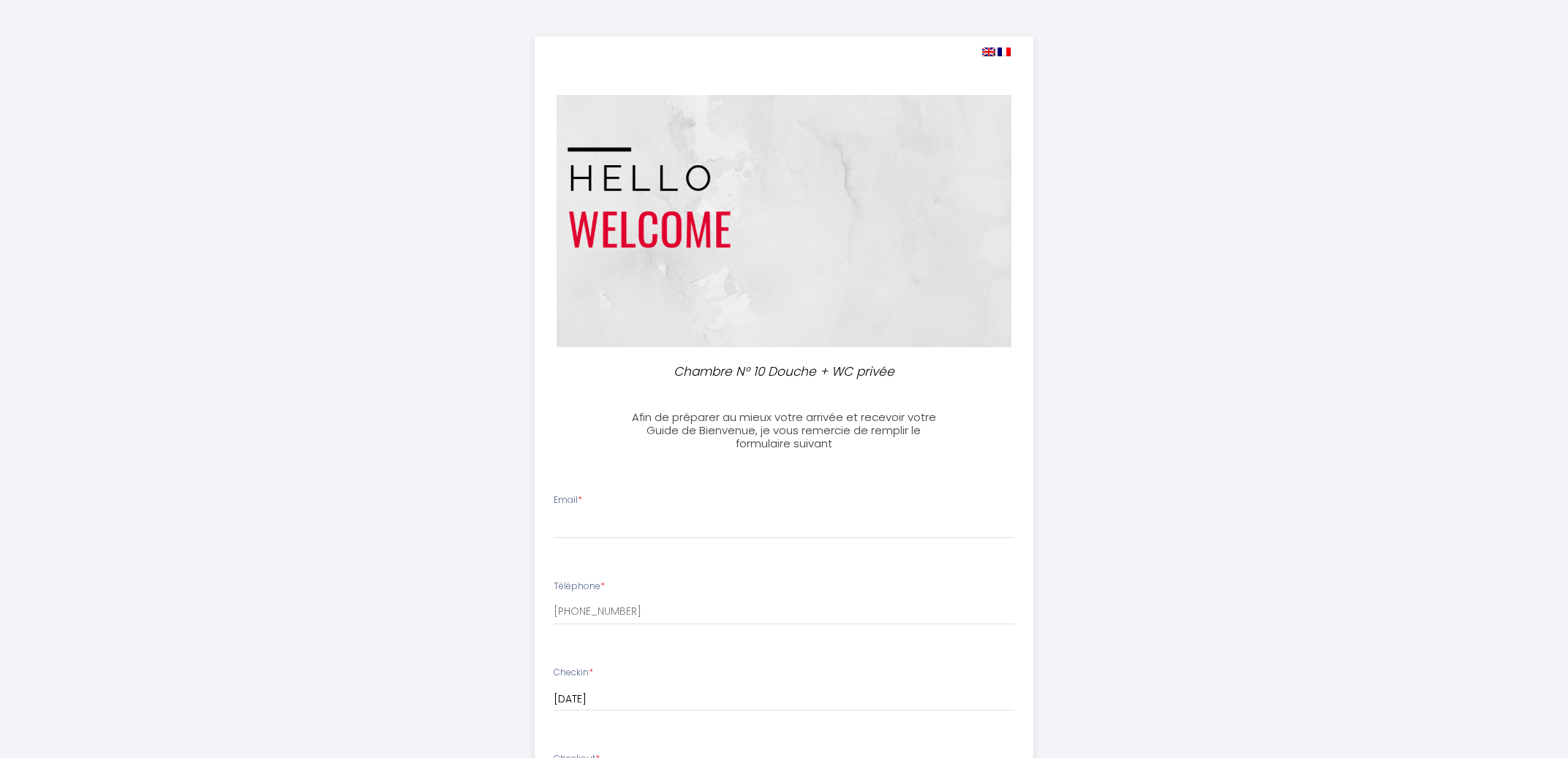
select select
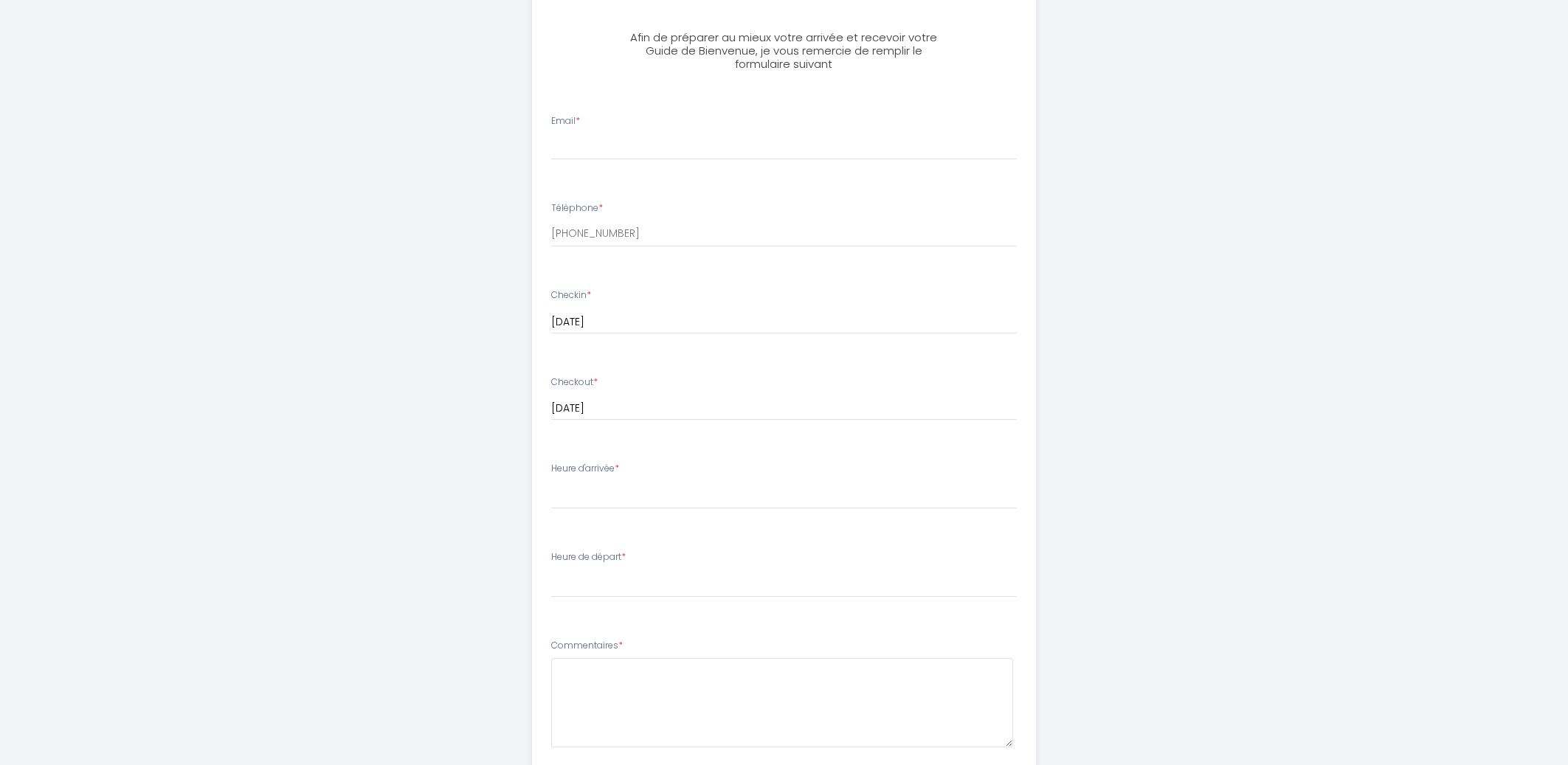
scroll to position [237, 0]
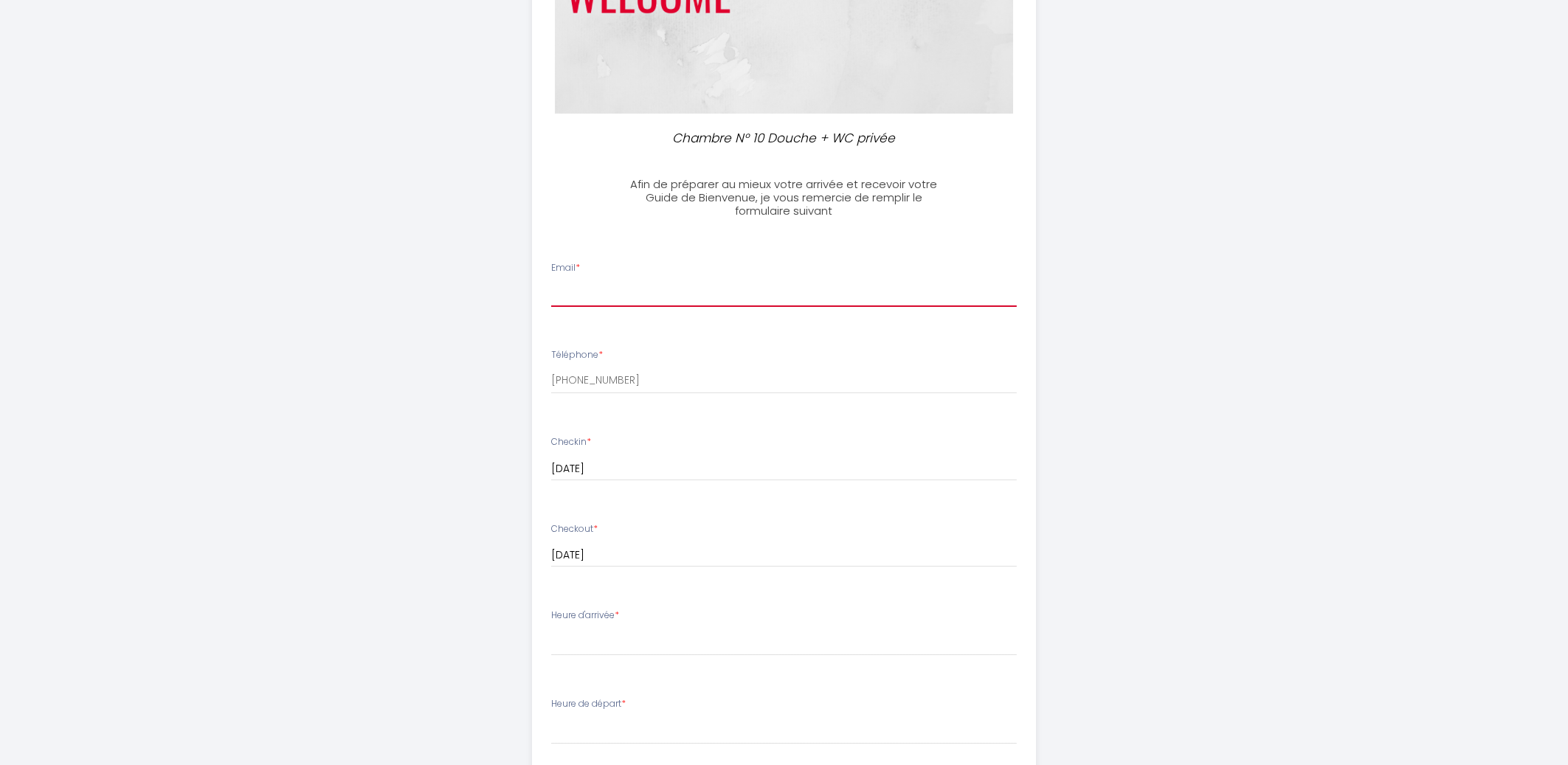
click at [572, 291] on input "Email *" at bounding box center [784, 293] width 466 height 26
paste input "ahmedmohamad0919@gmail.com"
type input "ahmedmohamad0919@gmail.com"
click at [552, 628] on select "15:00 15:30 16:00 16:30 17:00 17:30 18:00 18:30 19:00 19:30 20:00 20:30 21:00 2…" at bounding box center [784, 642] width 466 height 28
select select "15:00"
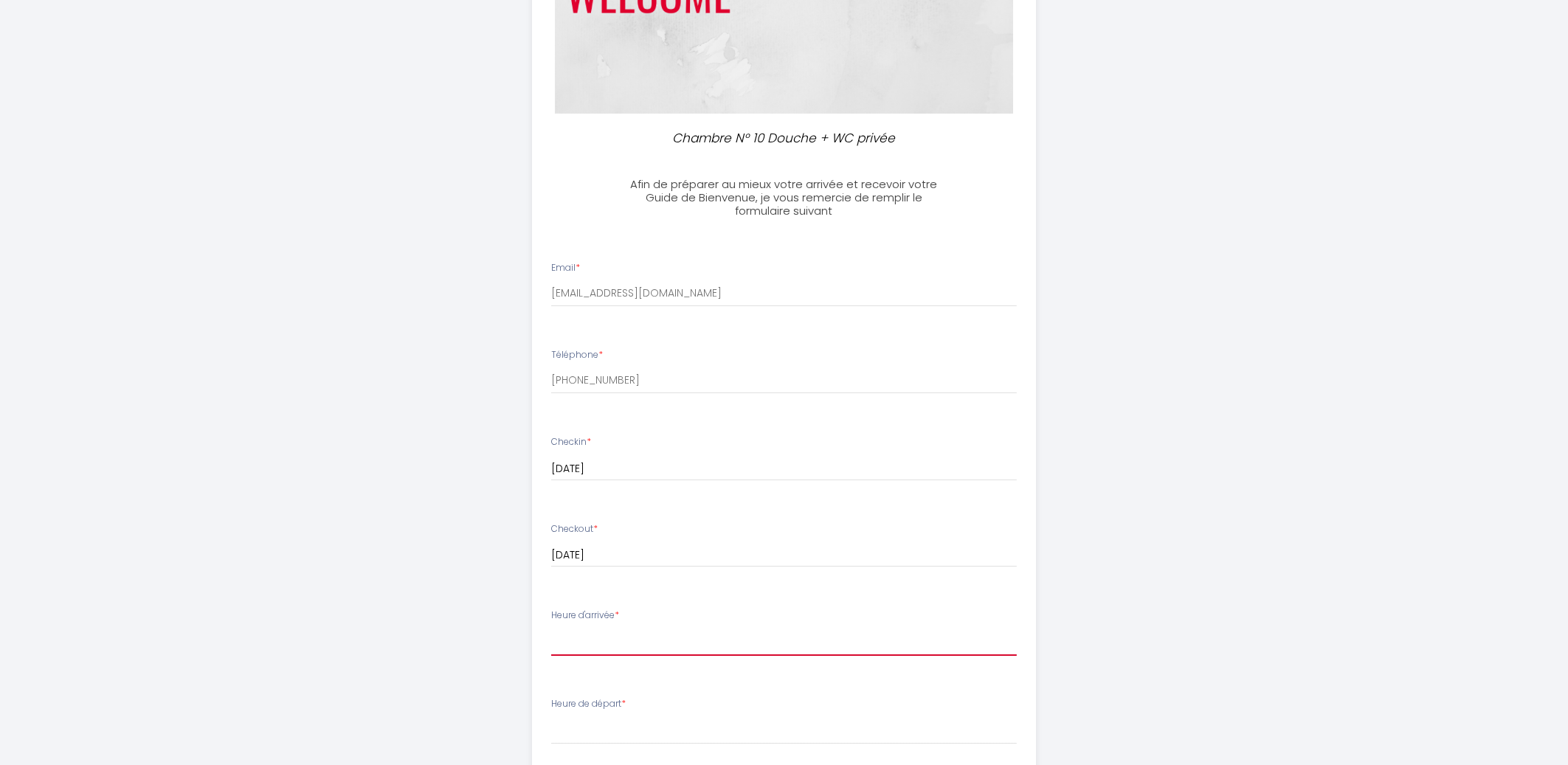
click option "15:00" at bounding box center [0, 0] width 0 height 0
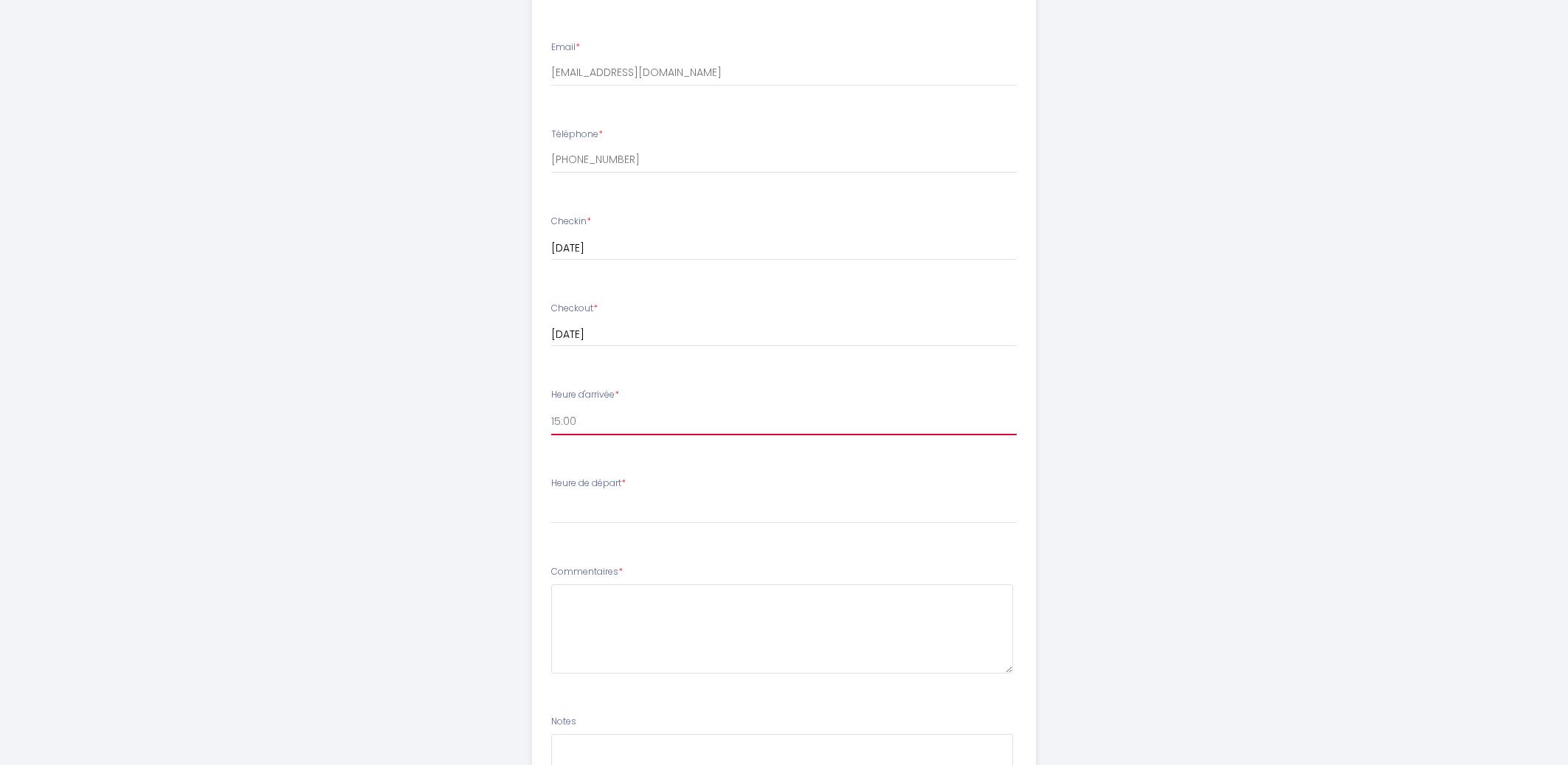
scroll to position [475, 0]
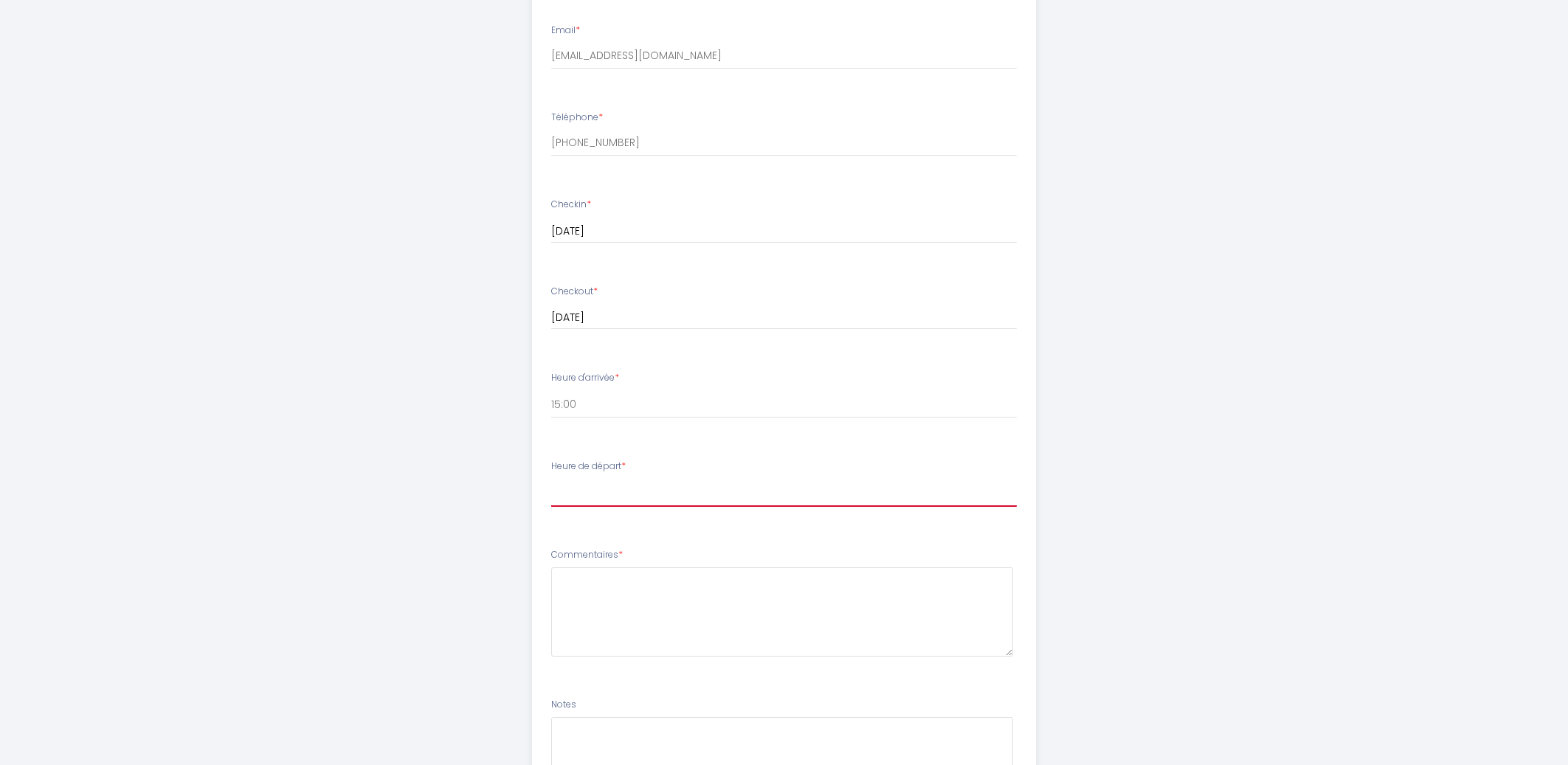
click at [552, 479] on select "00:00 00:30 01:00 01:30 02:00 02:30 03:00 03:30 04:00 04:30 05:00 05:30 06:00 0…" at bounding box center [784, 493] width 466 height 28
select select "11:00"
click option "11:00" at bounding box center [0, 0] width 0 height 0
click at [602, 609] on textarea at bounding box center [782, 612] width 462 height 90
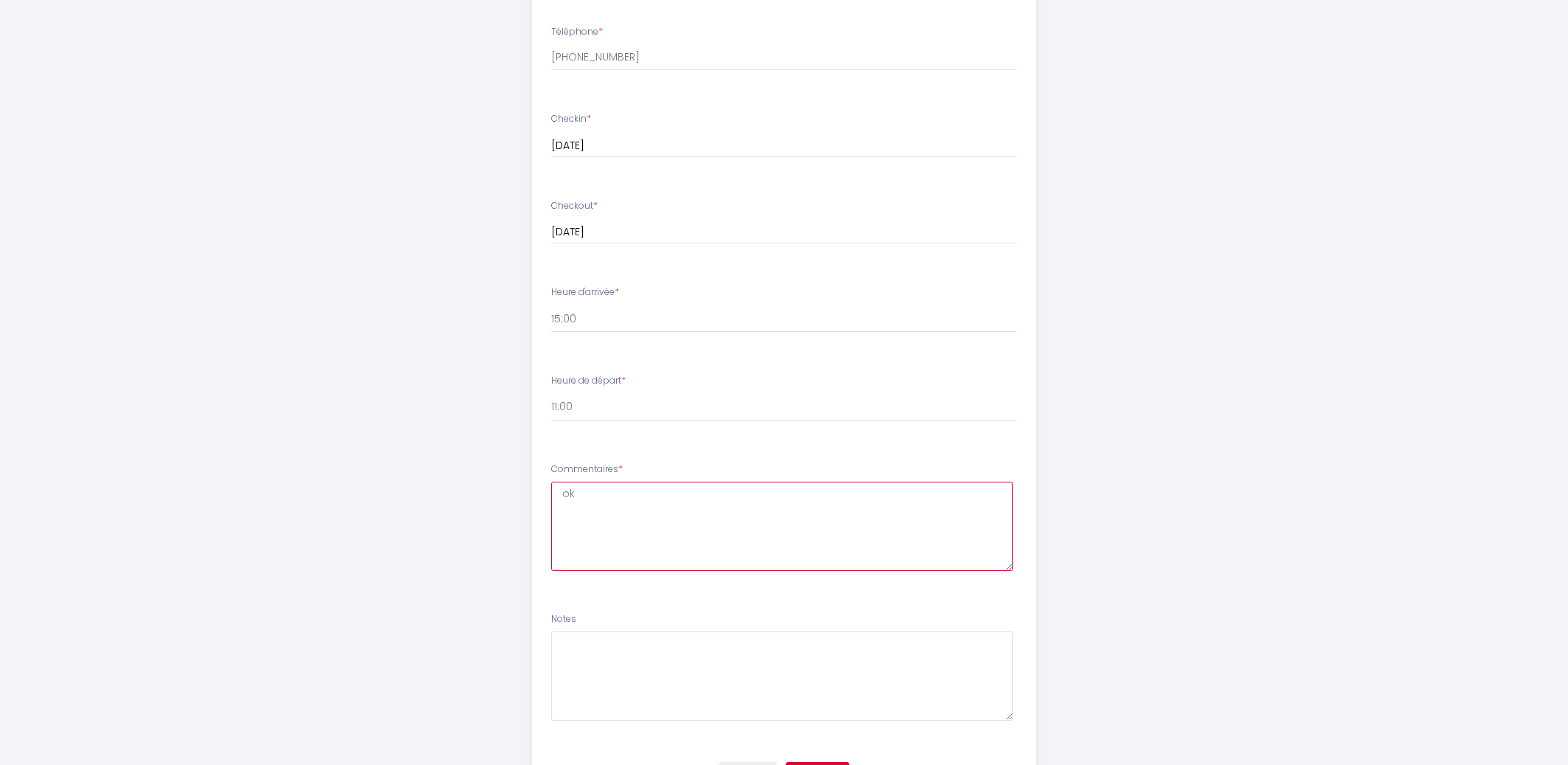
scroll to position [641, 0]
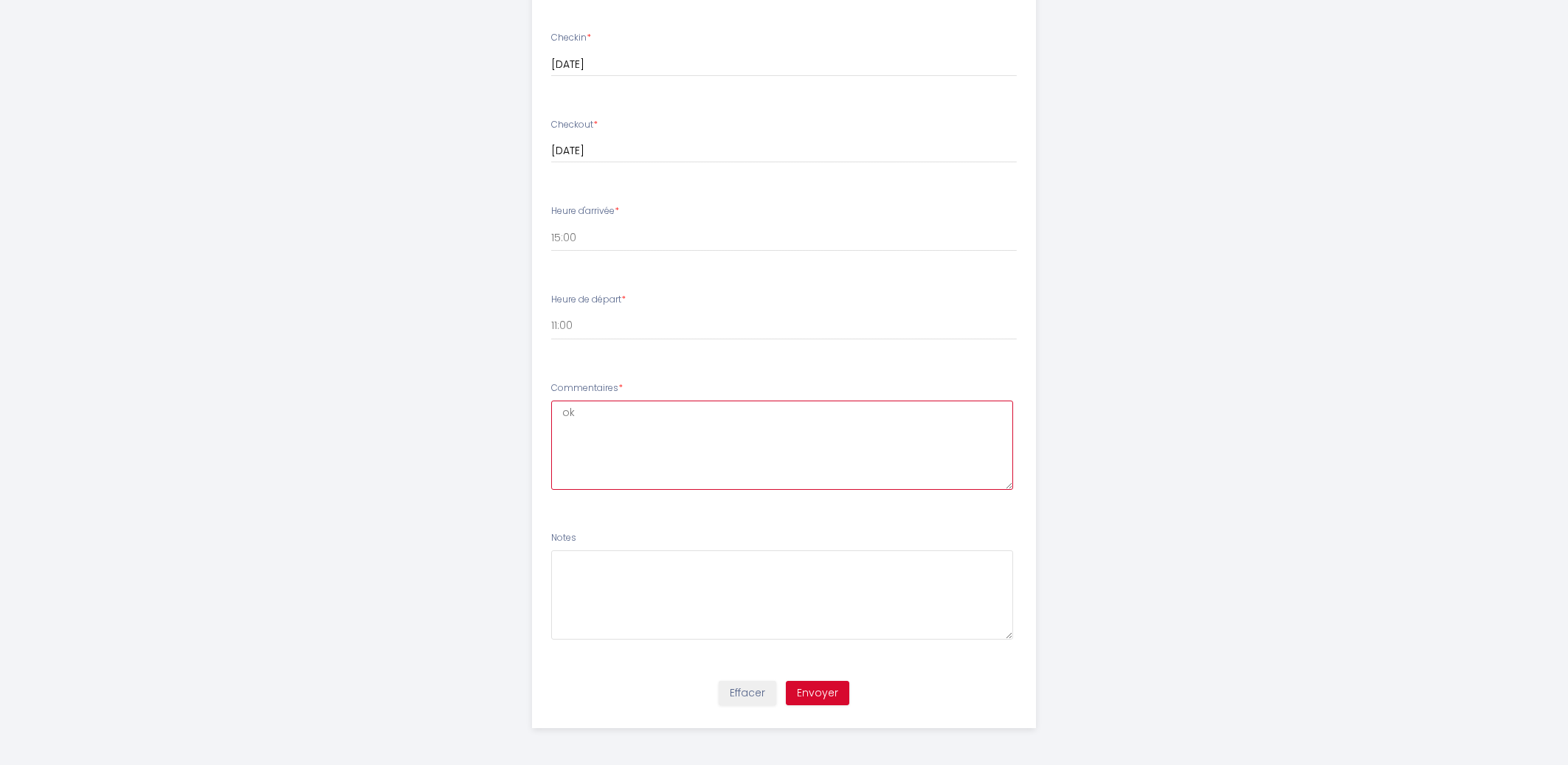
type textarea "ok"
click at [810, 688] on button "Envoyer" at bounding box center [817, 694] width 63 height 25
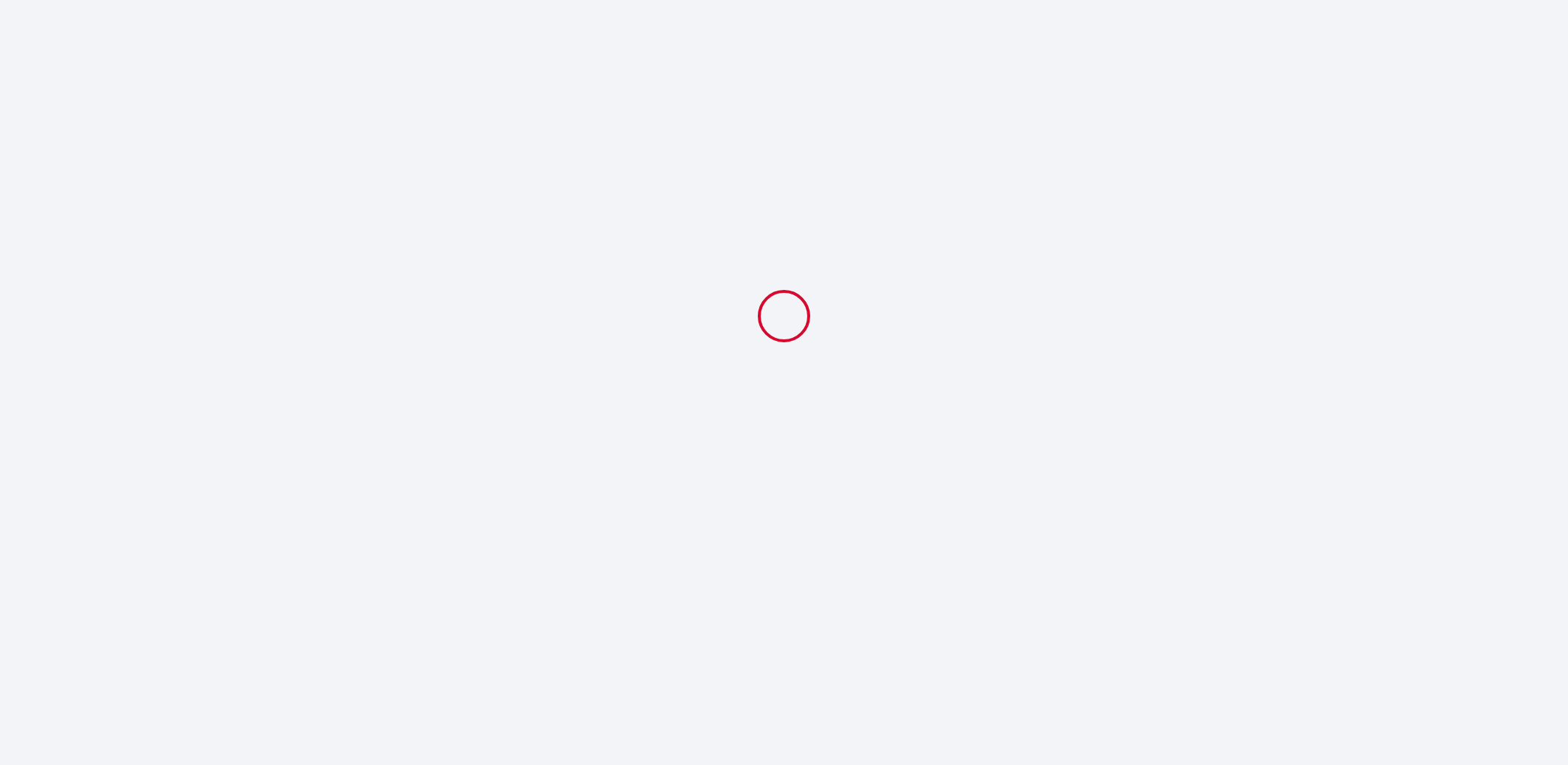
select select "11:00"
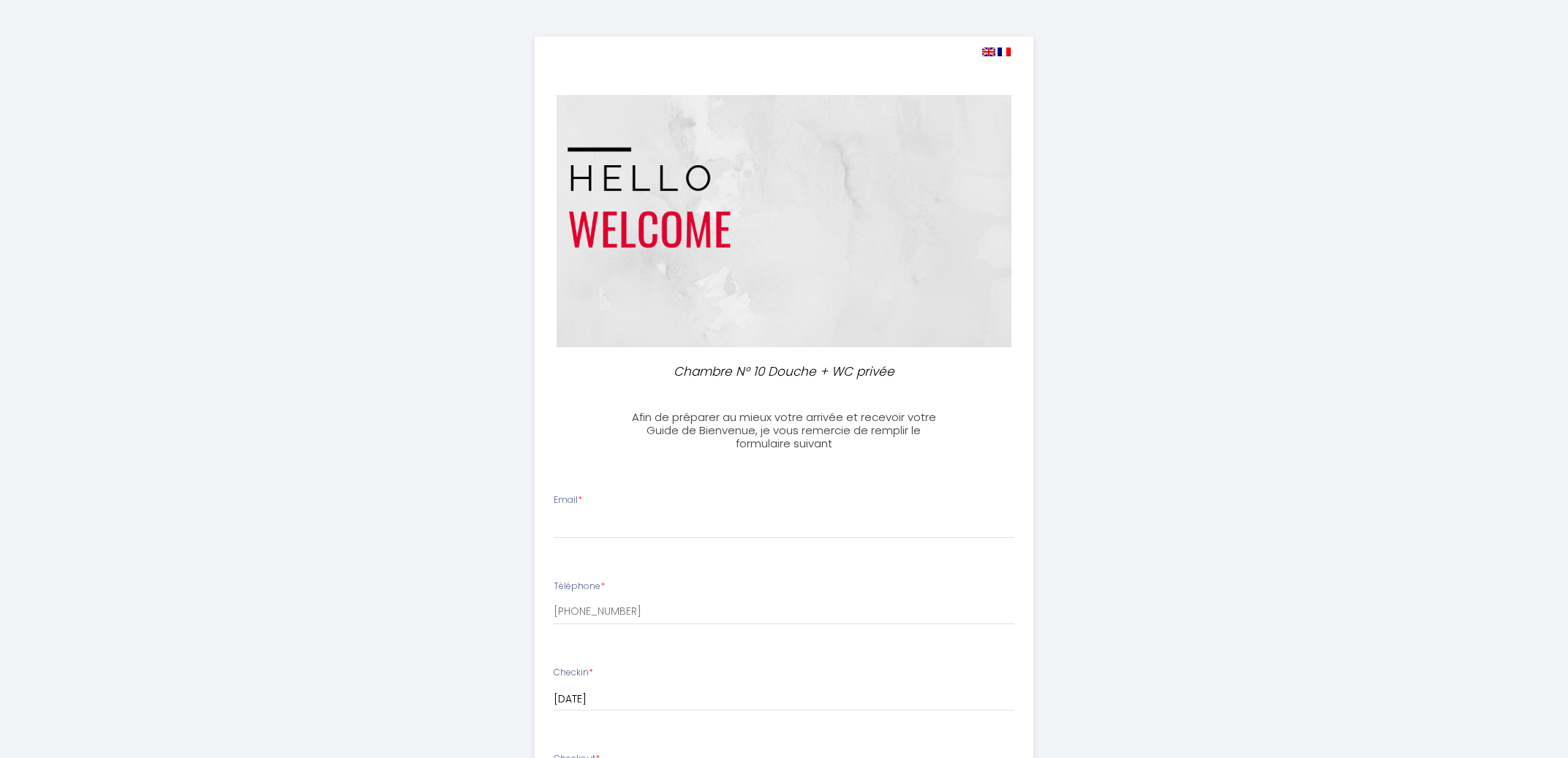
select select
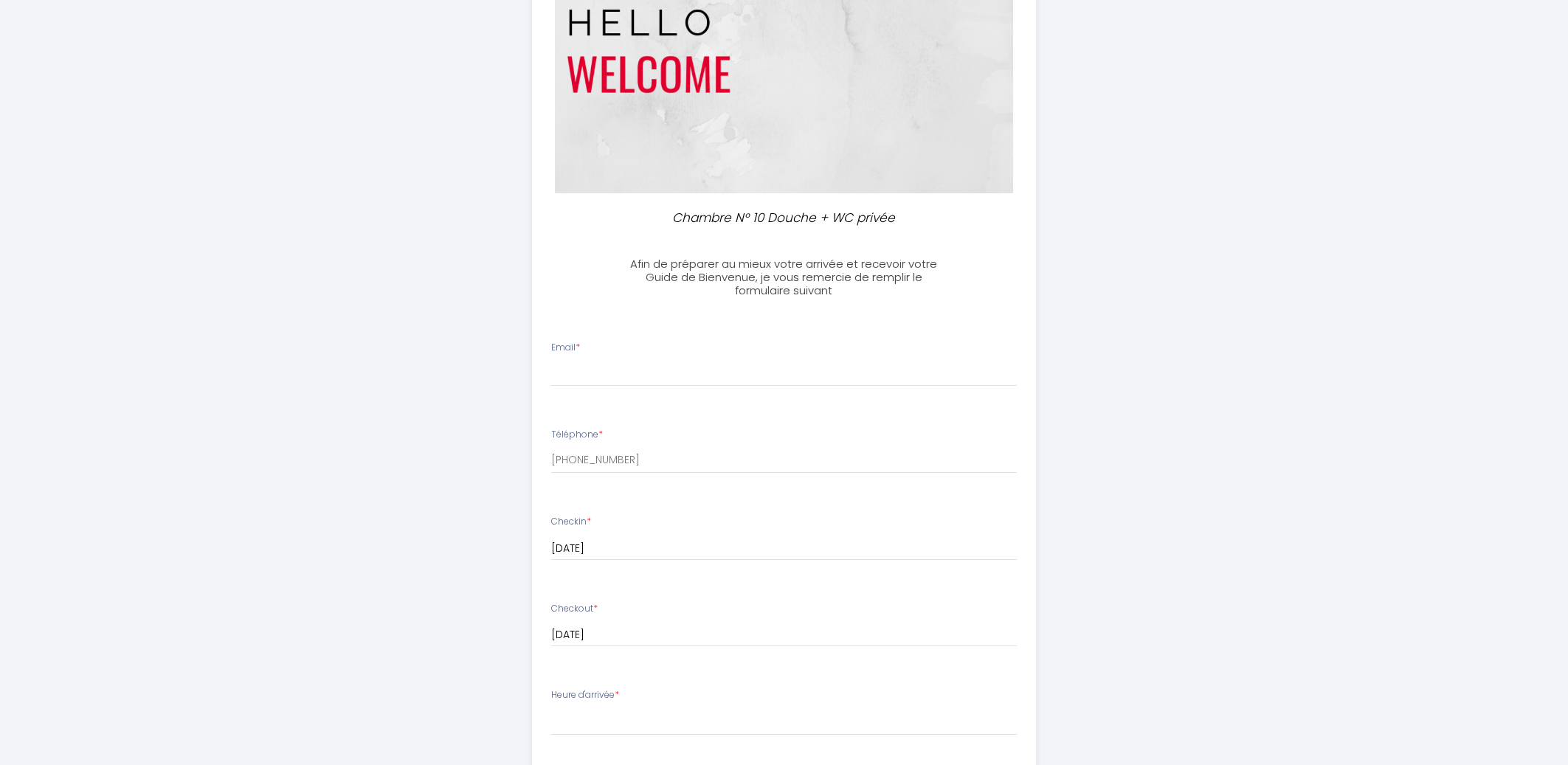
scroll to position [158, 0]
drag, startPoint x: 628, startPoint y: 456, endPoint x: 543, endPoint y: 460, distance: 85.1
click at [552, 460] on input "[PHONE_NUMBER]" at bounding box center [784, 459] width 466 height 26
